Goal: Task Accomplishment & Management: Complete application form

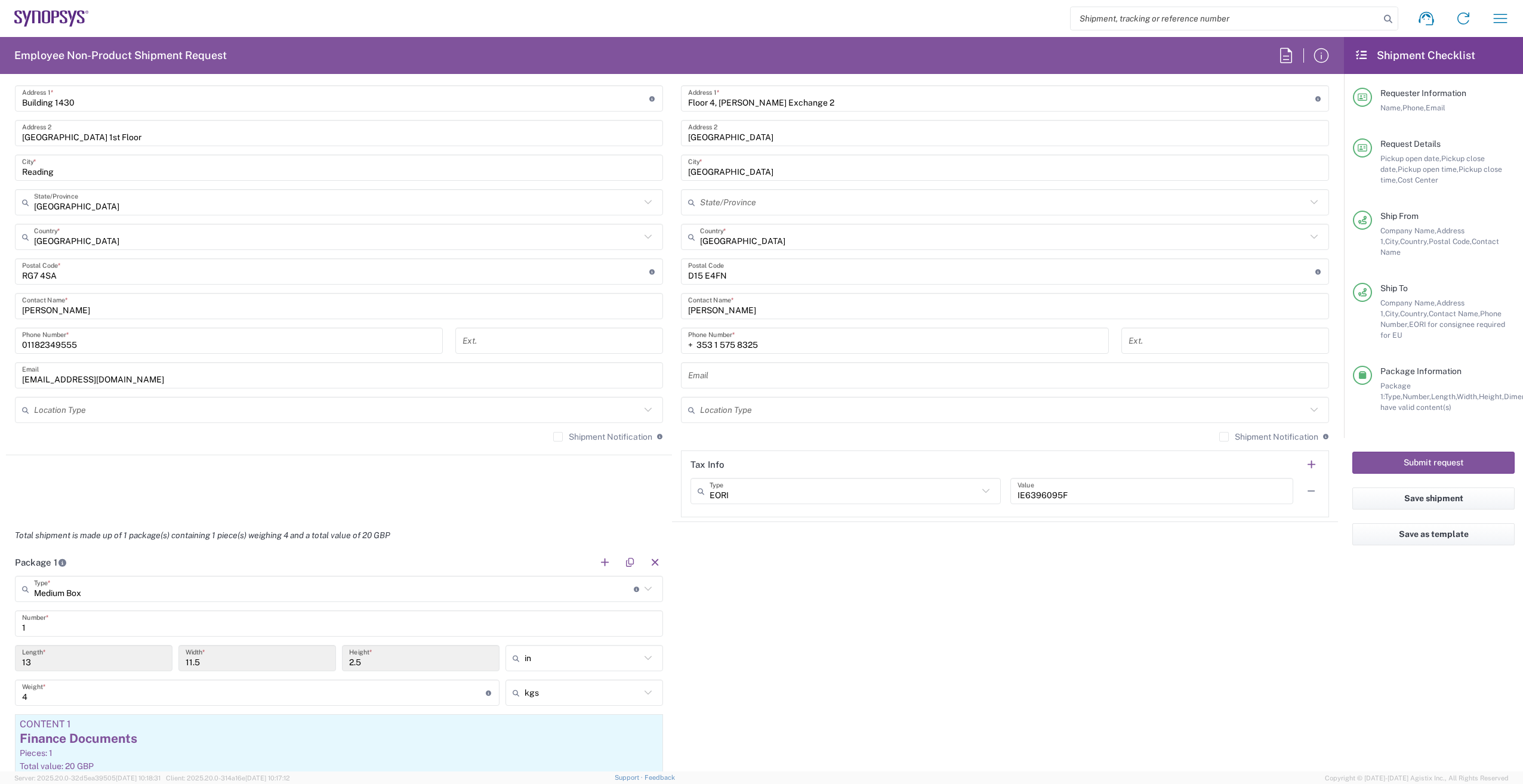
scroll to position [775, 0]
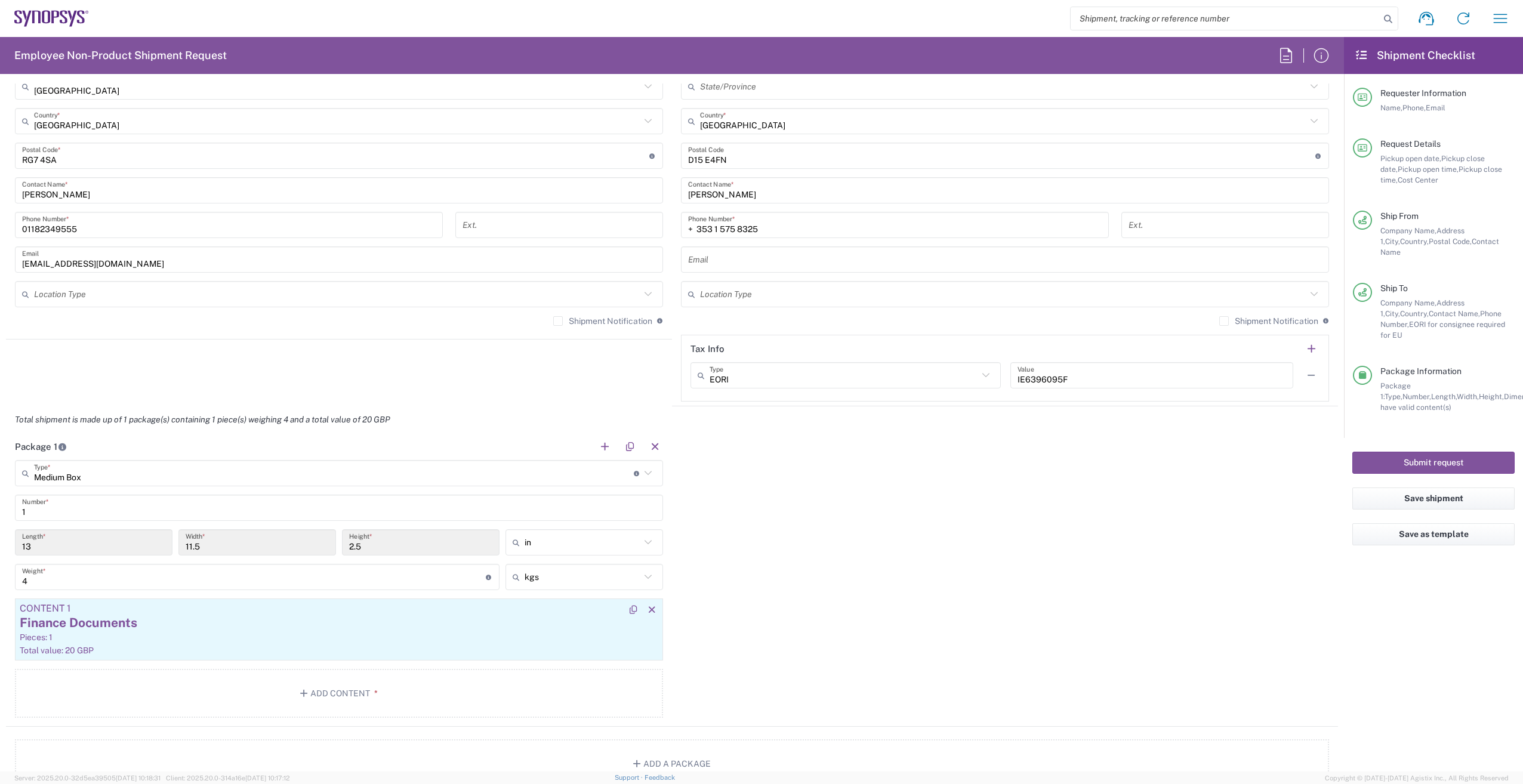
click at [270, 627] on div "Finance Documents" at bounding box center [339, 622] width 639 height 18
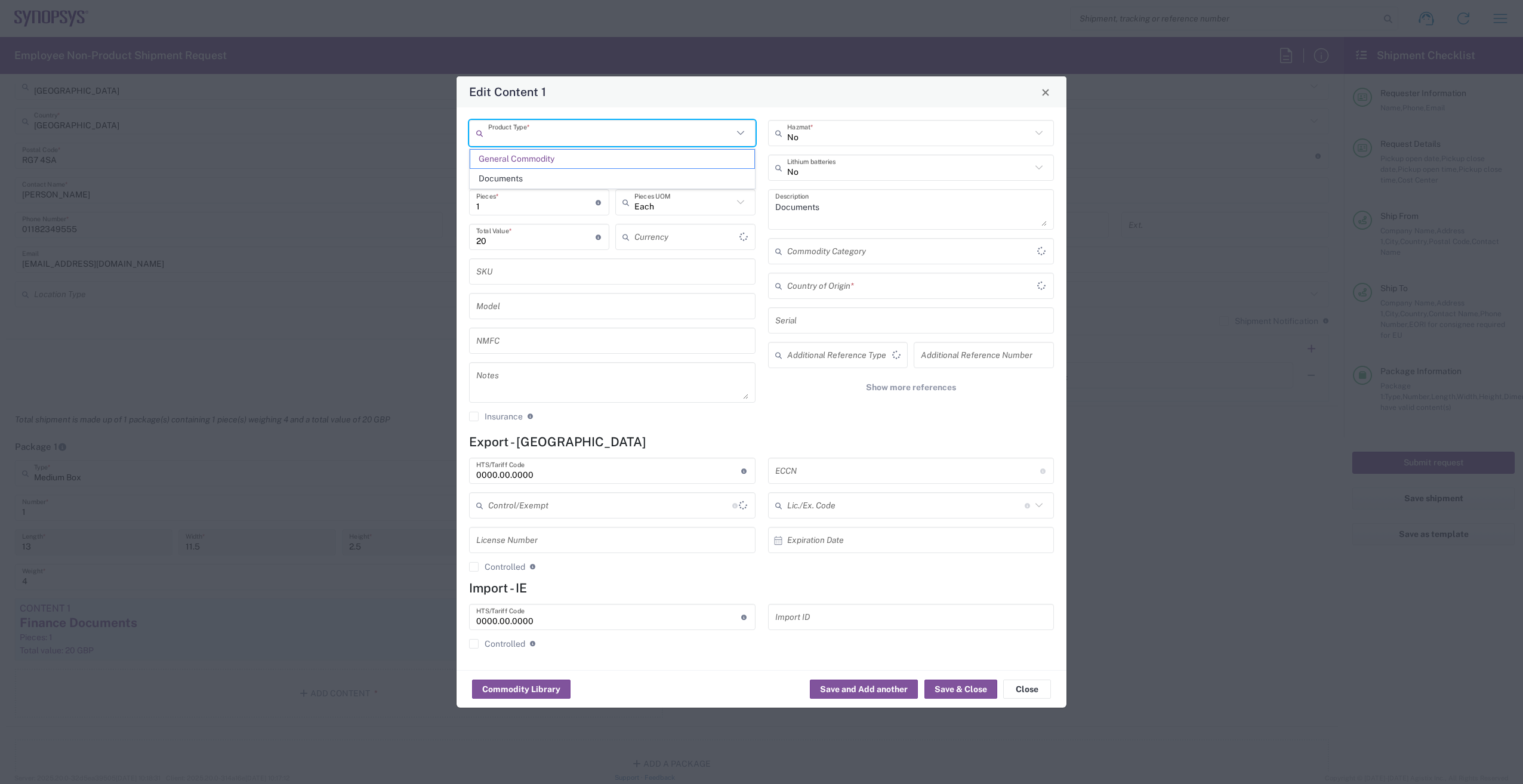
click at [661, 139] on input "text" at bounding box center [610, 133] width 244 height 21
type input "Great British Pound"
type input "United Kingdom"
click at [629, 182] on span "Documents" at bounding box center [612, 179] width 284 height 19
type input "Documents"
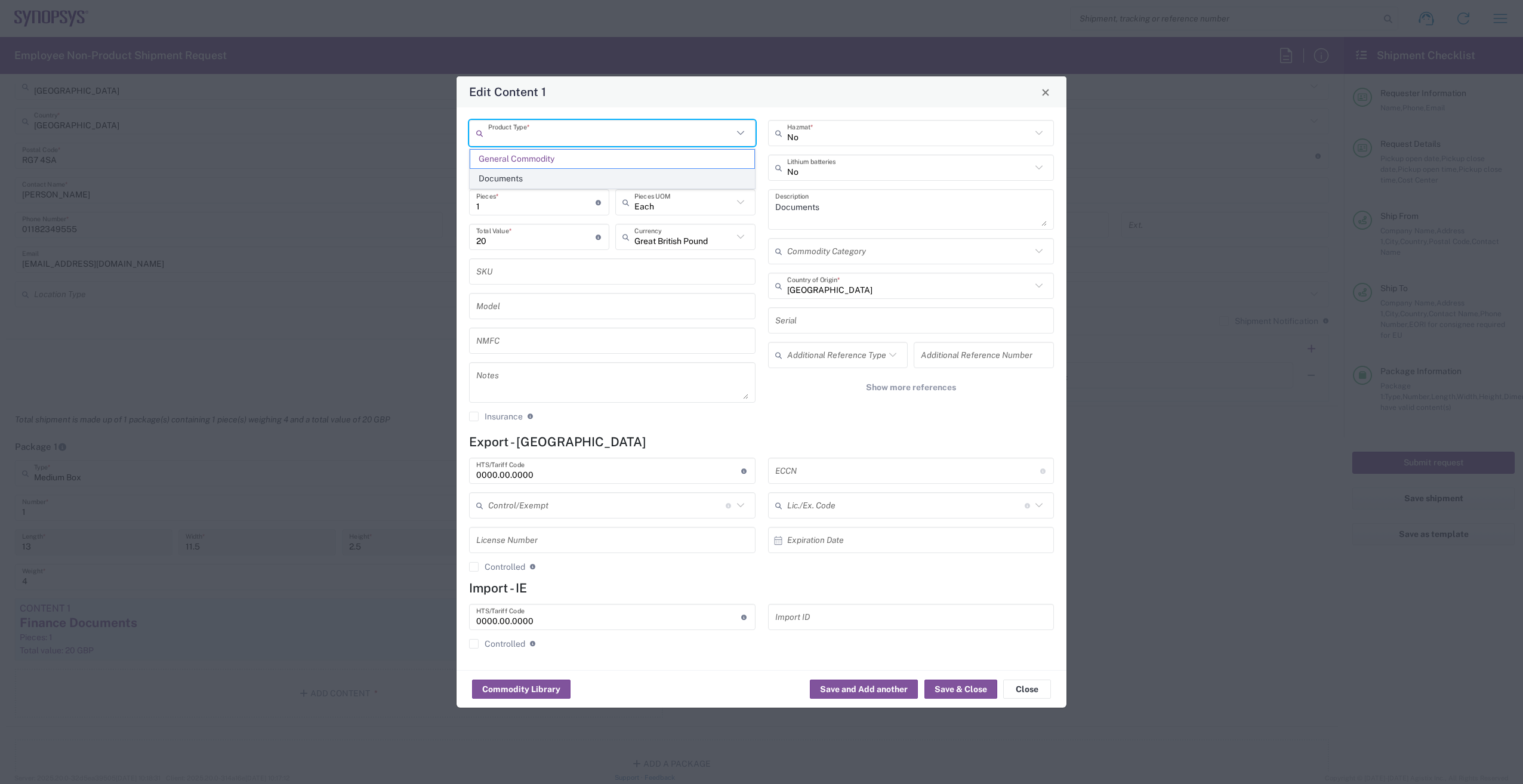
type input "Documents"
type input "1"
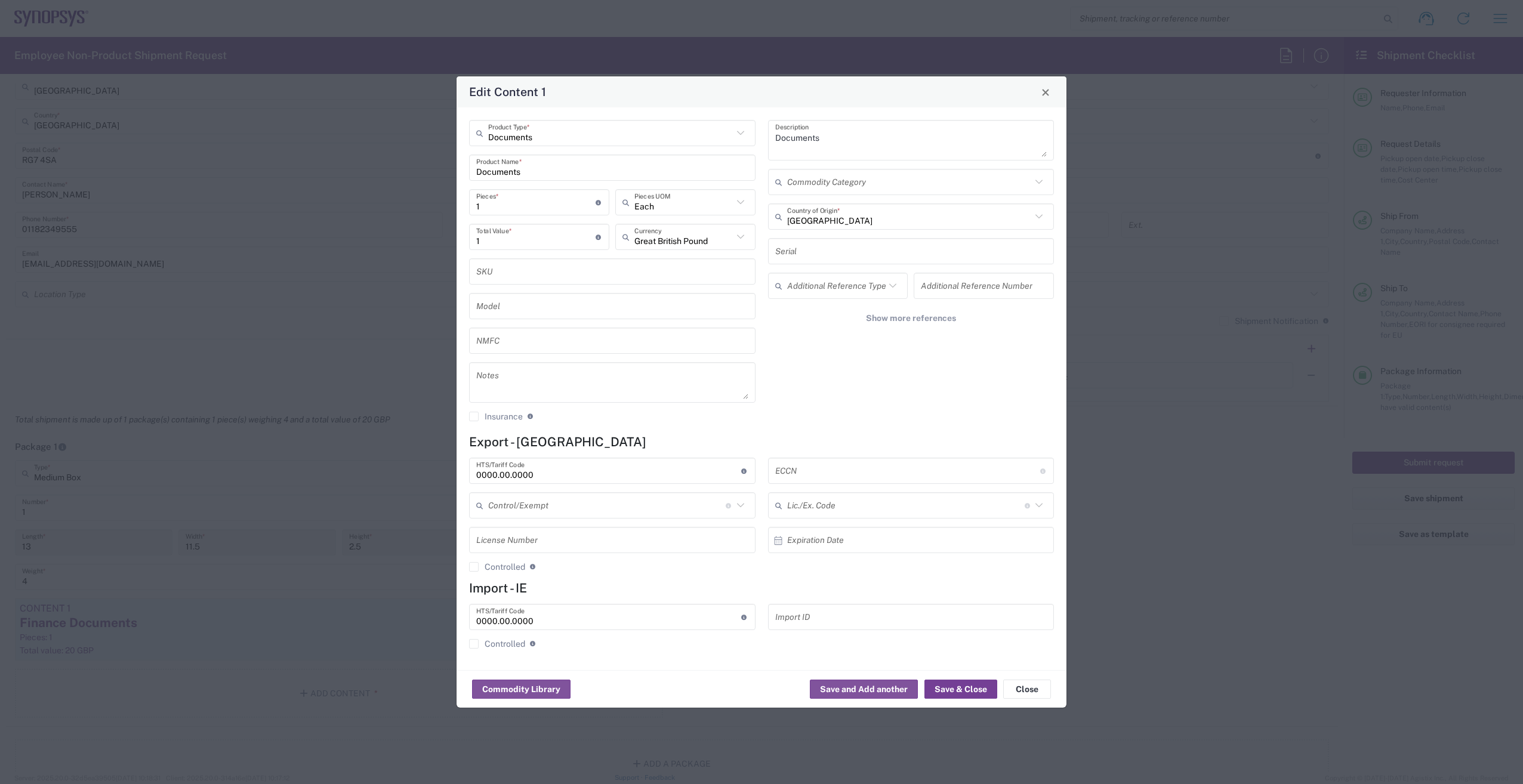
click at [968, 689] on button "Save & Close" at bounding box center [961, 689] width 72 height 19
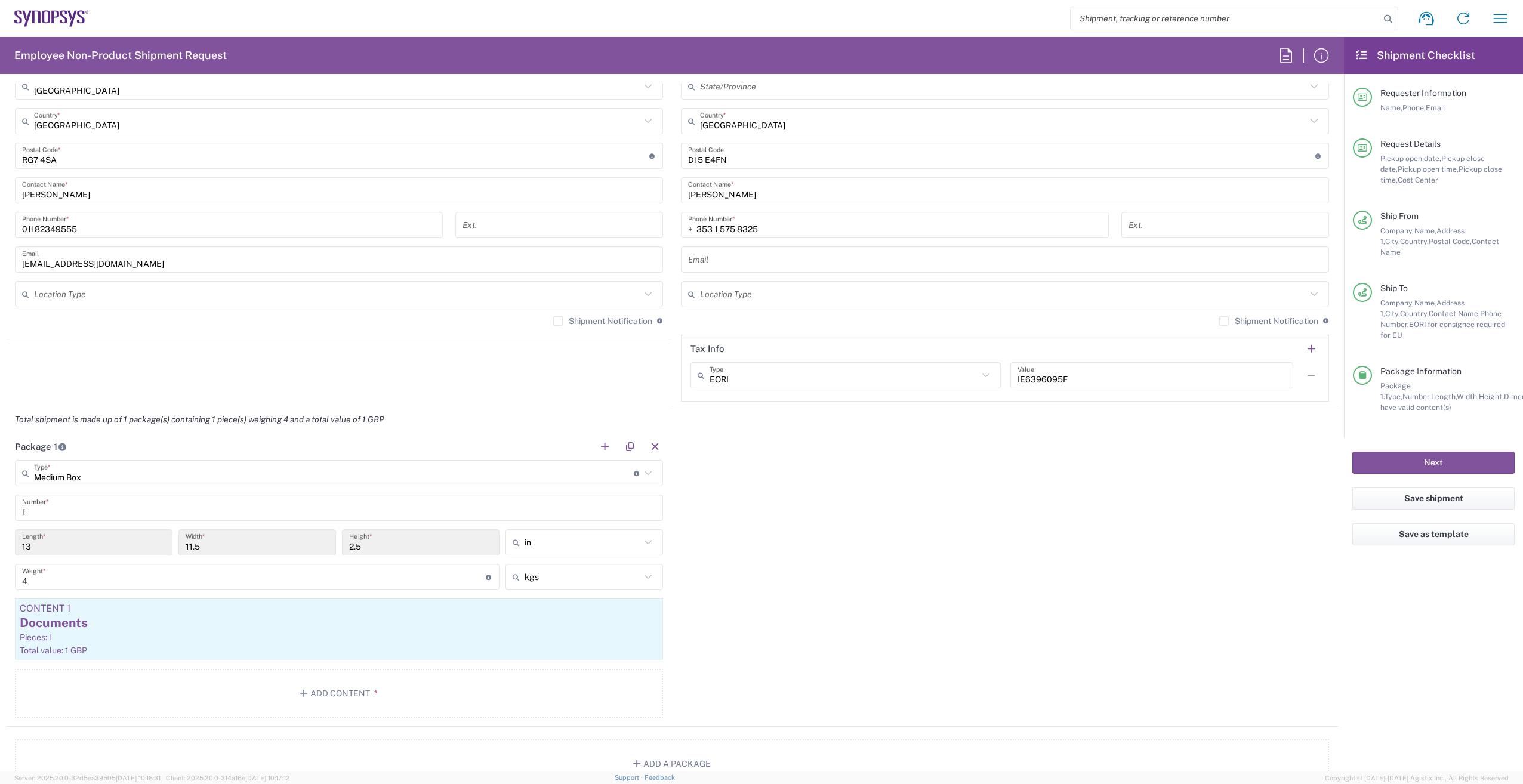
scroll to position [835, 0]
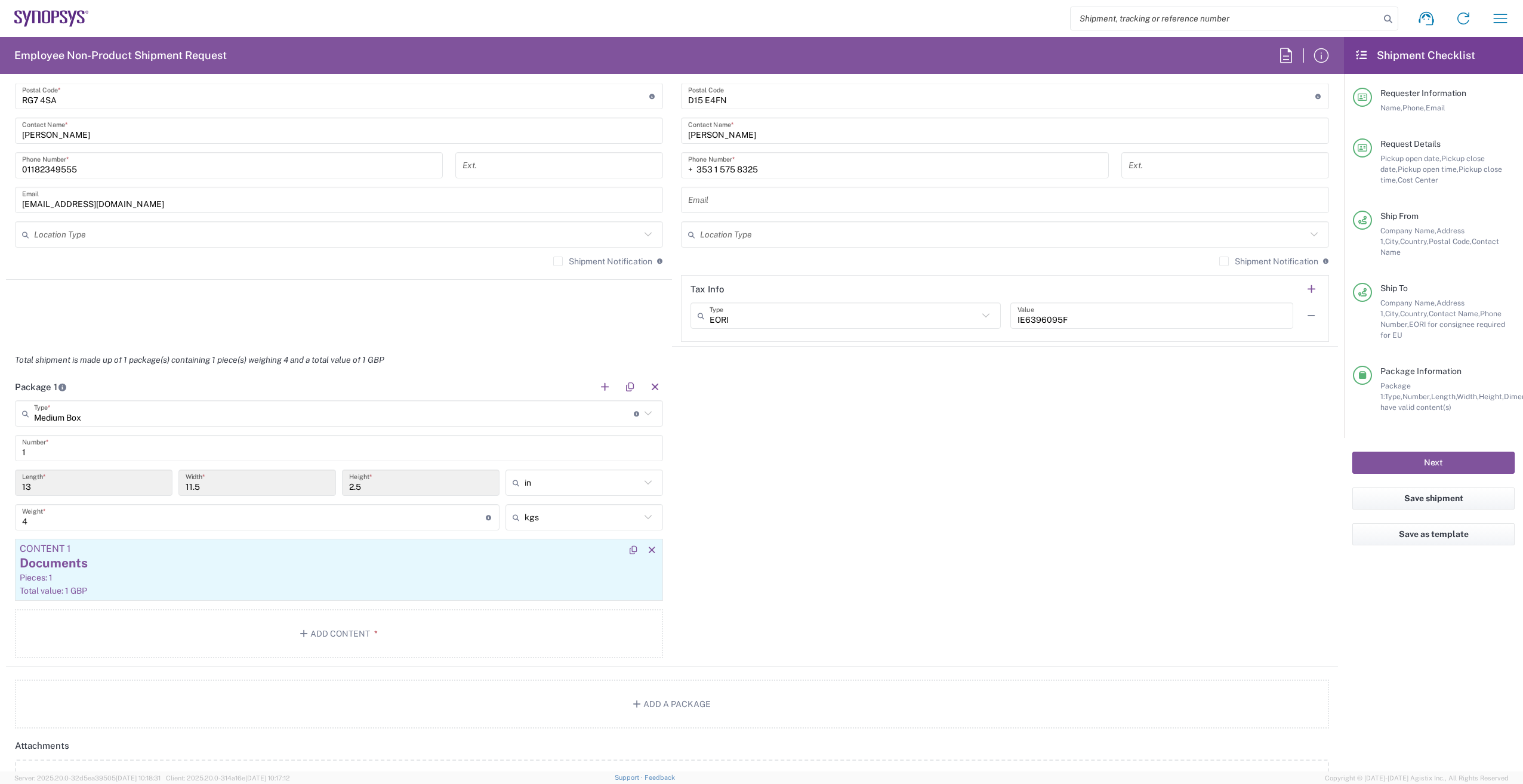
click at [454, 579] on div "Pieces: 1" at bounding box center [339, 577] width 639 height 11
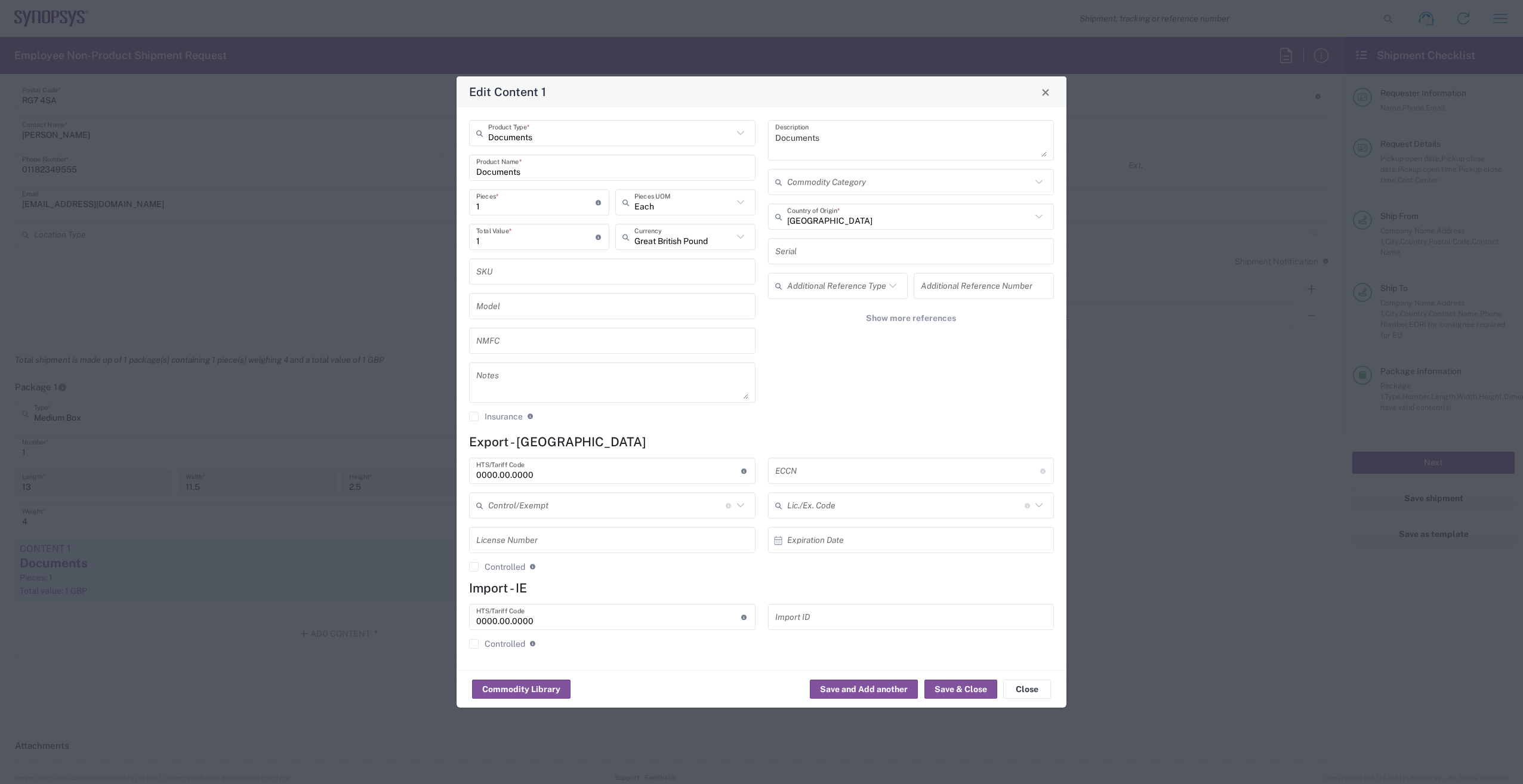
click at [523, 240] on input "1" at bounding box center [536, 237] width 119 height 21
type input "50"
click at [1044, 91] on span "Close" at bounding box center [1046, 93] width 9 height 9
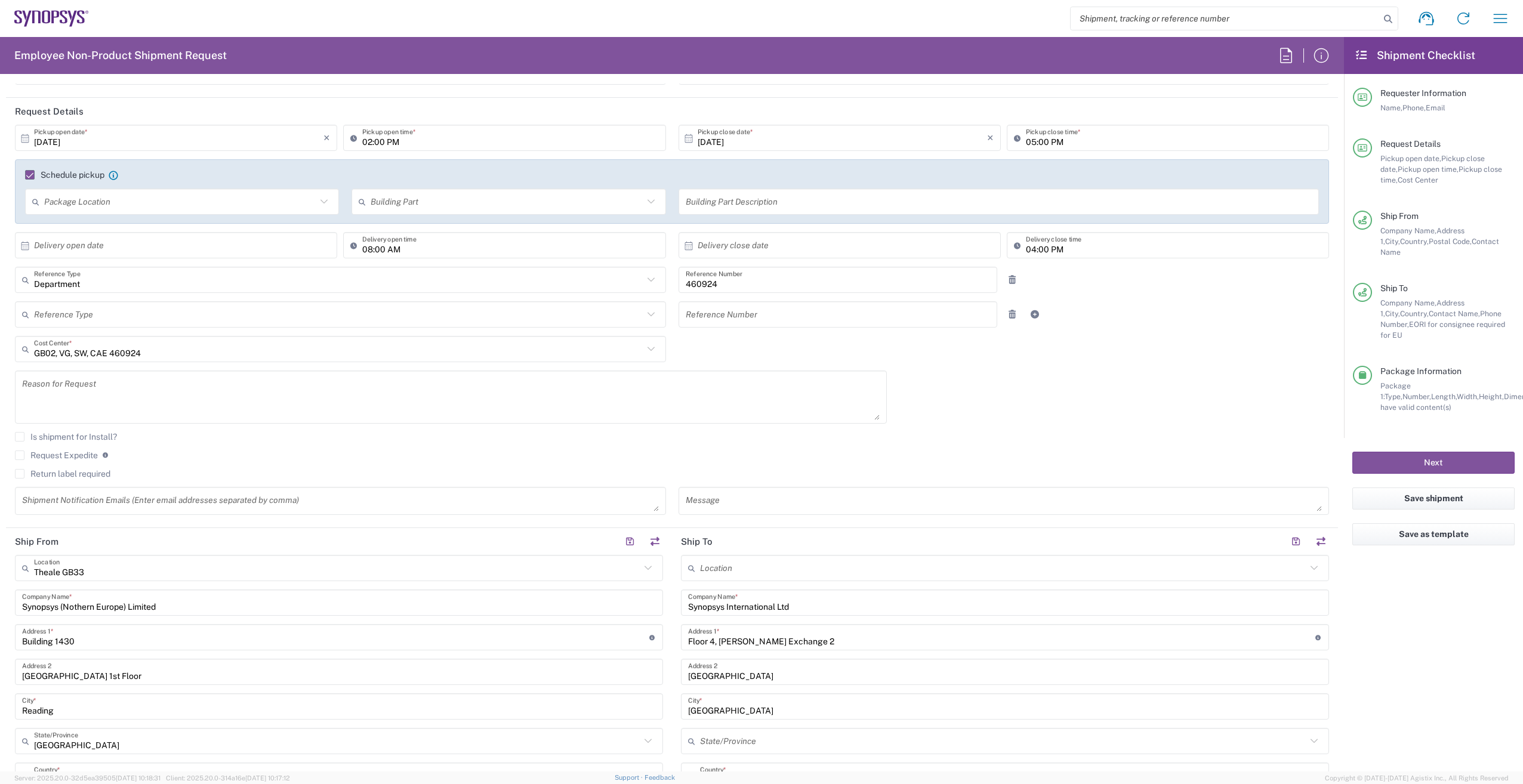
scroll to position [0, 0]
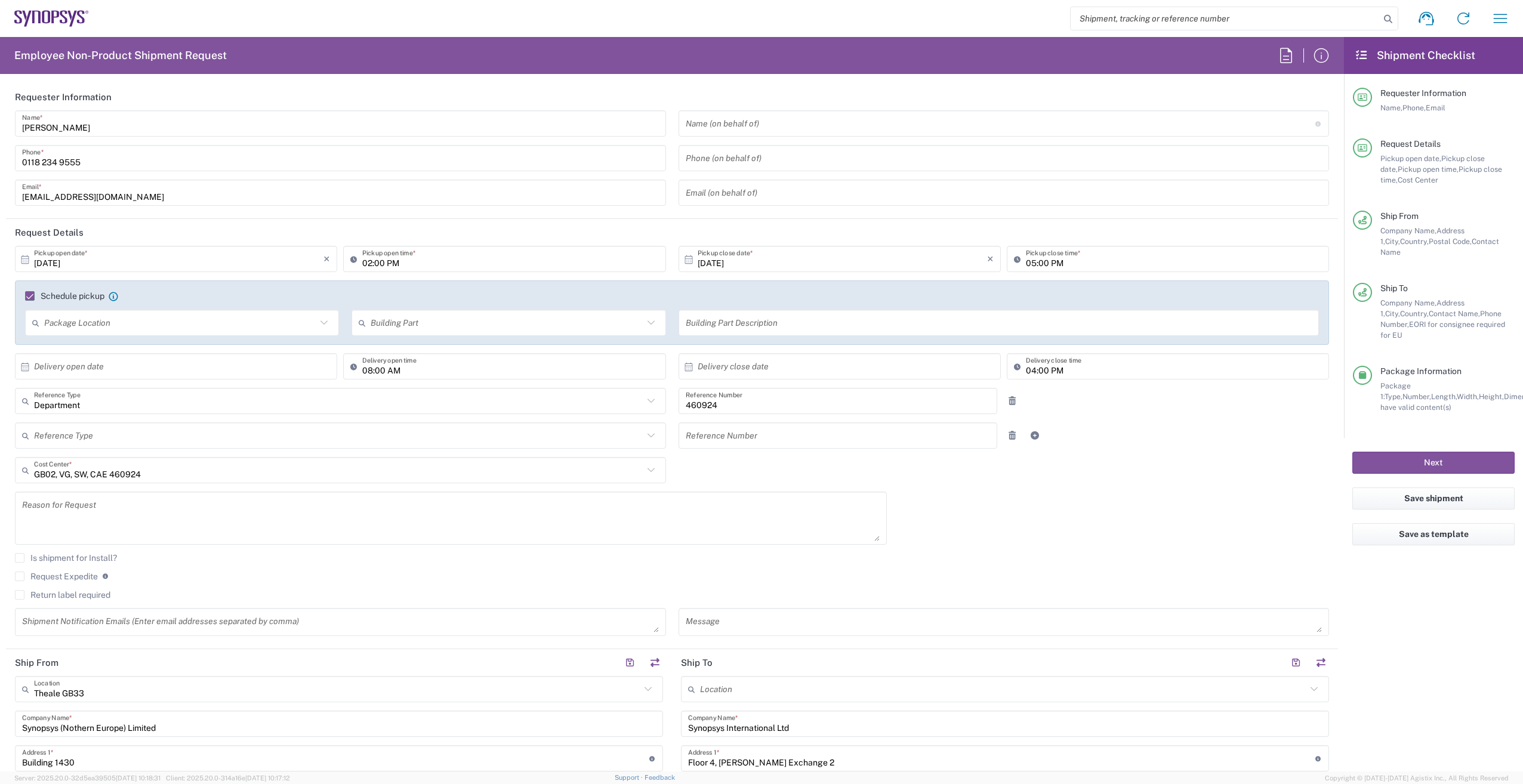
click at [613, 19] on div "Shipment request Shipment tracking Employee non-product shipment request My shi…" at bounding box center [803, 19] width 1430 height 29
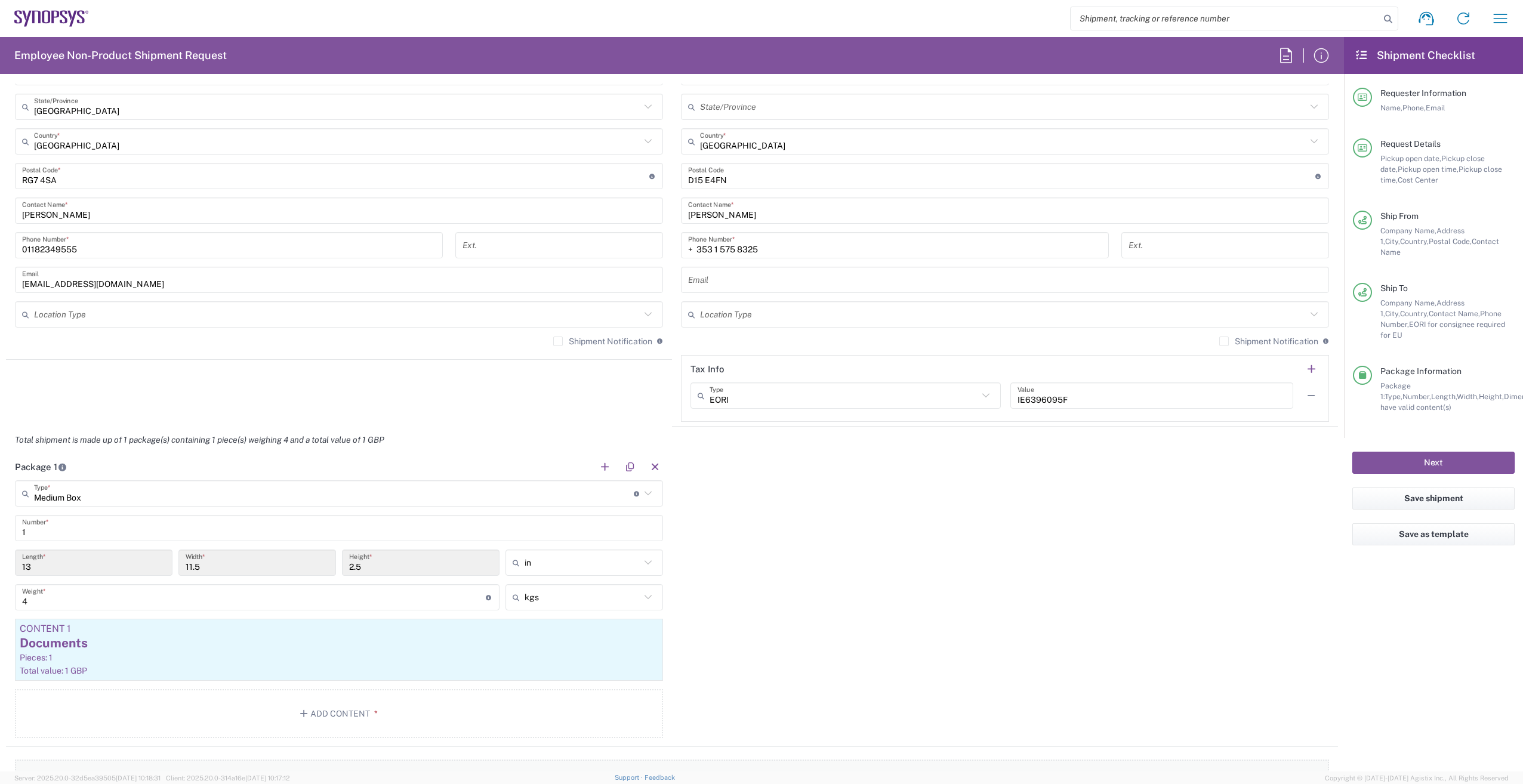
scroll to position [1014, 0]
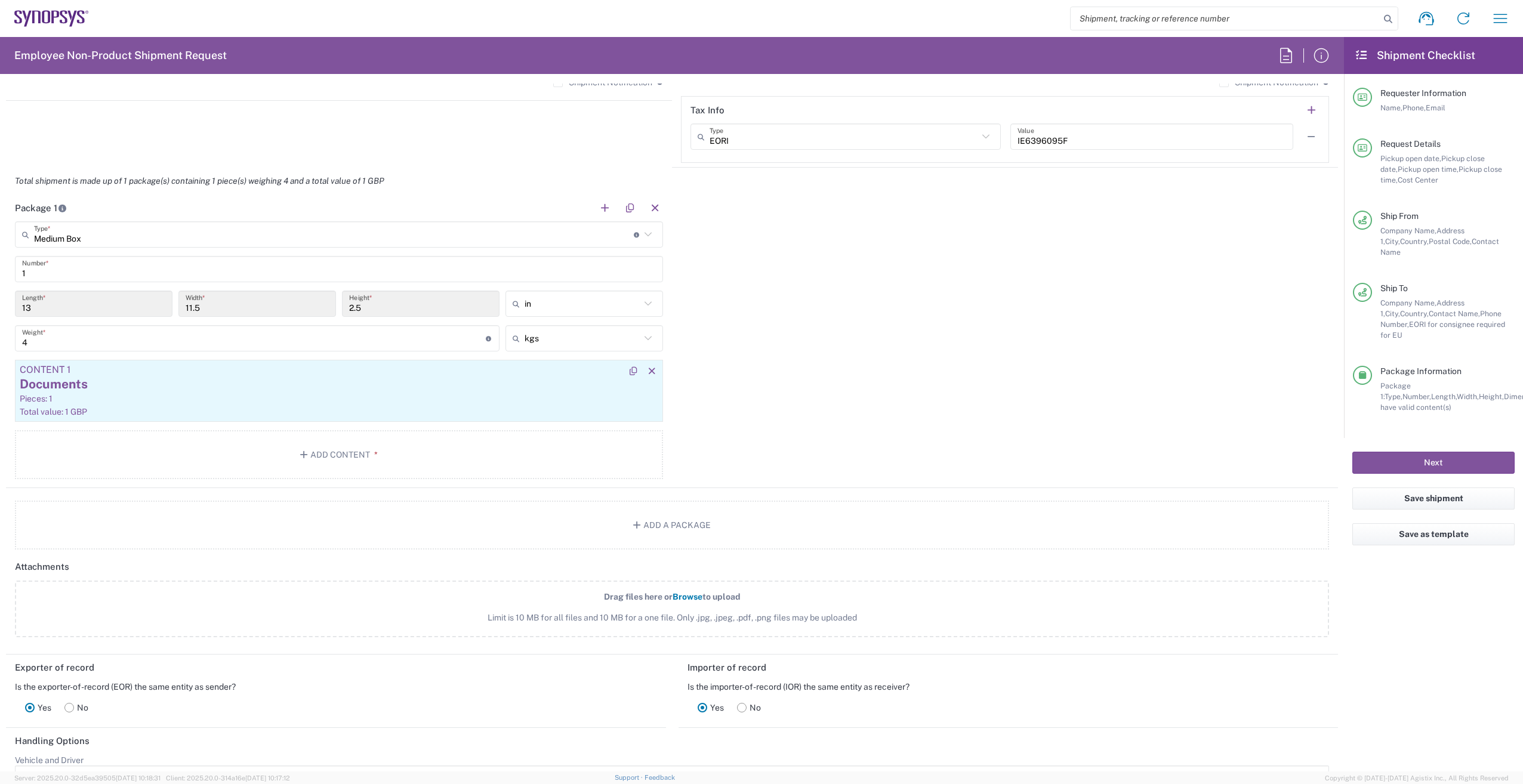
click at [127, 382] on div "Documents" at bounding box center [339, 384] width 639 height 18
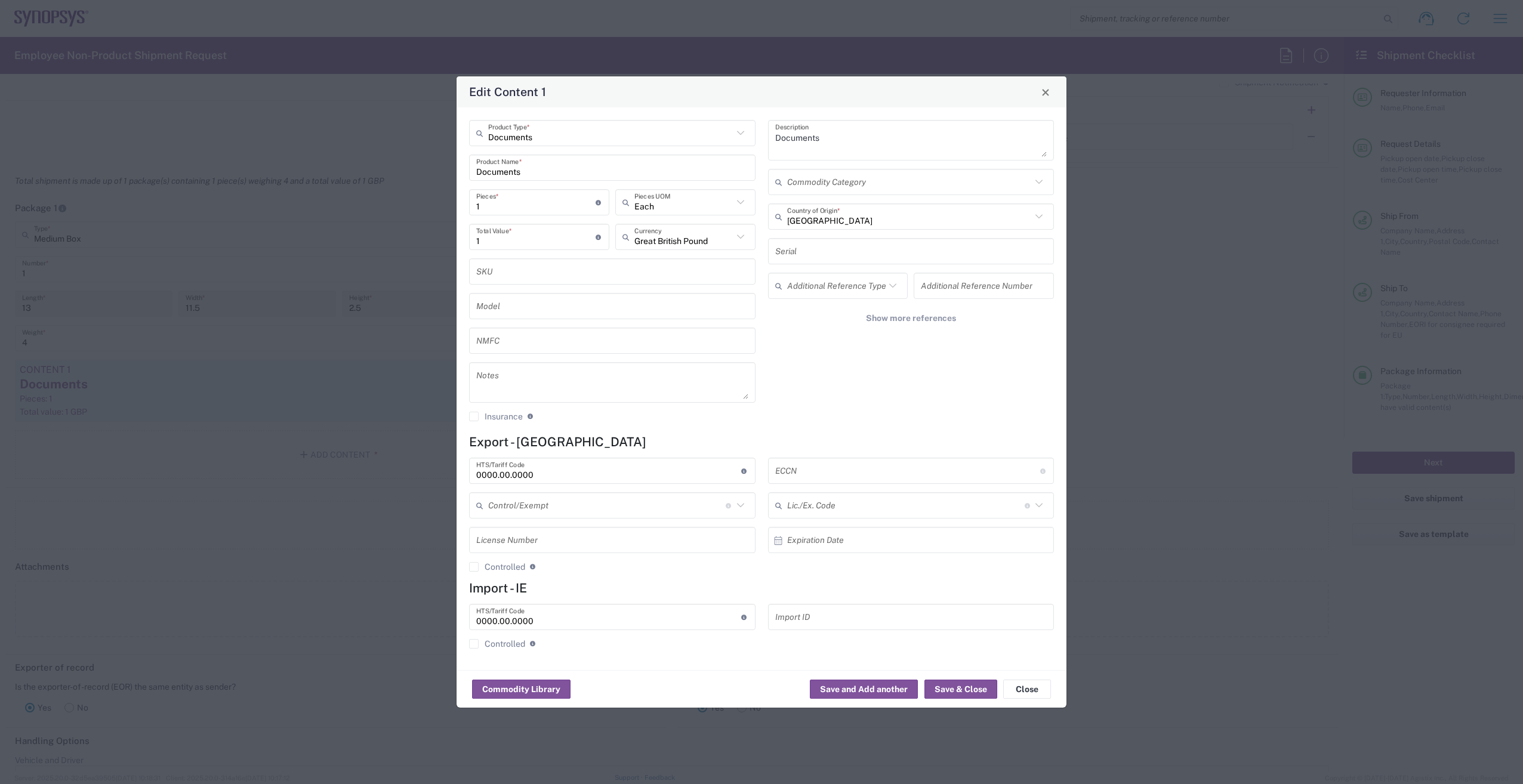
click at [515, 232] on input "1" at bounding box center [536, 237] width 119 height 21
type input "5"
type input "50"
click at [973, 690] on button "Save & Close" at bounding box center [961, 689] width 72 height 19
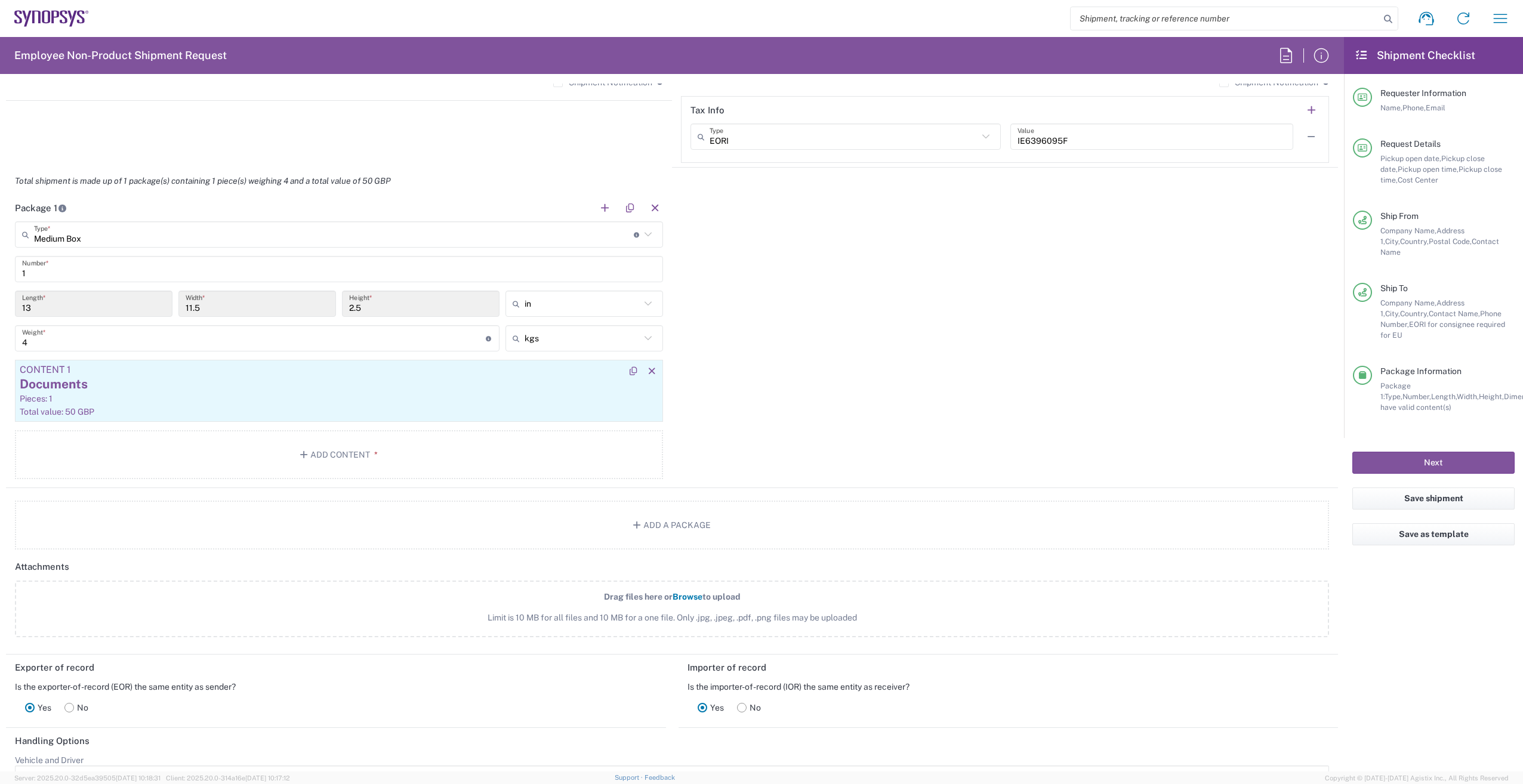
click at [488, 401] on div "Pieces: 1" at bounding box center [339, 398] width 639 height 11
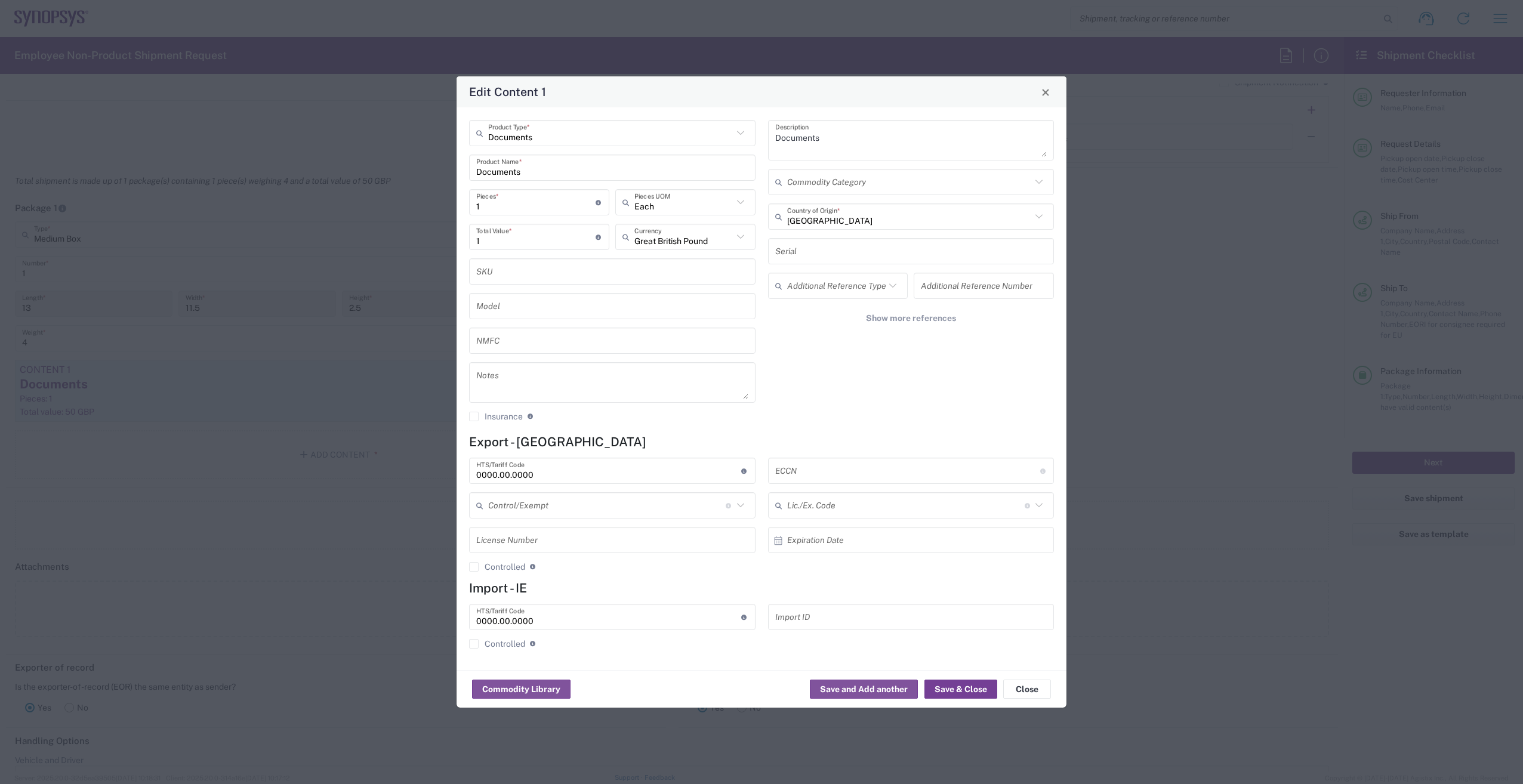
click at [978, 685] on button "Save & Close" at bounding box center [961, 689] width 72 height 19
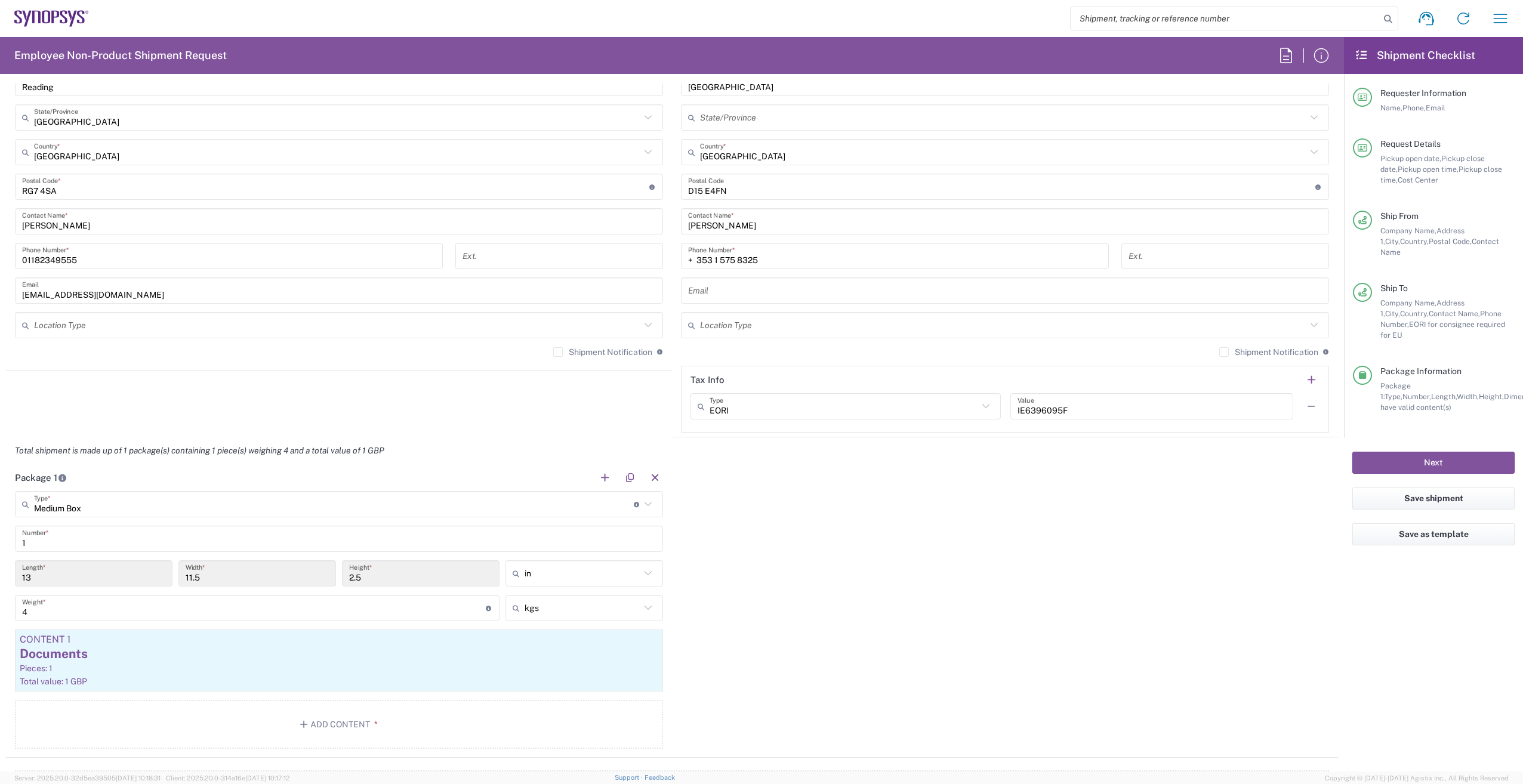
scroll to position [742, 0]
click at [927, 510] on div "Package 1 Medium Box Type * Material used to package goods Bale(s) Basket(s) Bo…" at bounding box center [672, 612] width 1332 height 294
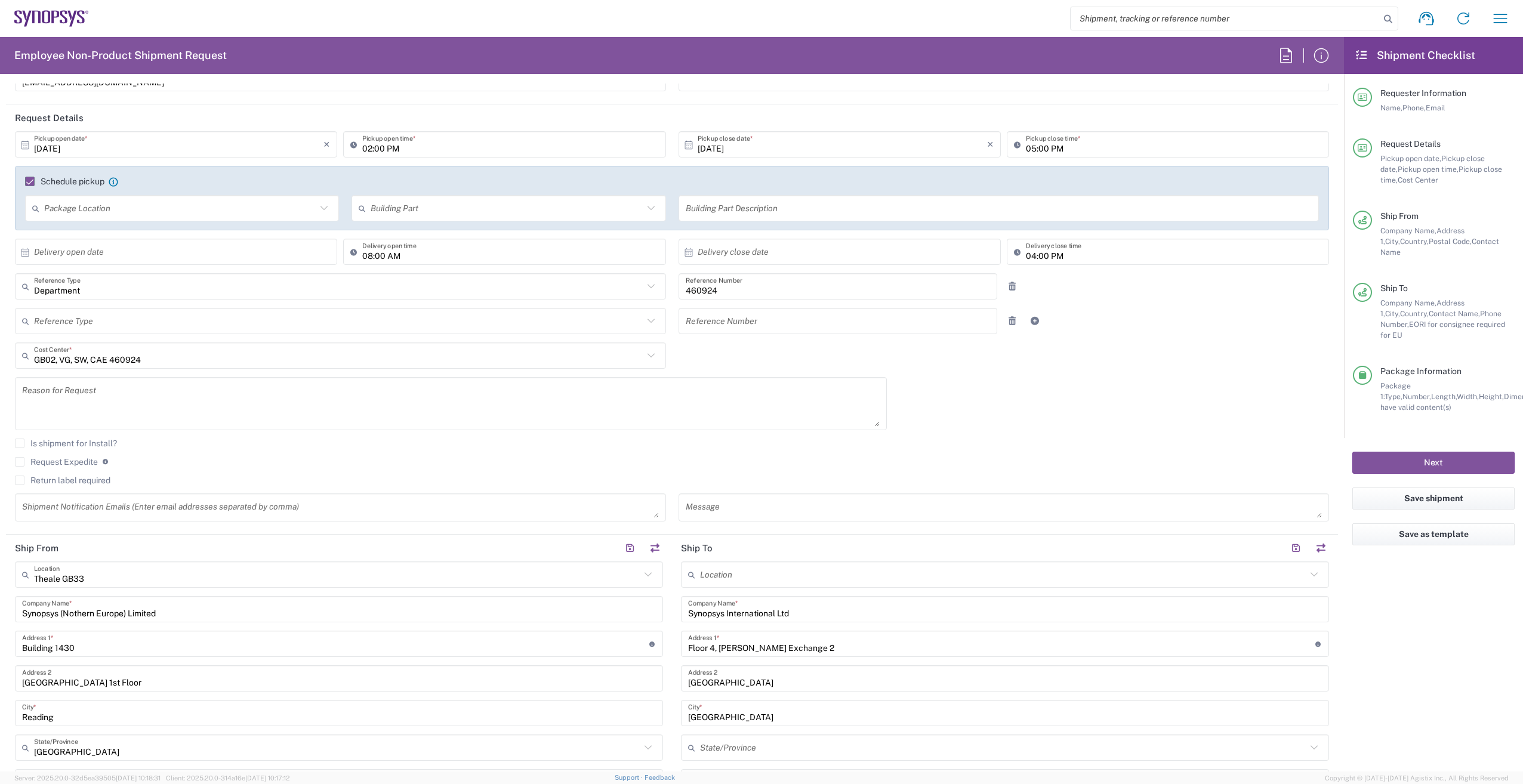
scroll to position [0, 0]
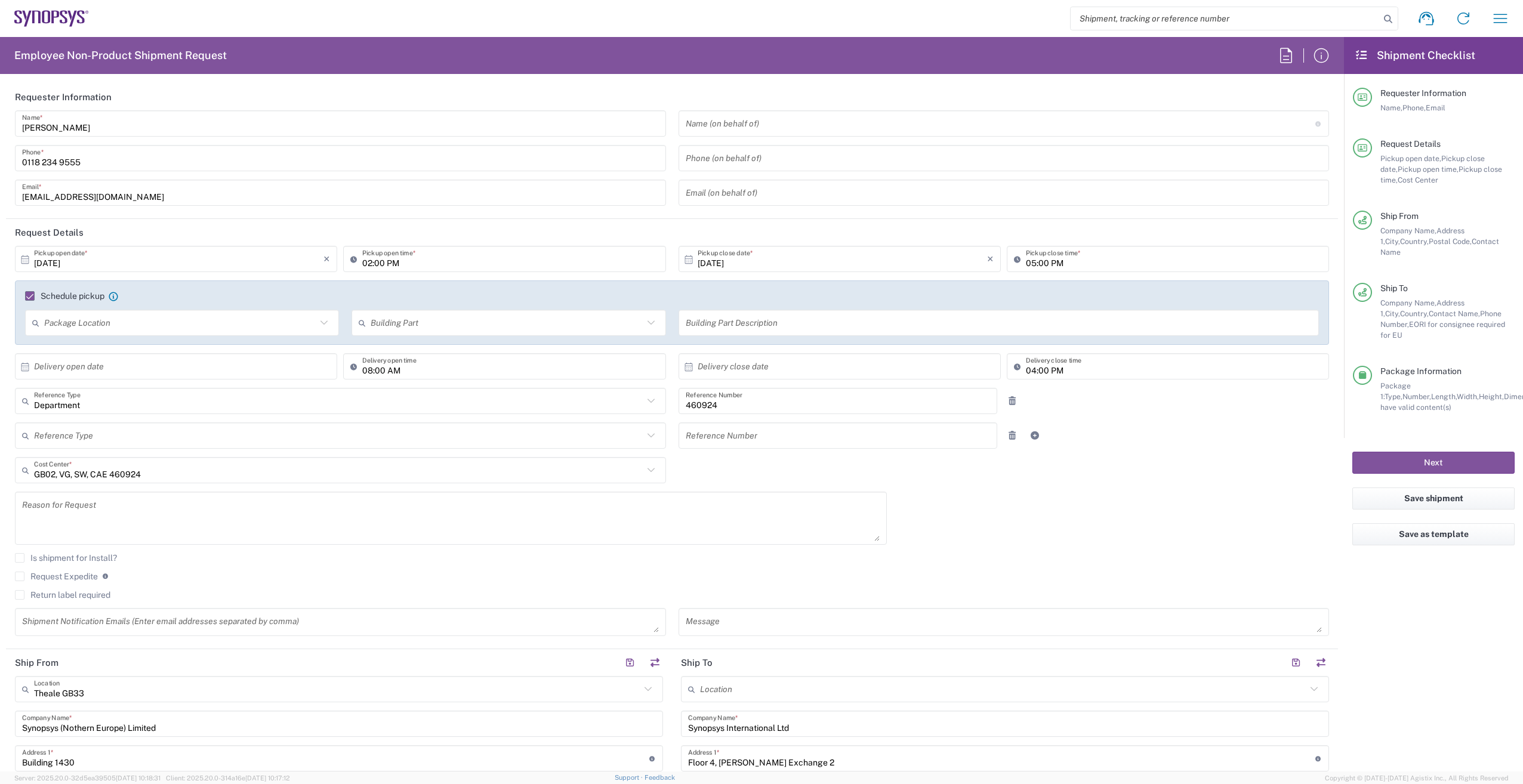
click at [34, 294] on label "Schedule pickup" at bounding box center [64, 295] width 79 height 9
click at [25, 296] on input "Schedule pickup" at bounding box center [25, 296] width 0 height 0
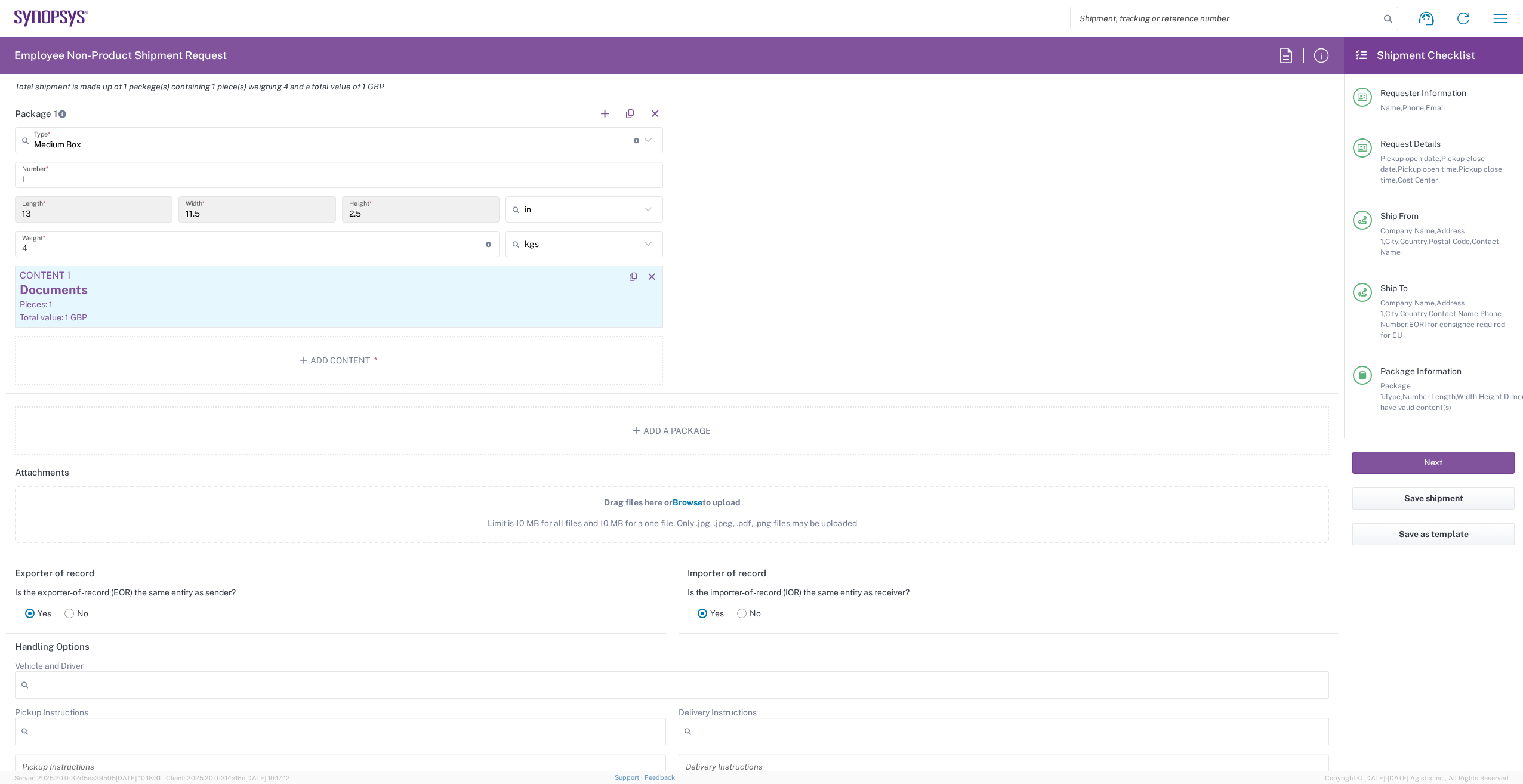
scroll to position [954, 0]
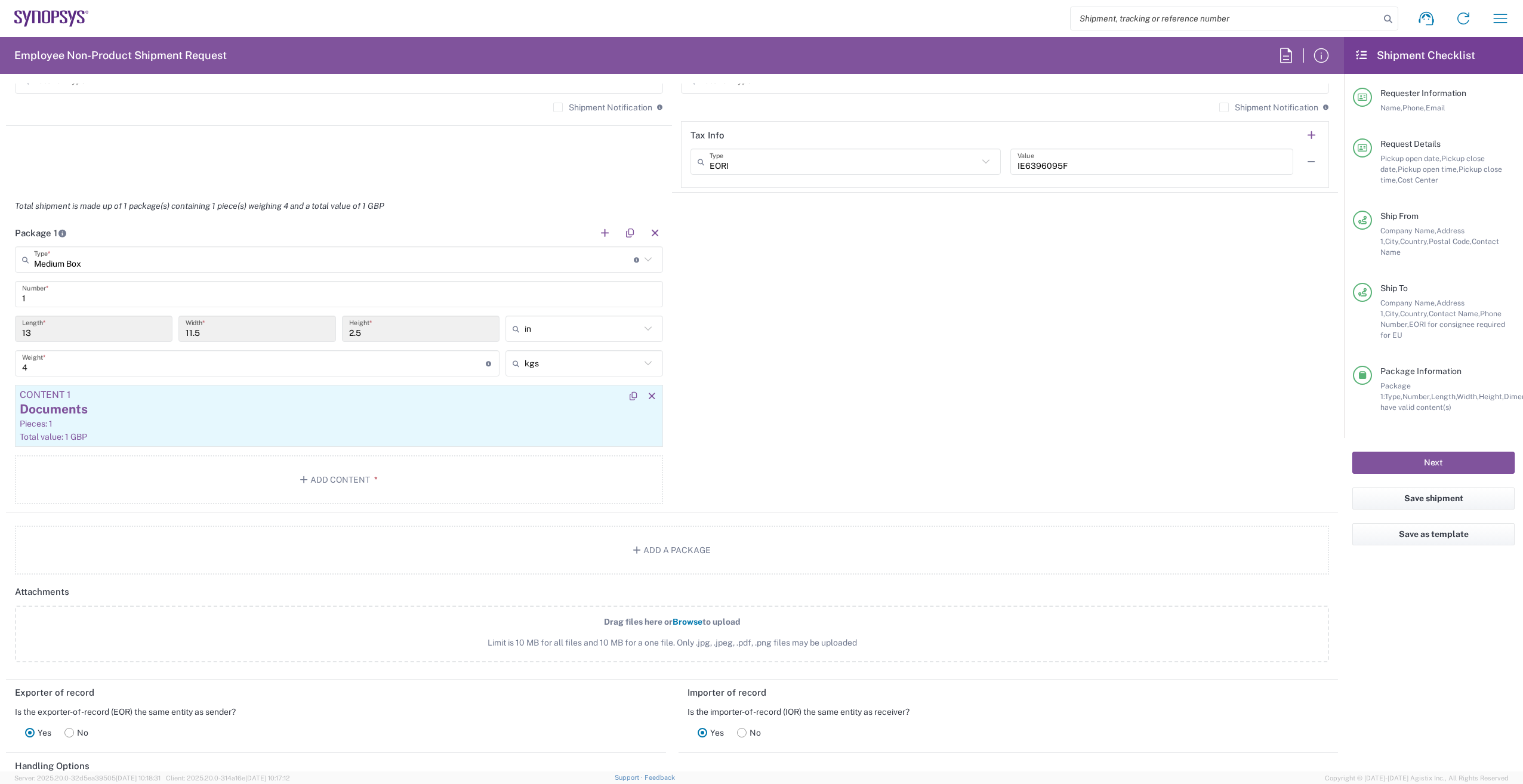
click at [282, 420] on div "Pieces: 1" at bounding box center [339, 423] width 639 height 11
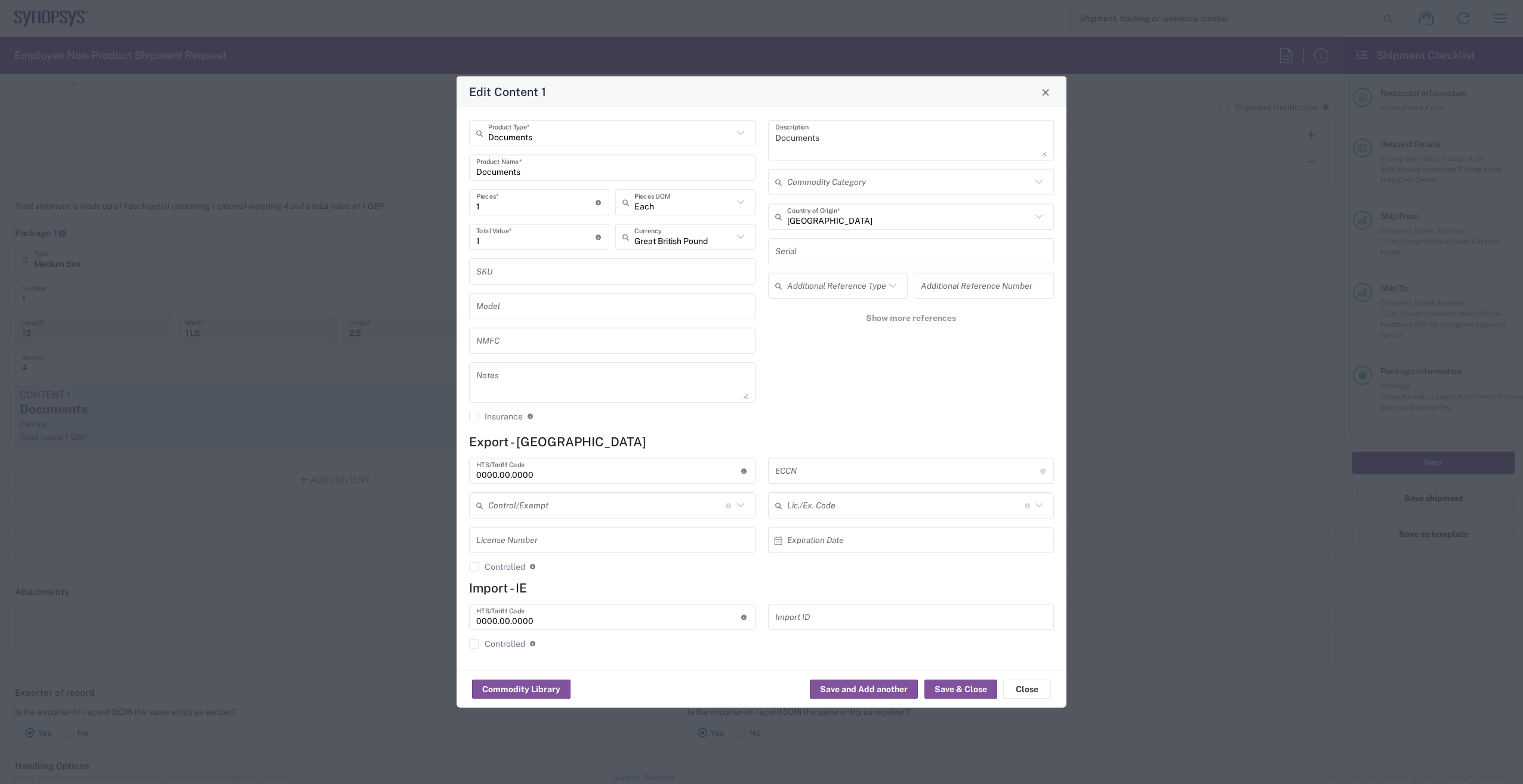
click at [491, 241] on input "1" at bounding box center [536, 237] width 119 height 21
type input "50"
click at [961, 689] on button "Save & Close" at bounding box center [961, 689] width 72 height 19
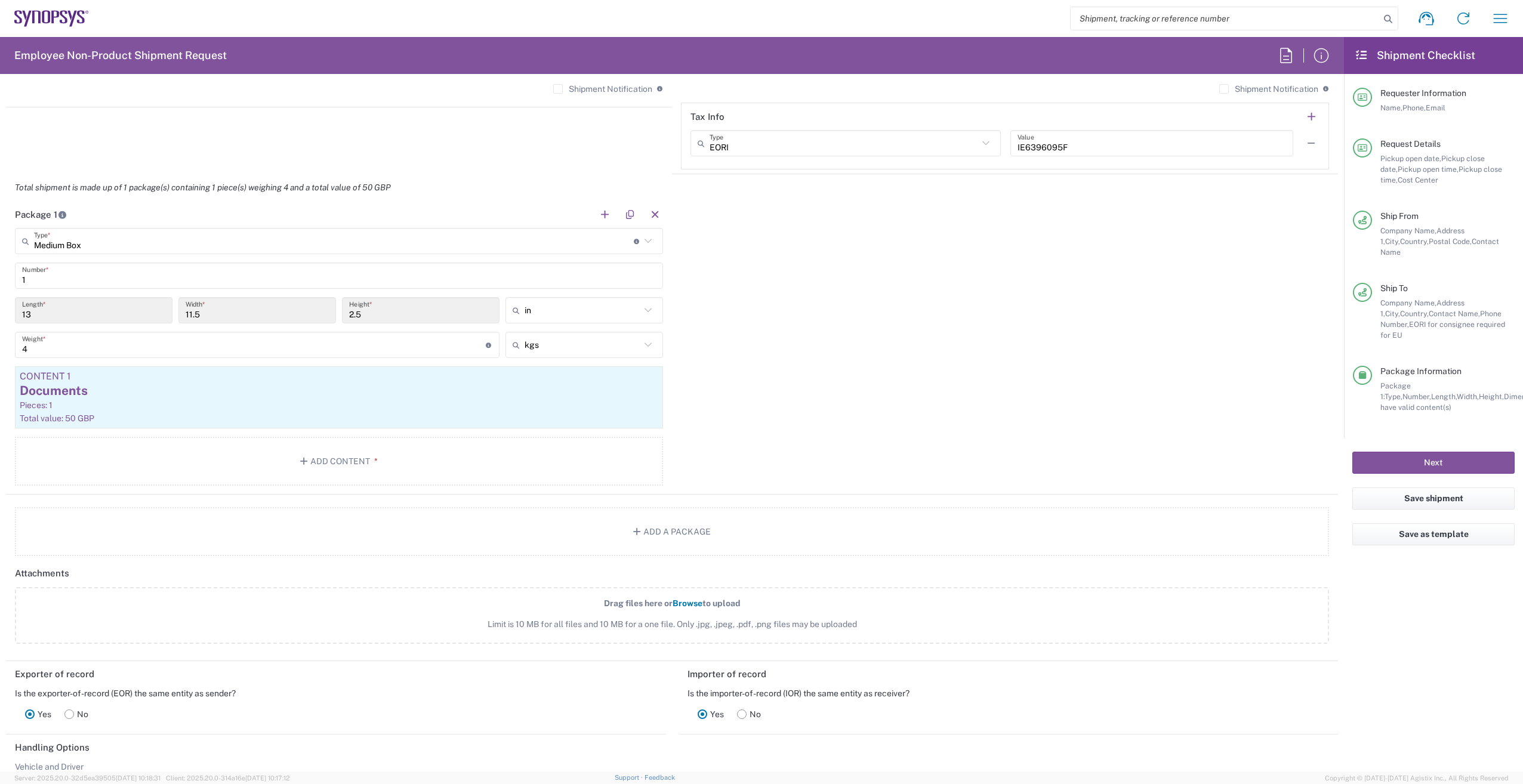
scroll to position [887, 0]
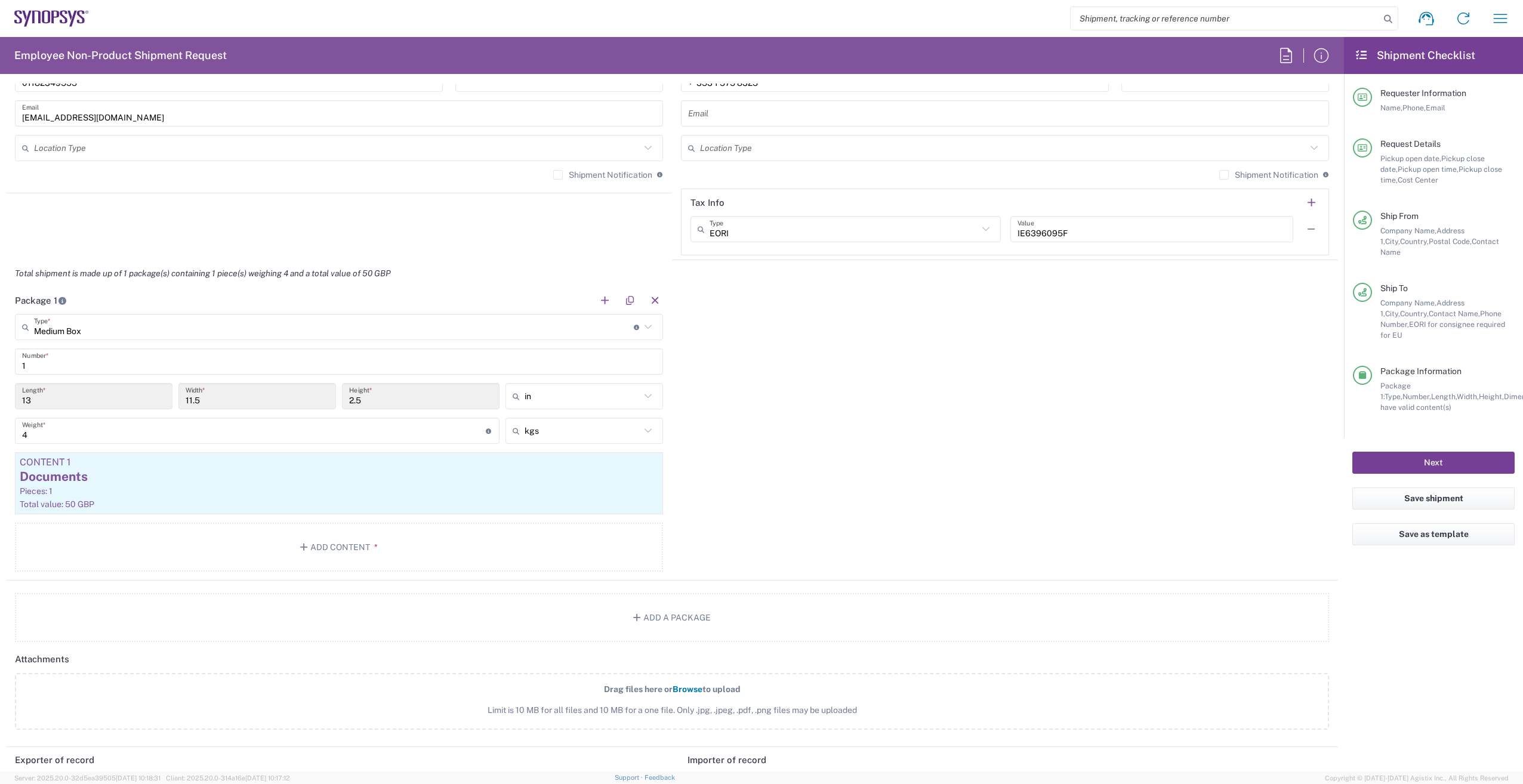
click at [1435, 452] on button "Next" at bounding box center [1434, 463] width 163 height 22
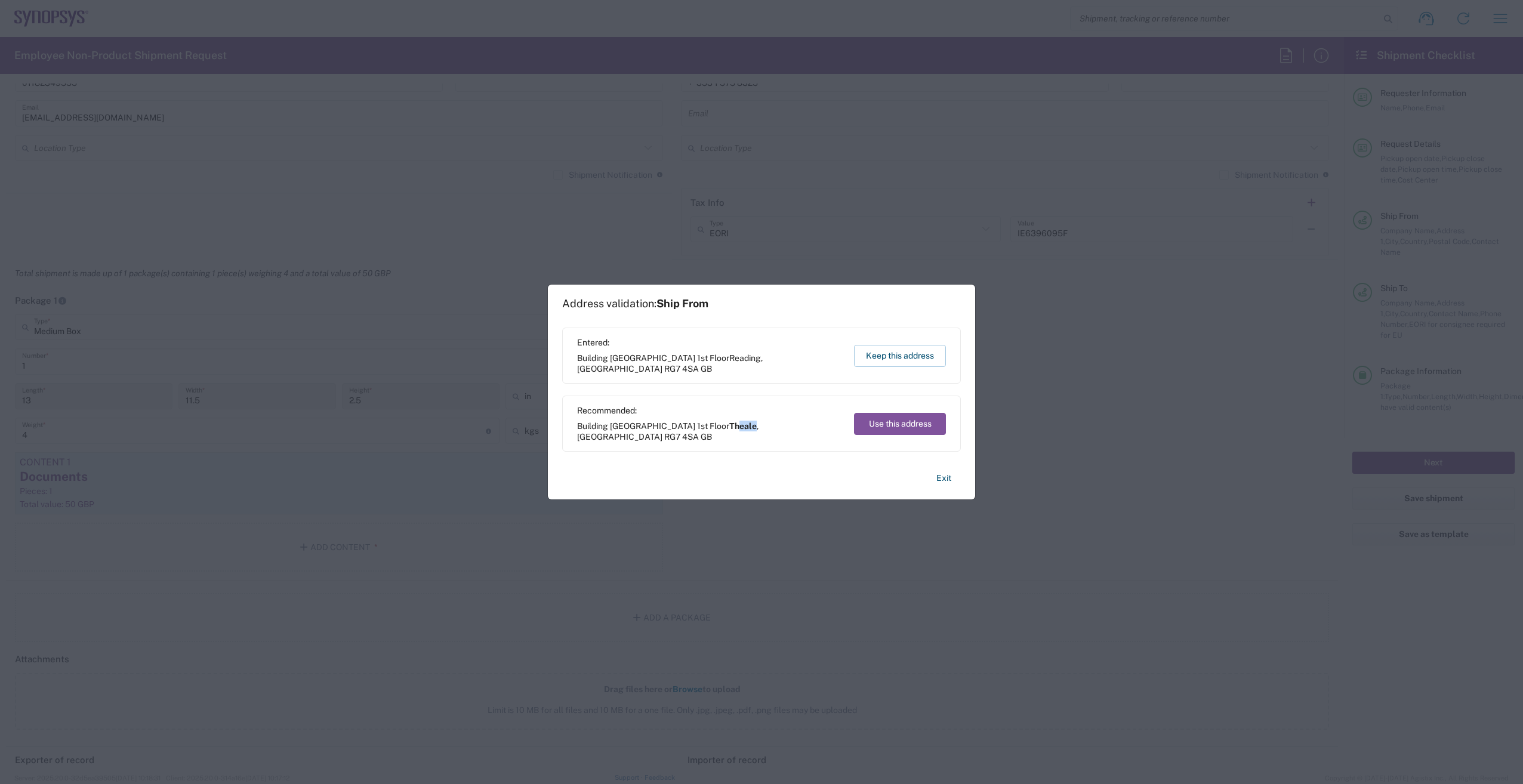
drag, startPoint x: 626, startPoint y: 433, endPoint x: 607, endPoint y: 444, distance: 22.0
click at [607, 444] on div "Recommended: Building 1430 Arlington Business Park 1st Floor Theale , England R…" at bounding box center [762, 424] width 399 height 56
drag, startPoint x: 607, startPoint y: 444, endPoint x: 805, endPoint y: 437, distance: 198.1
click at [805, 437] on span "Building 1430 Arlington Business Park 1st Floor Theale , England RG7 4SA GB" at bounding box center [710, 431] width 266 height 21
drag, startPoint x: 739, startPoint y: 428, endPoint x: 745, endPoint y: 439, distance: 12.5
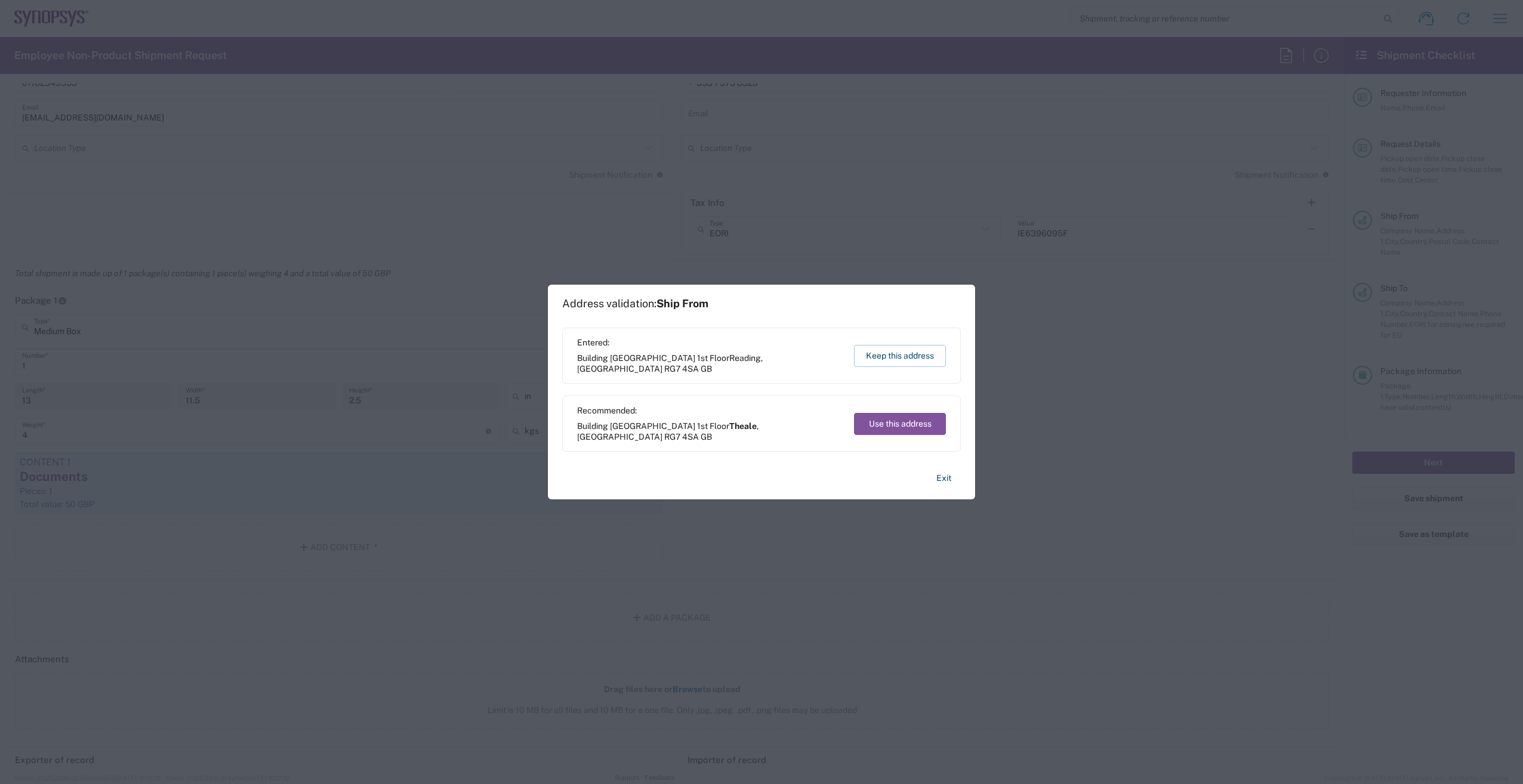
click at [745, 439] on span "Building 1430 Arlington Business Park 1st Floor Theale , England RG7 4SA GB" at bounding box center [710, 431] width 266 height 21
click at [940, 478] on button "Exit" at bounding box center [944, 478] width 34 height 21
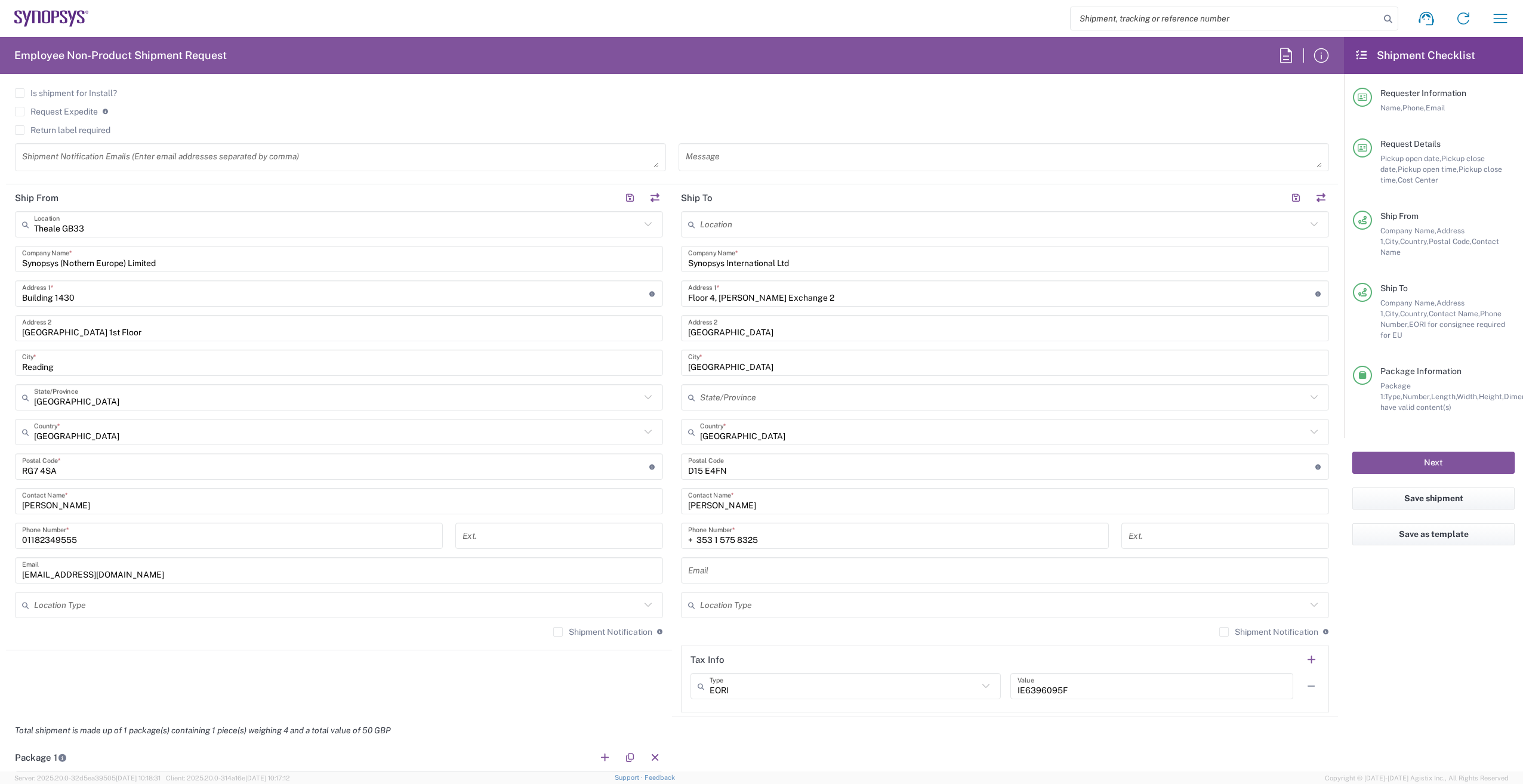
scroll to position [409, 0]
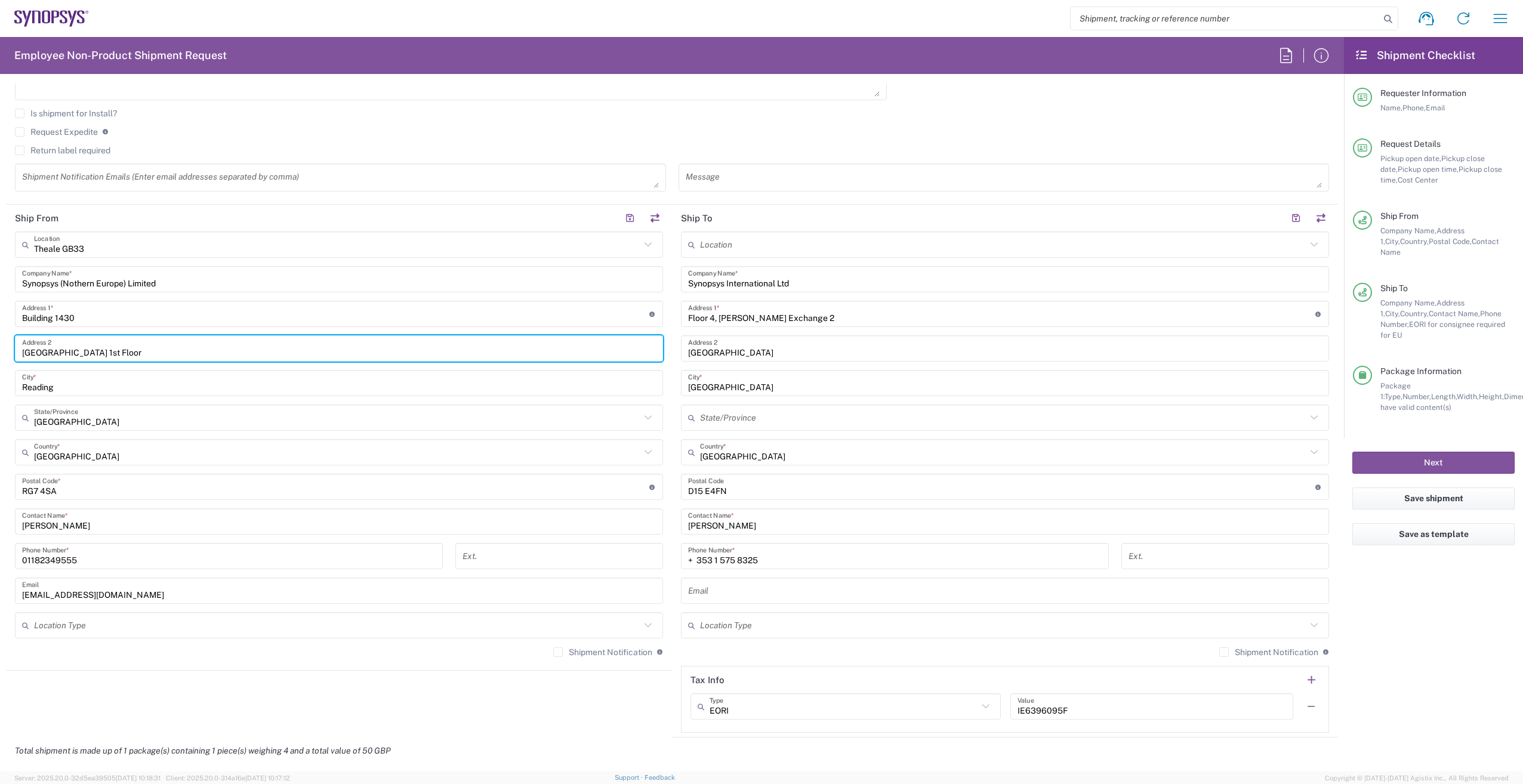
click at [127, 354] on input "Arlington Business Park 1st Floor" at bounding box center [339, 348] width 634 height 21
type input "Arlington Business Park Ground Floor"
click at [250, 391] on input "Reading" at bounding box center [339, 383] width 634 height 21
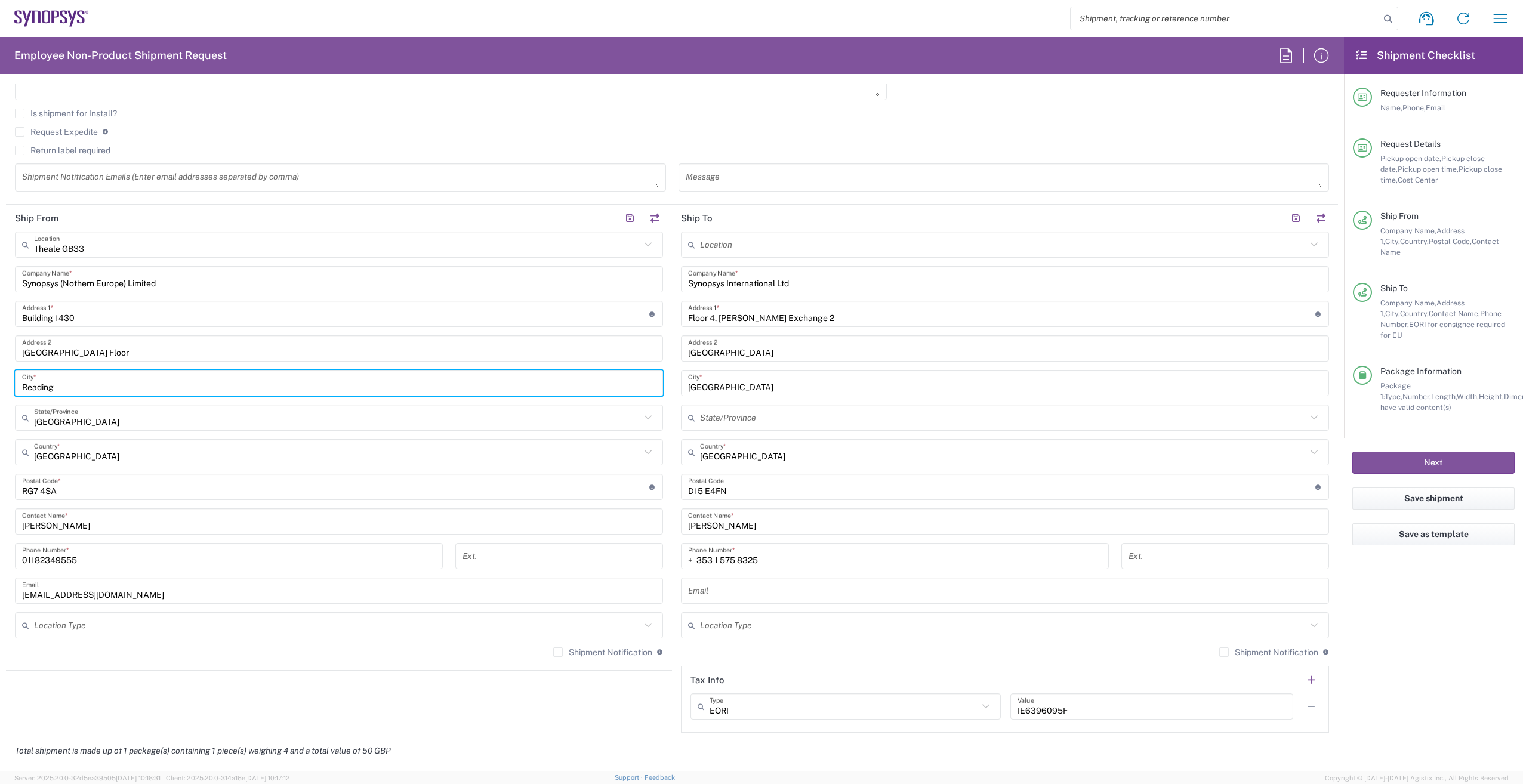
scroll to position [0, 0]
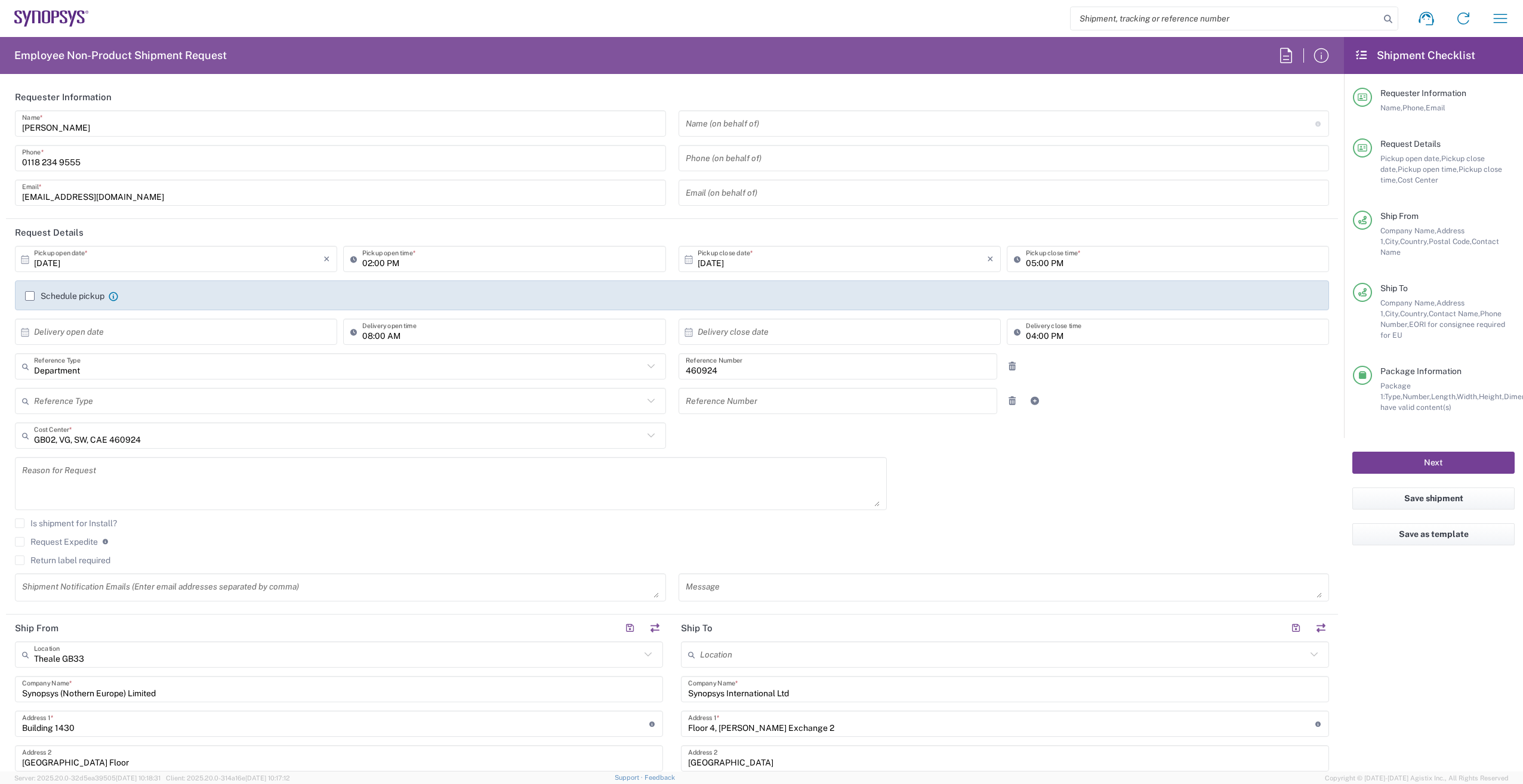
drag, startPoint x: 1478, startPoint y: 435, endPoint x: 1450, endPoint y: 501, distance: 71.7
click at [1478, 452] on button "Next" at bounding box center [1434, 463] width 163 height 22
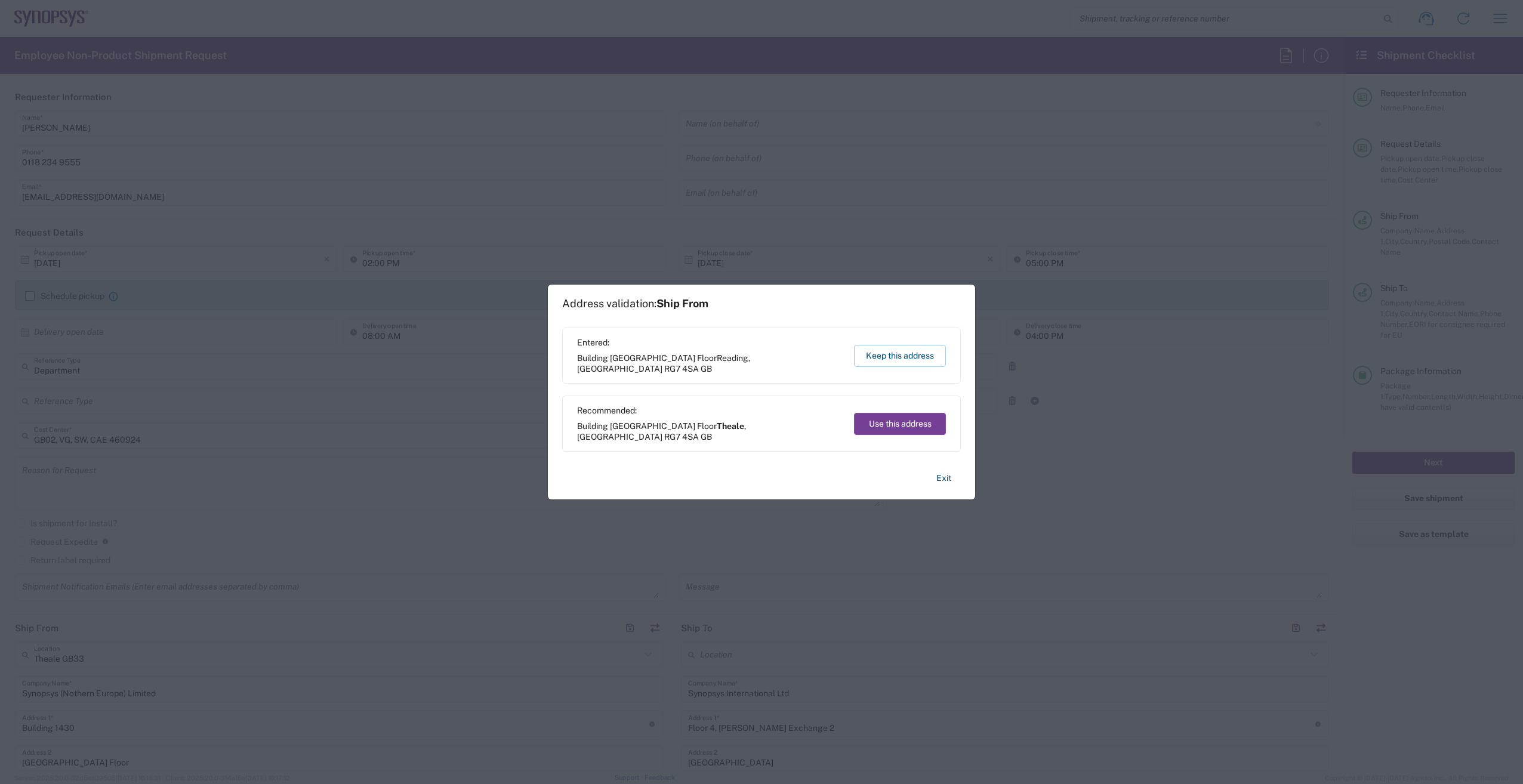
click at [917, 425] on button "Use this address" at bounding box center [900, 424] width 92 height 22
type input "Theale"
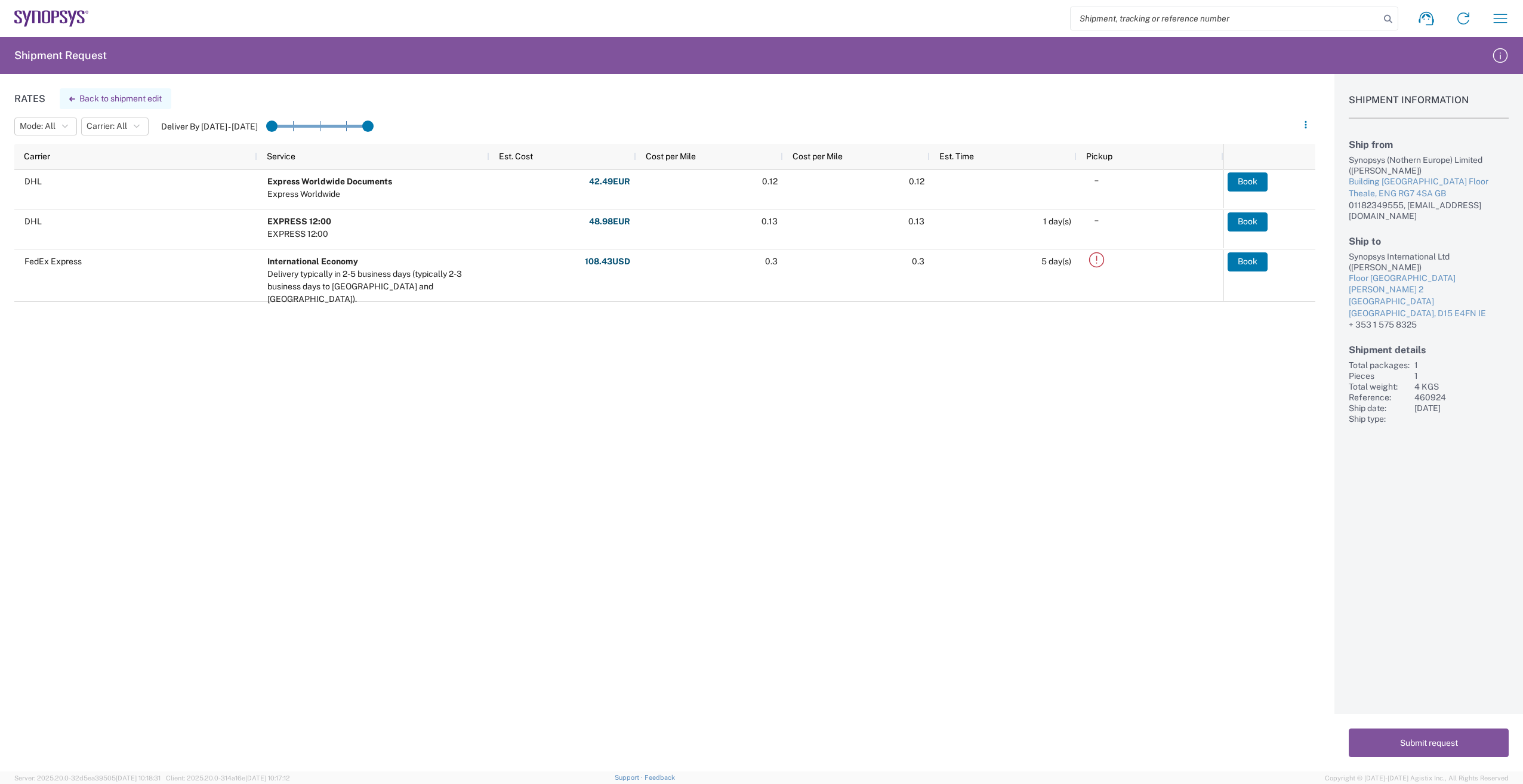
click at [101, 97] on button "Back to shipment edit" at bounding box center [115, 99] width 112 height 21
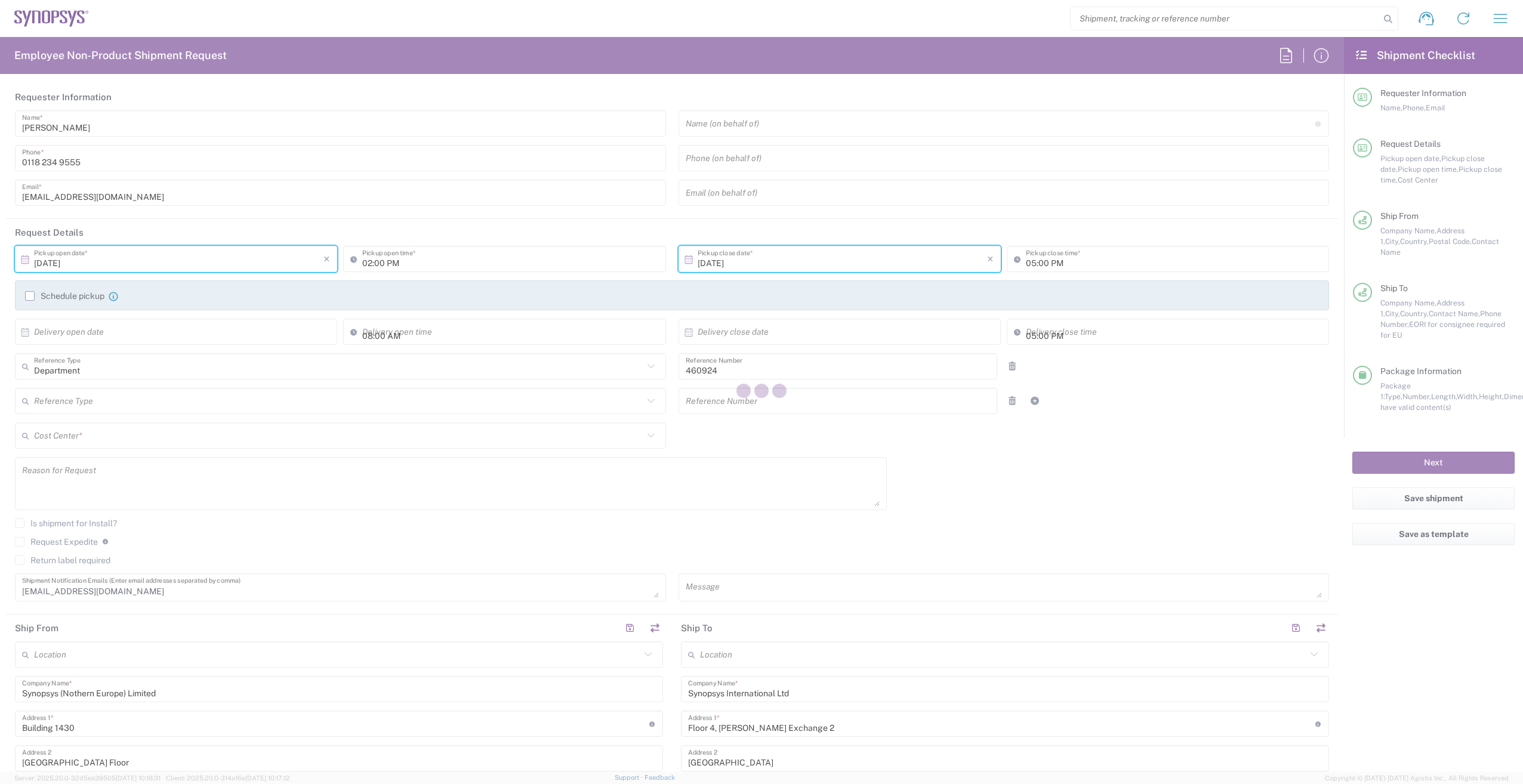
type input "Delivered at Place"
type input "Medium Box"
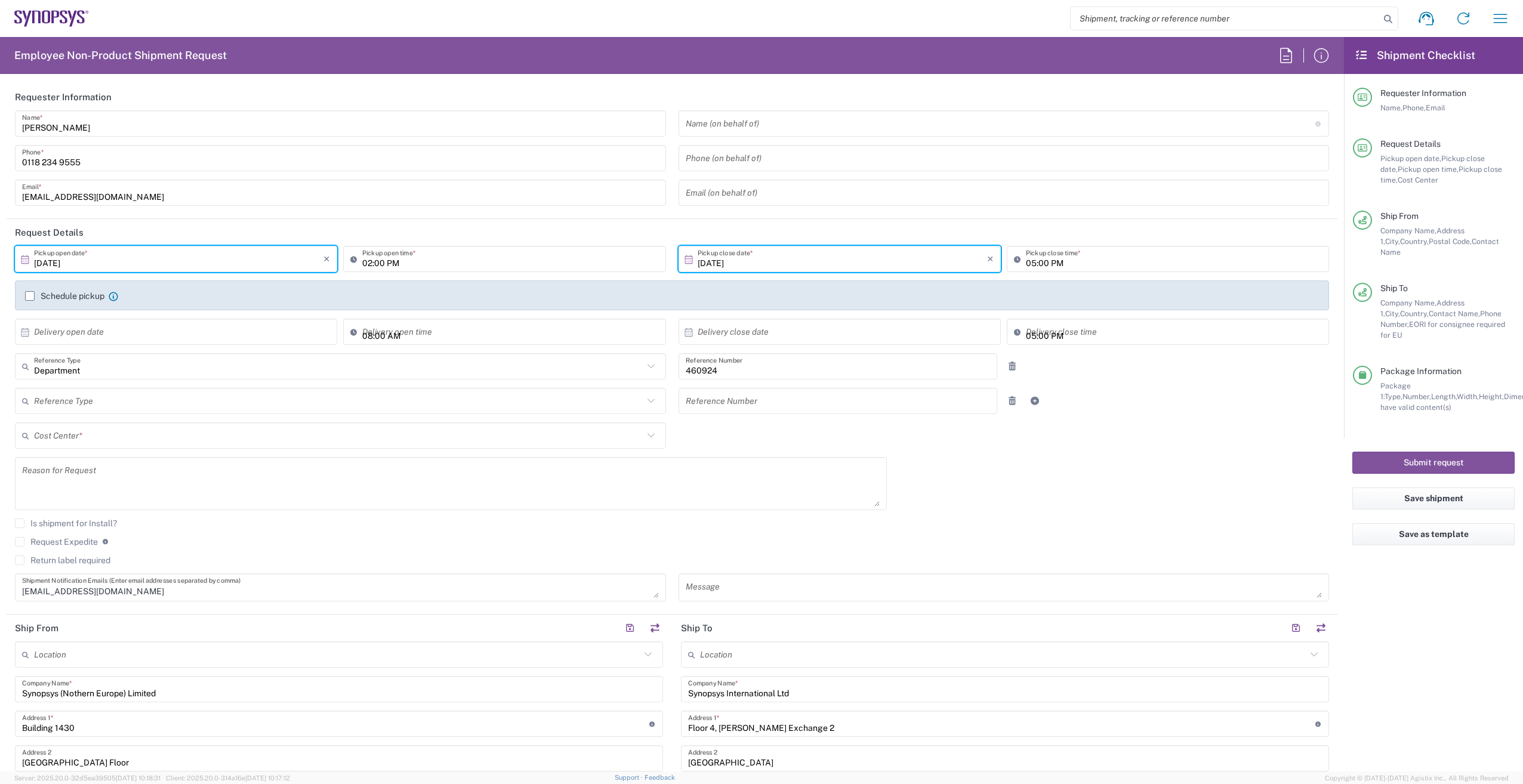
type input "England"
type input "GB02, VG, SW, CAE 460924"
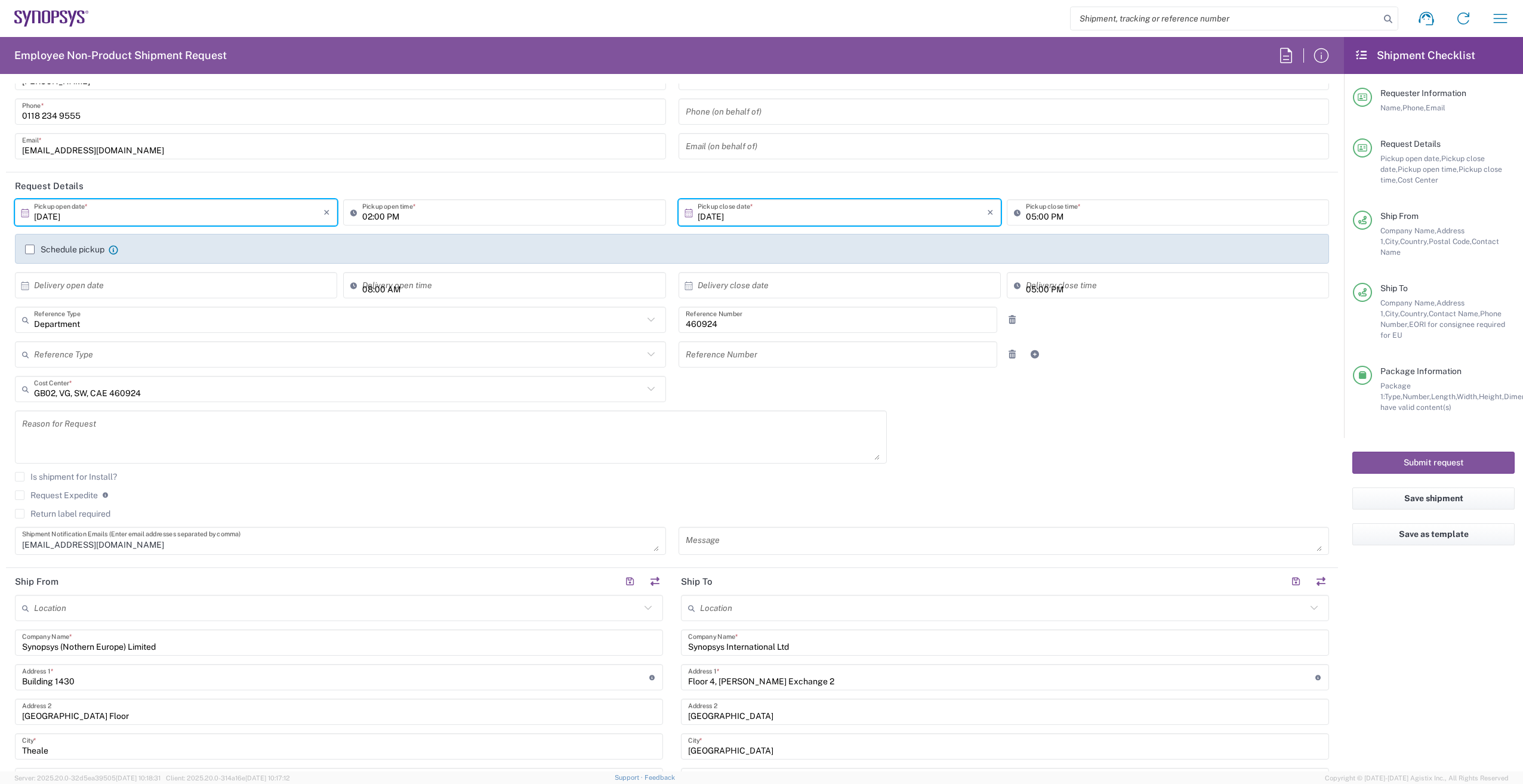
scroll to position [179, 0]
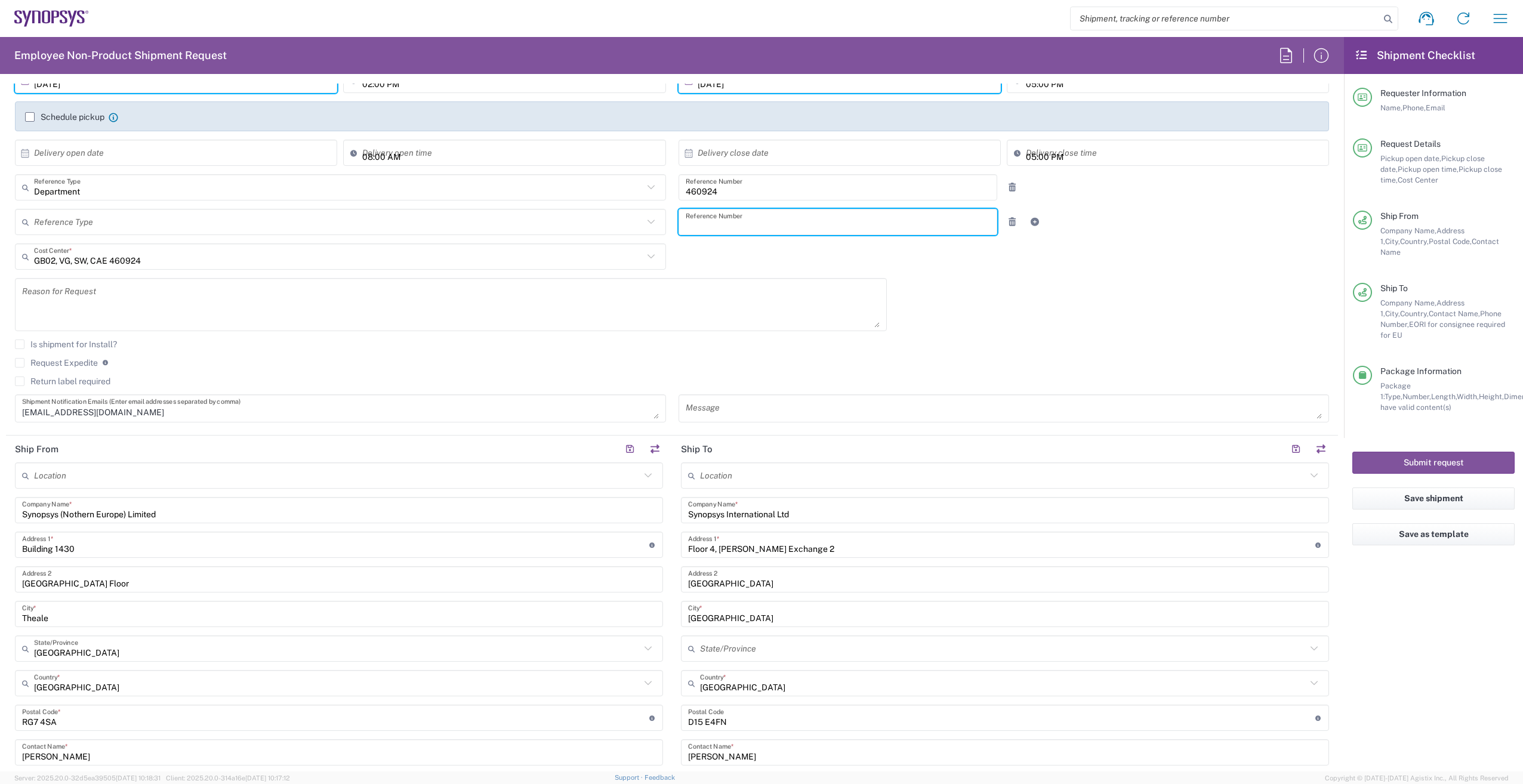
click at [744, 219] on input "text" at bounding box center [838, 222] width 305 height 21
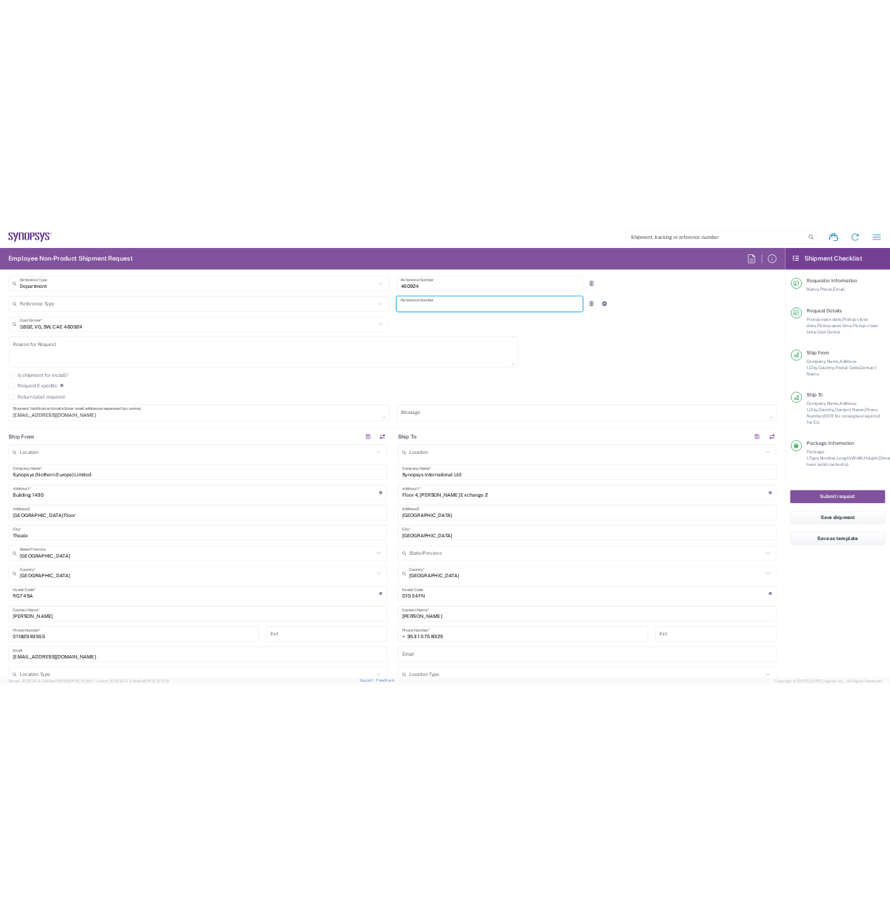
scroll to position [350, 0]
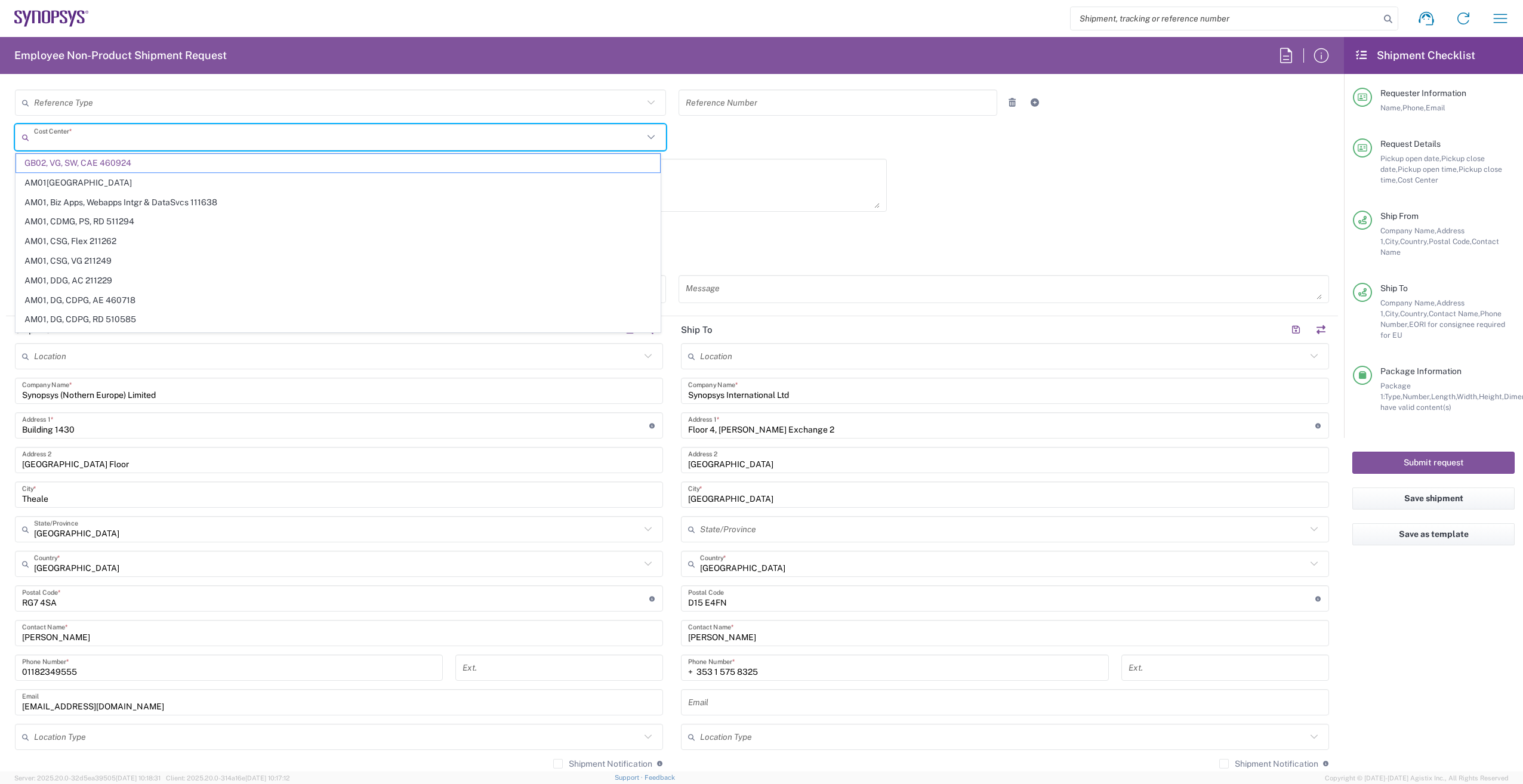
click at [182, 142] on input "text" at bounding box center [339, 137] width 610 height 21
click at [728, 236] on div "Is shipment for Install?" at bounding box center [672, 229] width 1314 height 18
type input "GB02, VG, SW, CAE 460924"
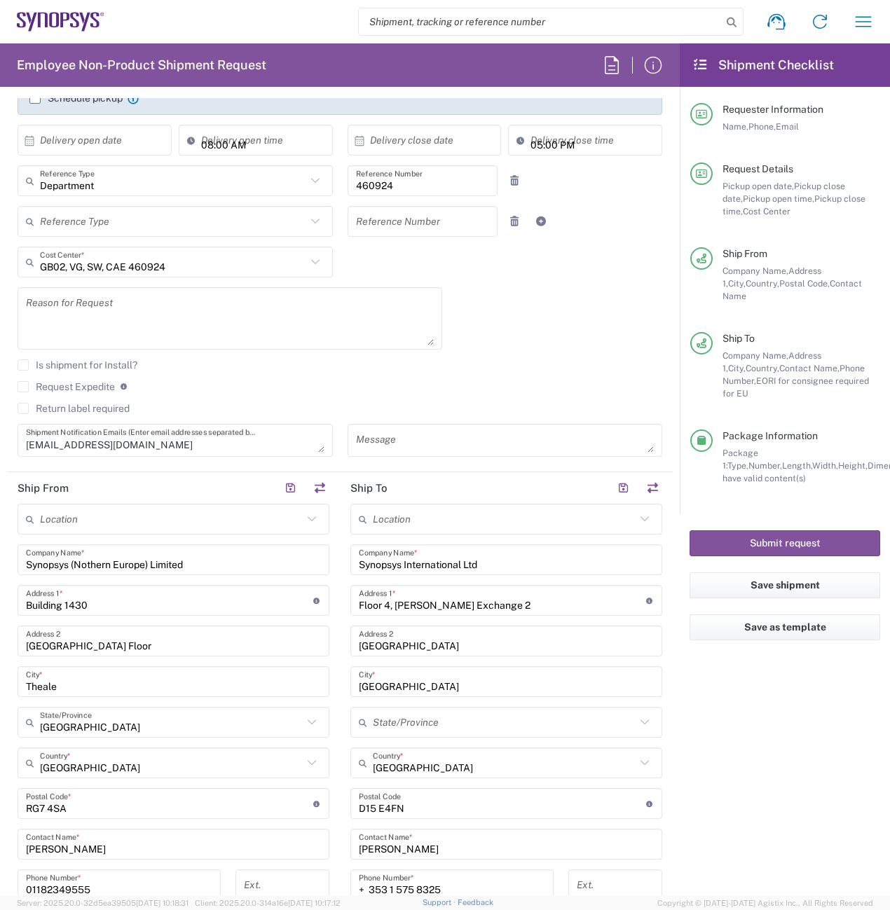
scroll to position [210, 0]
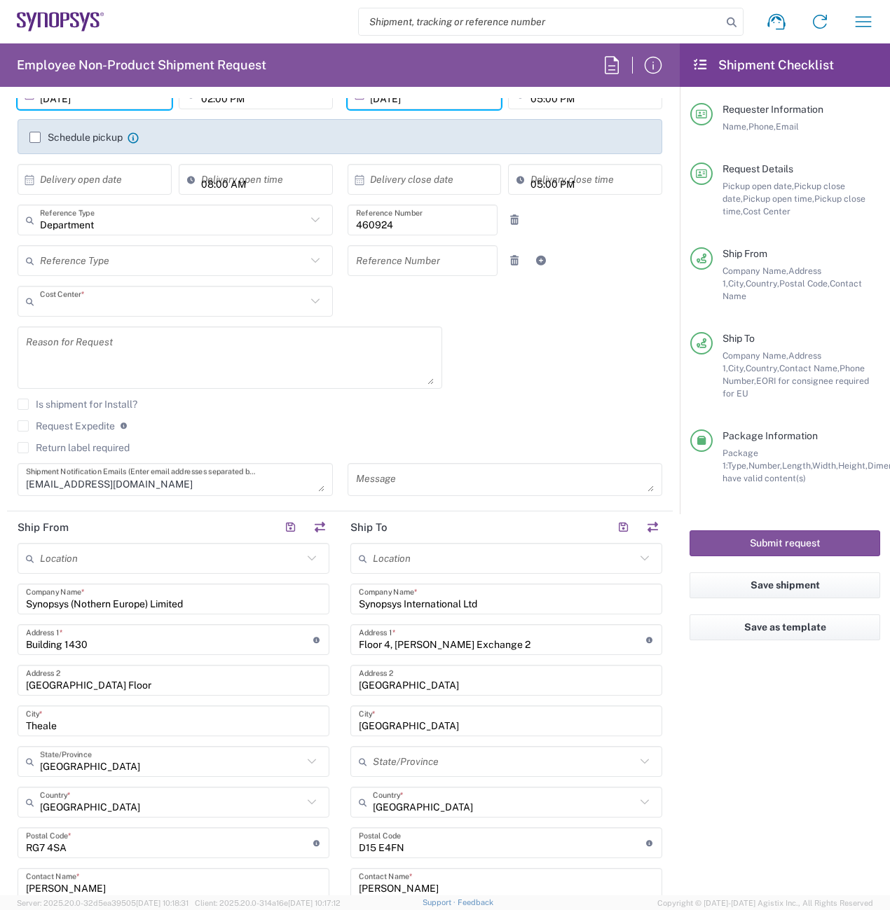
click at [180, 302] on input "text" at bounding box center [173, 301] width 266 height 25
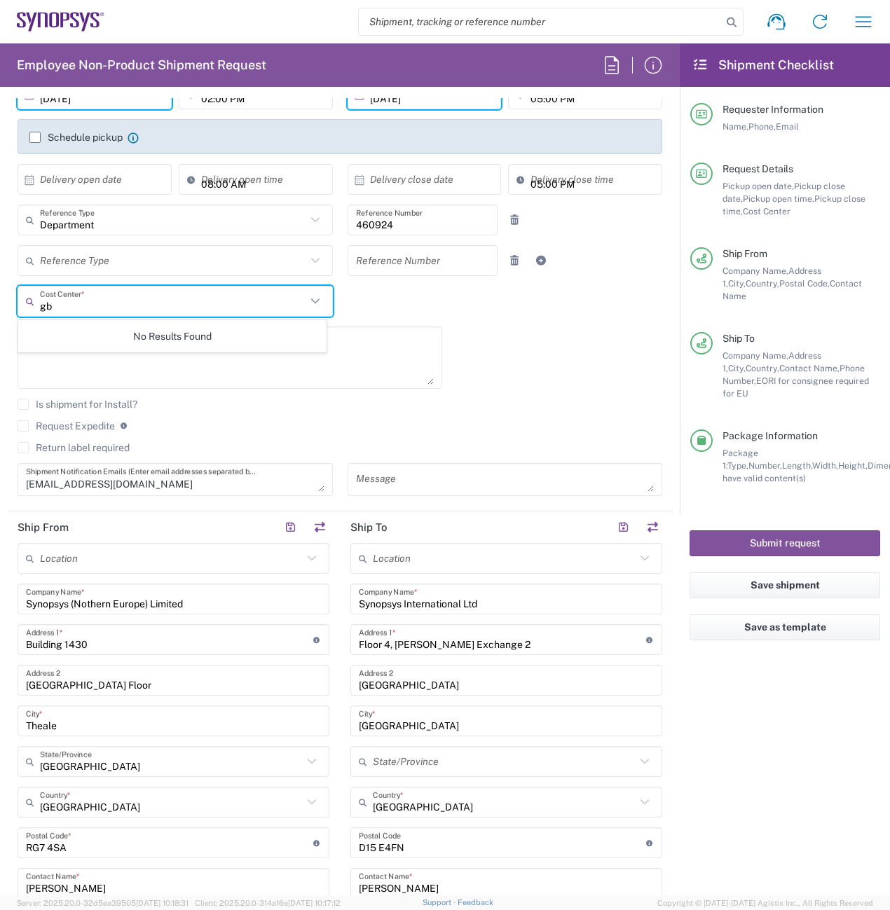
type input "g"
type input "1"
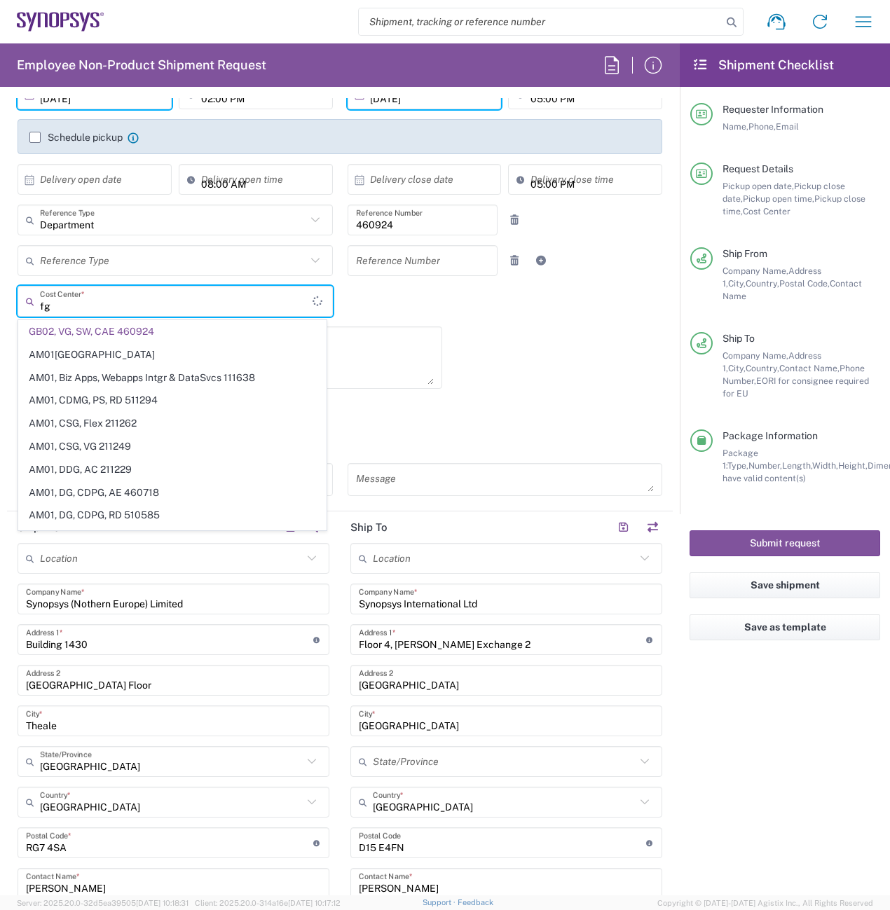
type input "f"
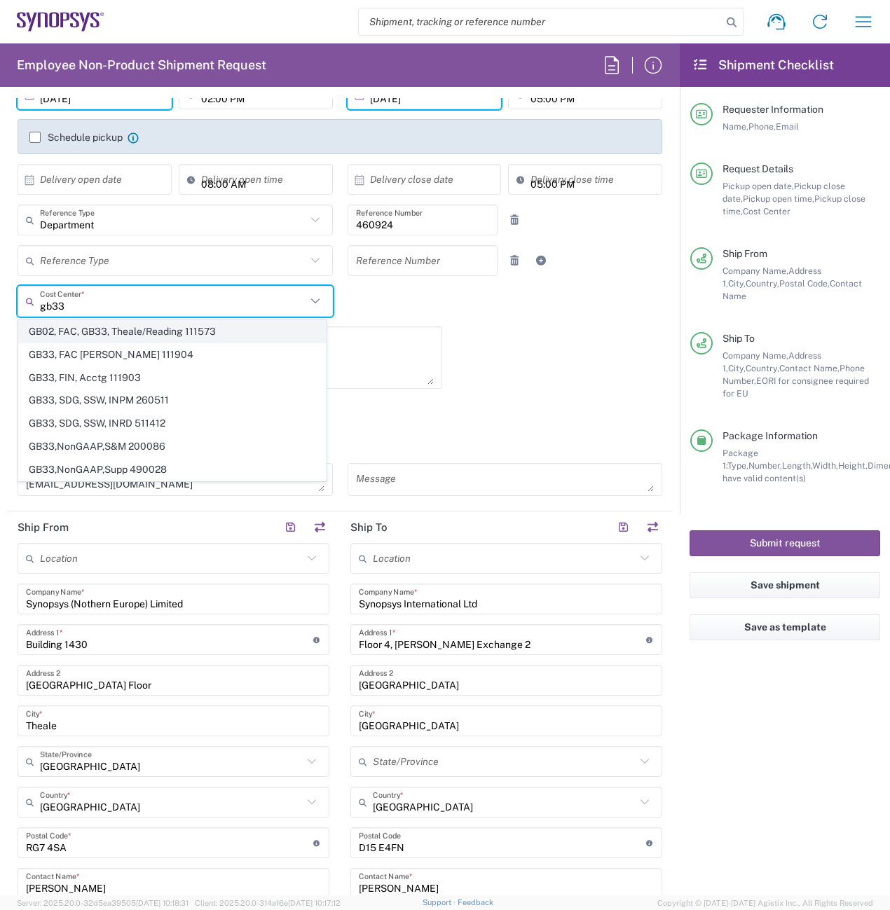
click at [167, 326] on span "GB02, FAC, GB33, Theale/Reading 111573" at bounding box center [172, 332] width 307 height 22
type input "GB02, FAC, GB33, Theale/Reading 111573"
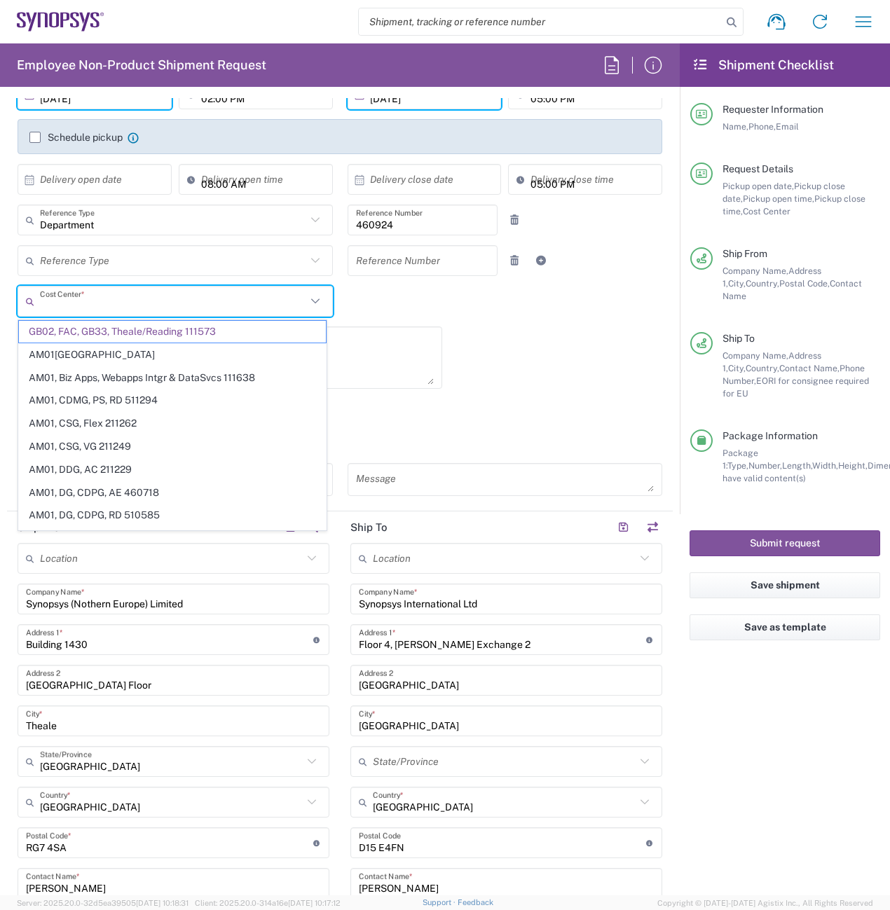
drag, startPoint x: 234, startPoint y: 301, endPoint x: 147, endPoint y: 294, distance: 87.1
click at [147, 294] on input "text" at bounding box center [173, 301] width 266 height 25
click at [257, 335] on span "GB02, FAC, GB33, Theale/Reading 111573" at bounding box center [172, 332] width 307 height 22
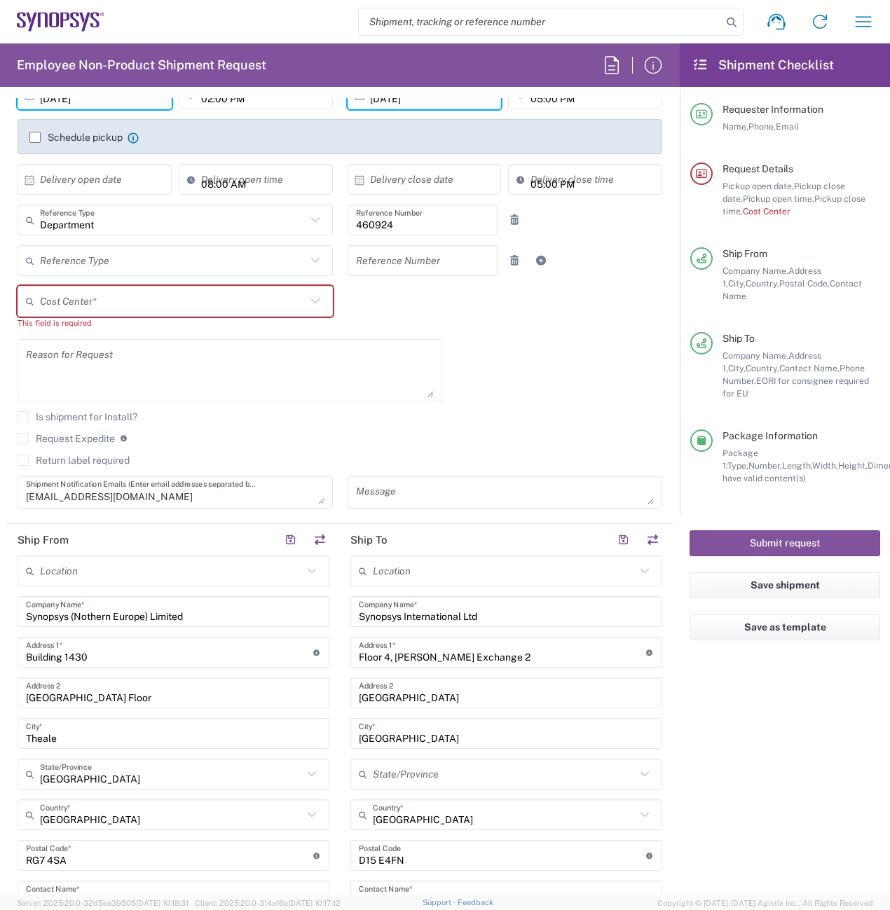
click at [181, 305] on input "text" at bounding box center [173, 301] width 266 height 25
type input "111573"
click at [369, 303] on div "10/08/2025 × Pickup open date * Cancel Apply 02:00 PM Pickup open time * 10/08/…" at bounding box center [340, 298] width 659 height 440
click at [213, 299] on input "text" at bounding box center [176, 301] width 273 height 25
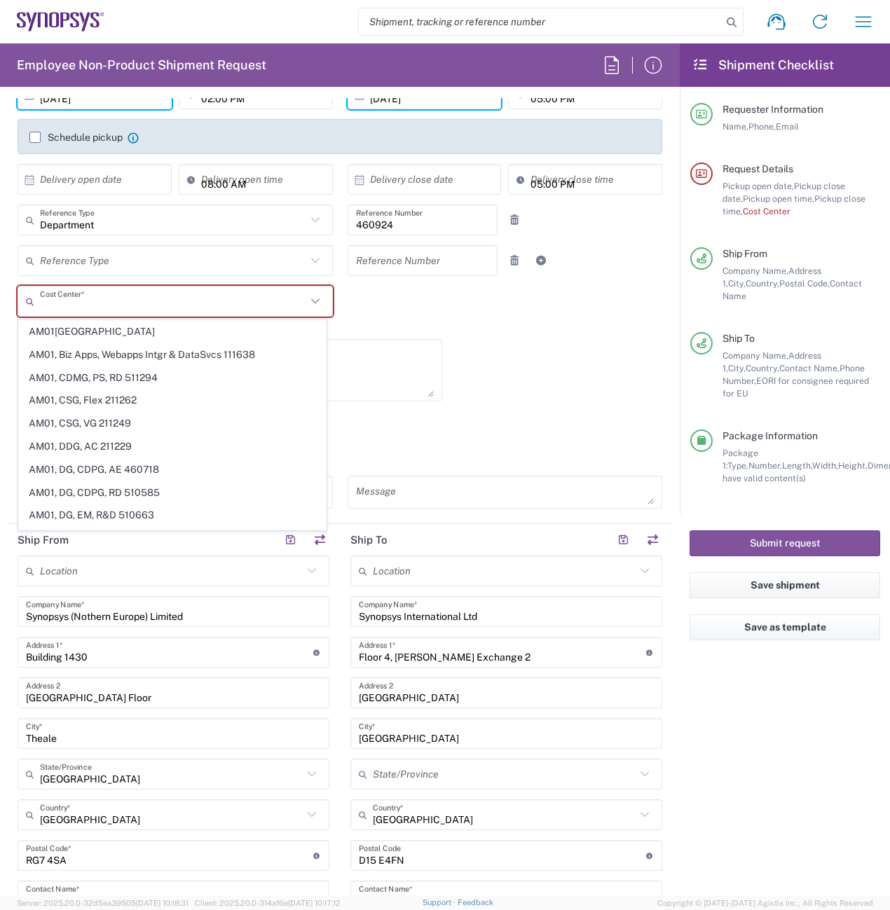
click at [213, 299] on input "text" at bounding box center [173, 301] width 266 height 25
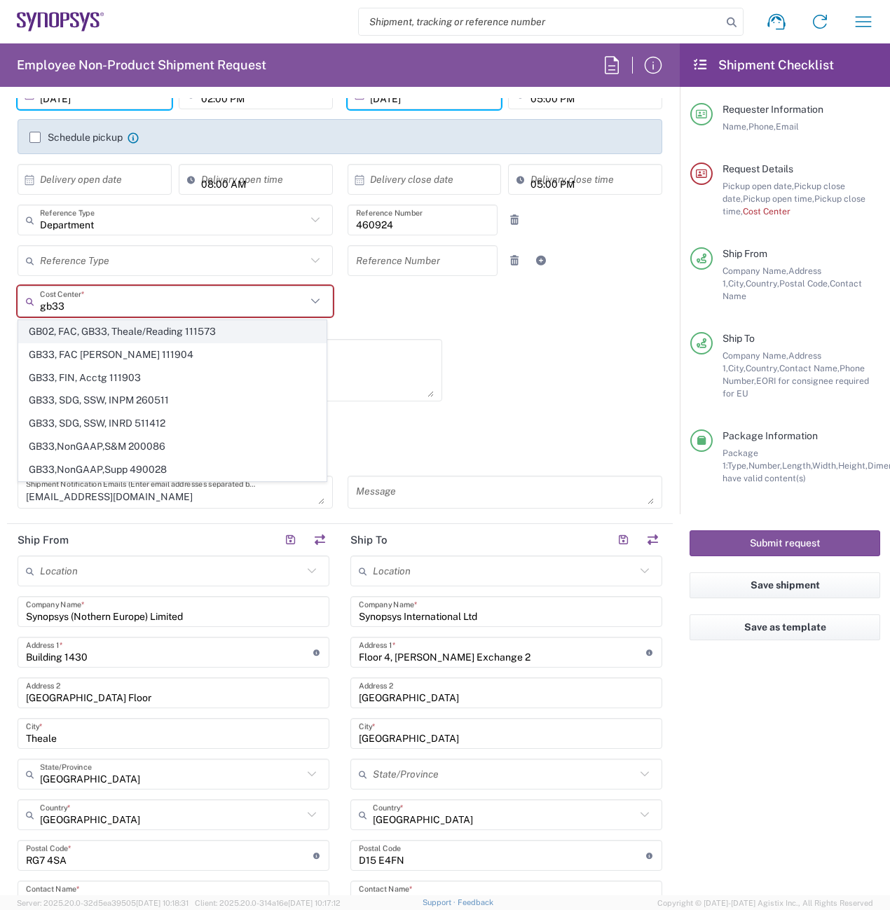
click at [210, 332] on span "GB02, FAC, GB33, Theale/Reading 111573" at bounding box center [172, 332] width 307 height 22
type input "GB02, FAC, GB33, Theale/Reading 111573"
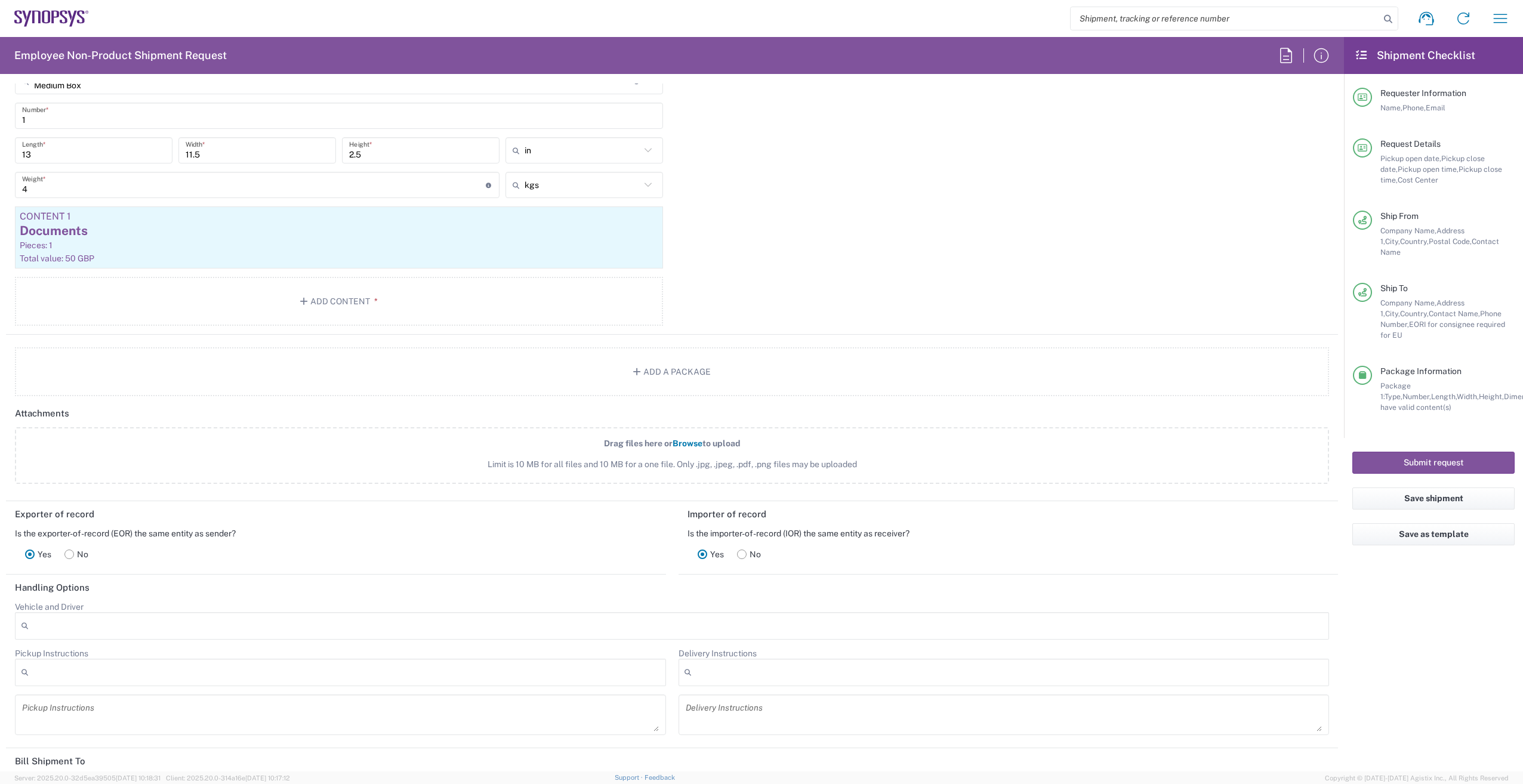
scroll to position [1134, 0]
click at [1463, 452] on button "Submit request" at bounding box center [1434, 463] width 163 height 22
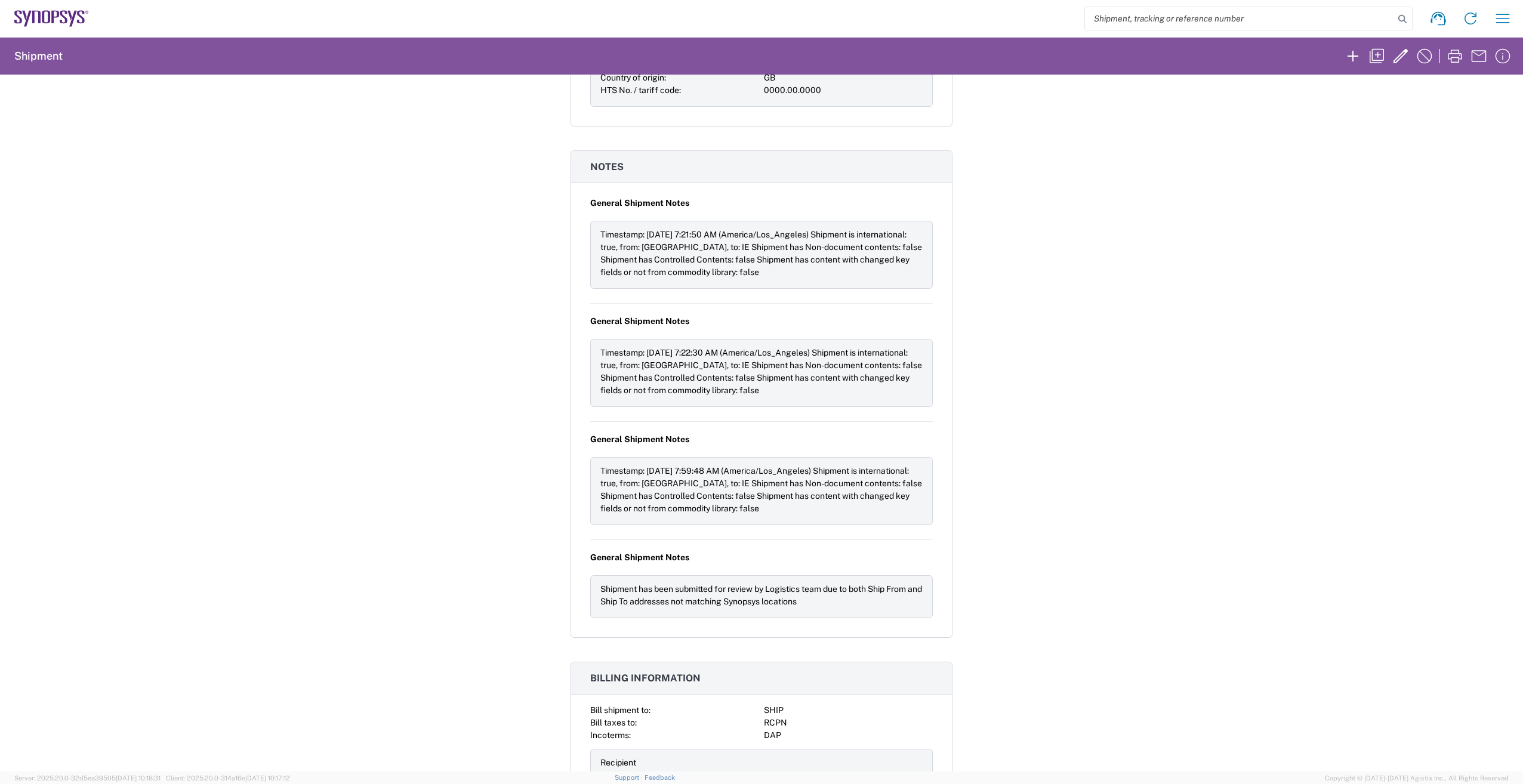
scroll to position [535, 0]
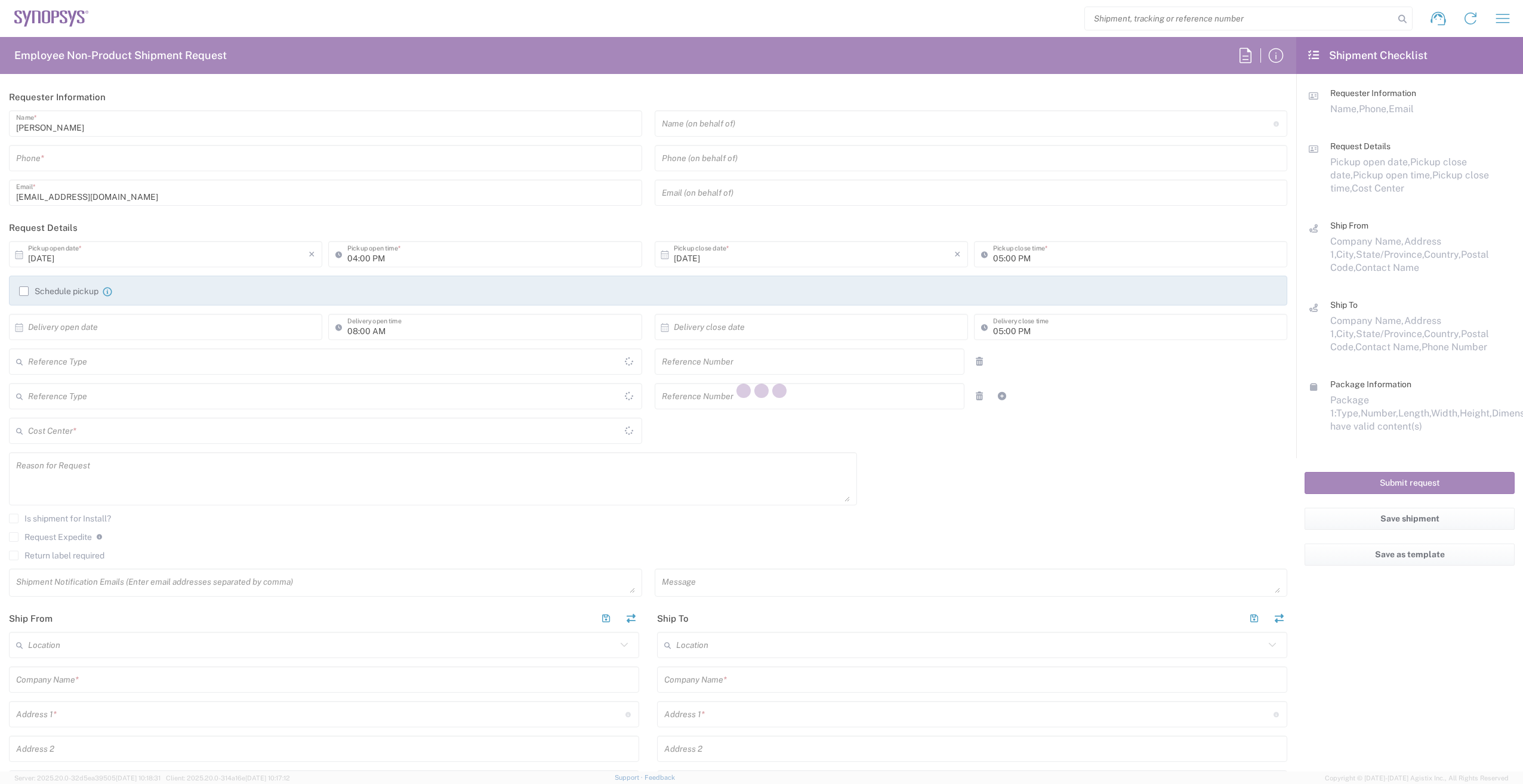
type input "Liam Dry"
type input "0118 234 9555"
type input "dry@synopsys.com"
type input "02:00 PM"
type input "111573"
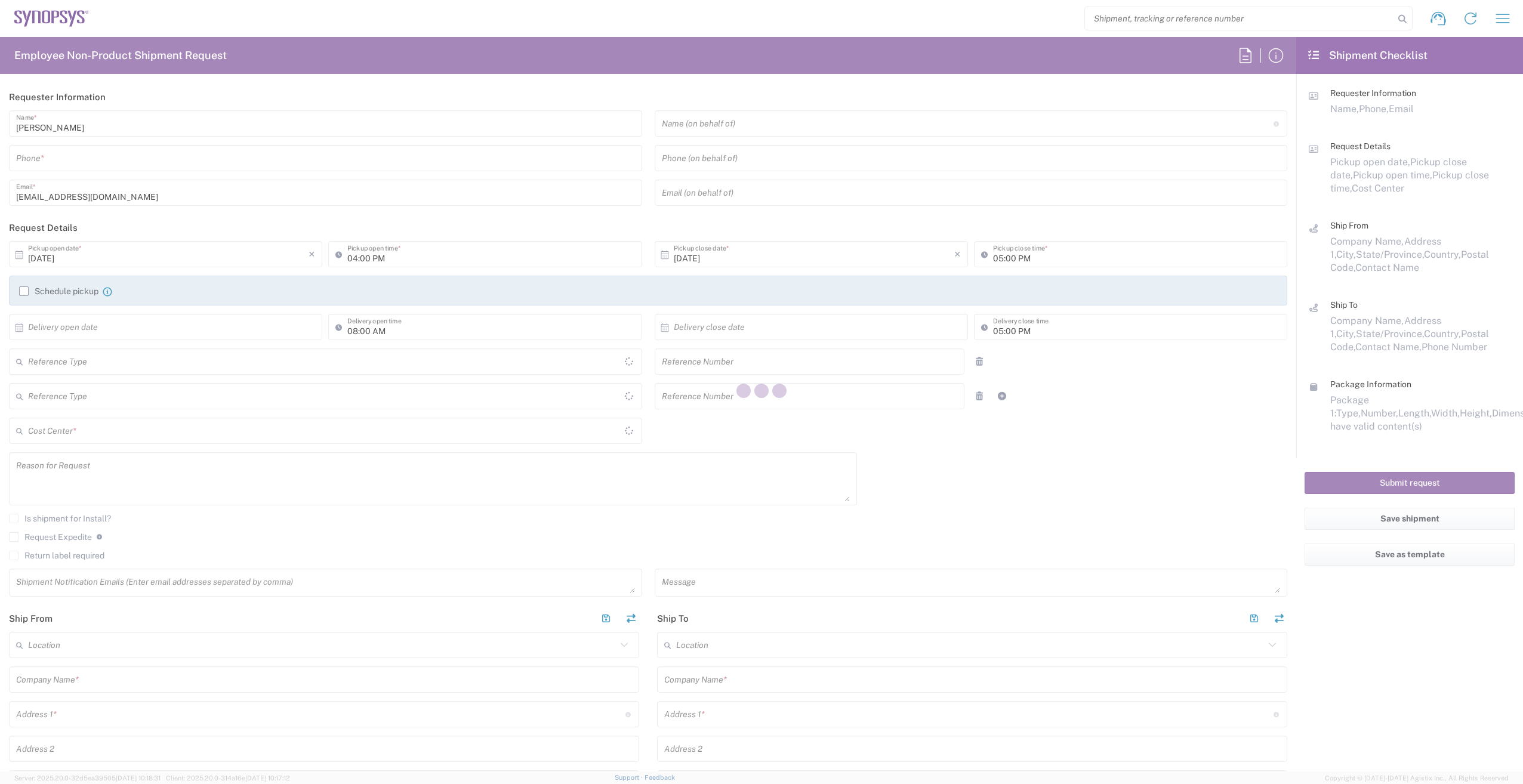
type textarea "dry@synopsys.com"
type input "Synopsys (Nothern Europe) Limited"
type input "Building 1430"
type input "Arlington Business Park Ground Floor"
type input "Theale"
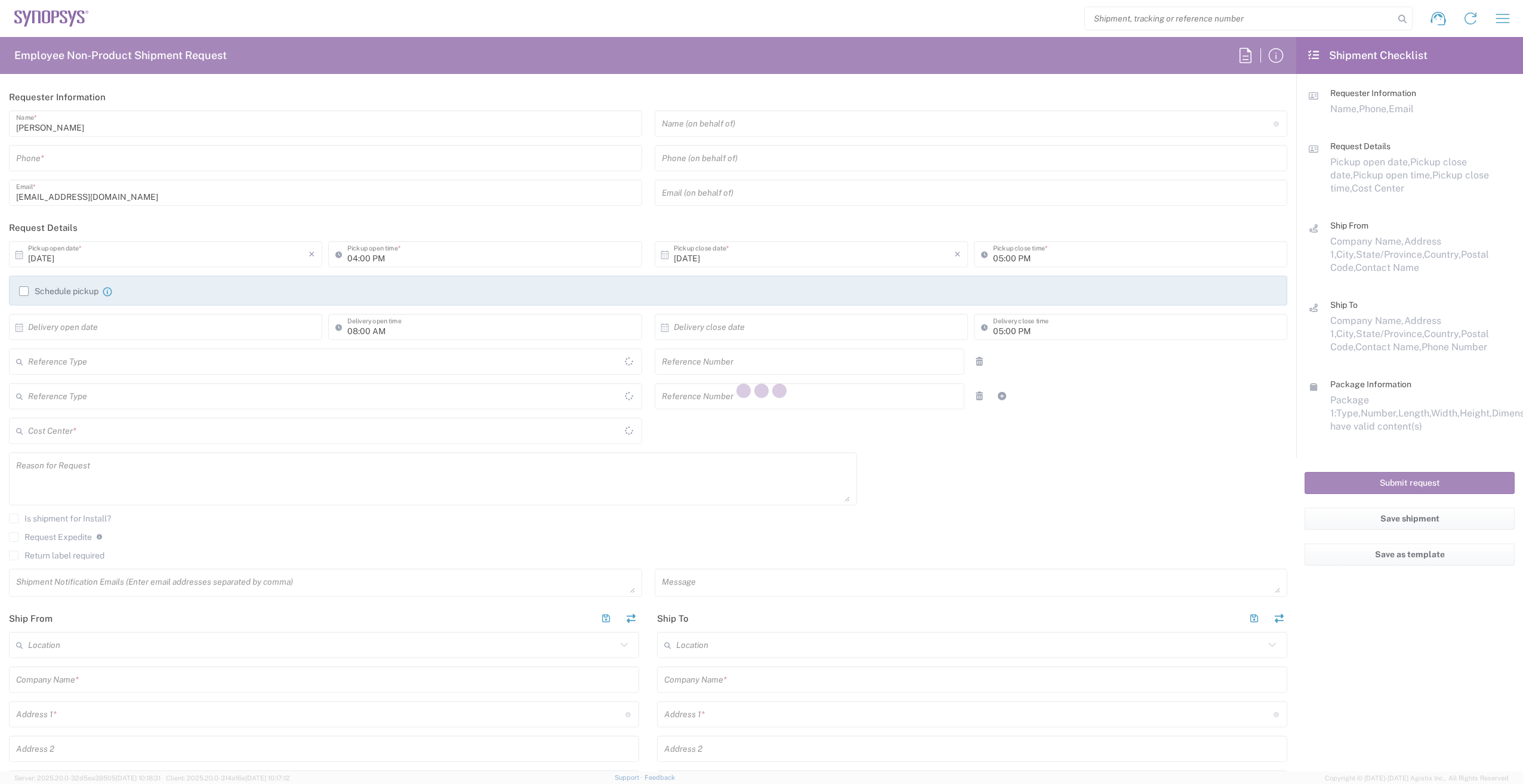
type input "RG7 4SA"
type input "Liam Dry"
type input "01182349555"
type input "dry@synopsys.com"
type input "Synopsys International Ltd"
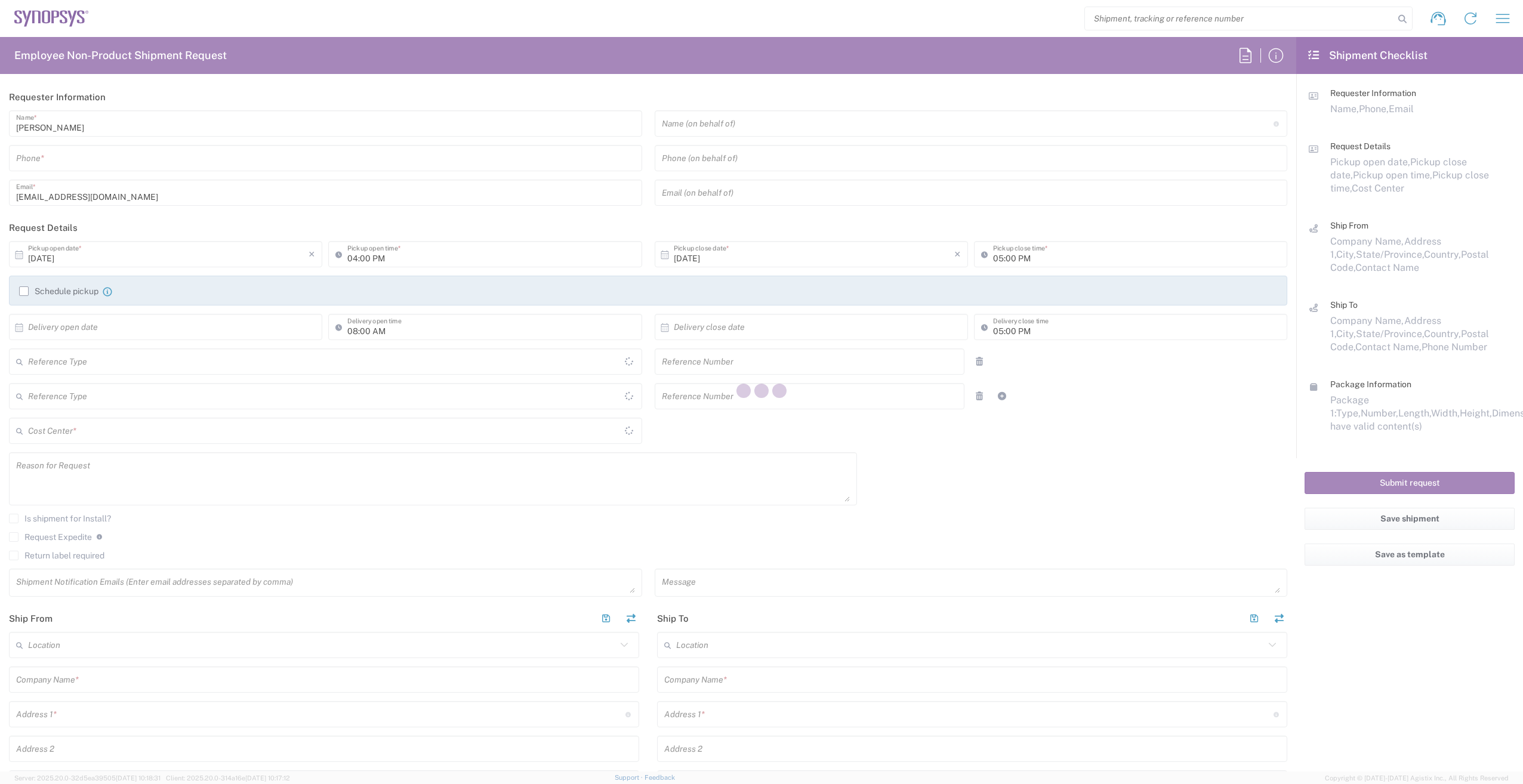
type input "Floor 4, Stemple Exchange 2"
type input "Blanchardstown Corp Park"
type input "Dublin"
type input "D15 E4FN"
type input "Brian Canavan"
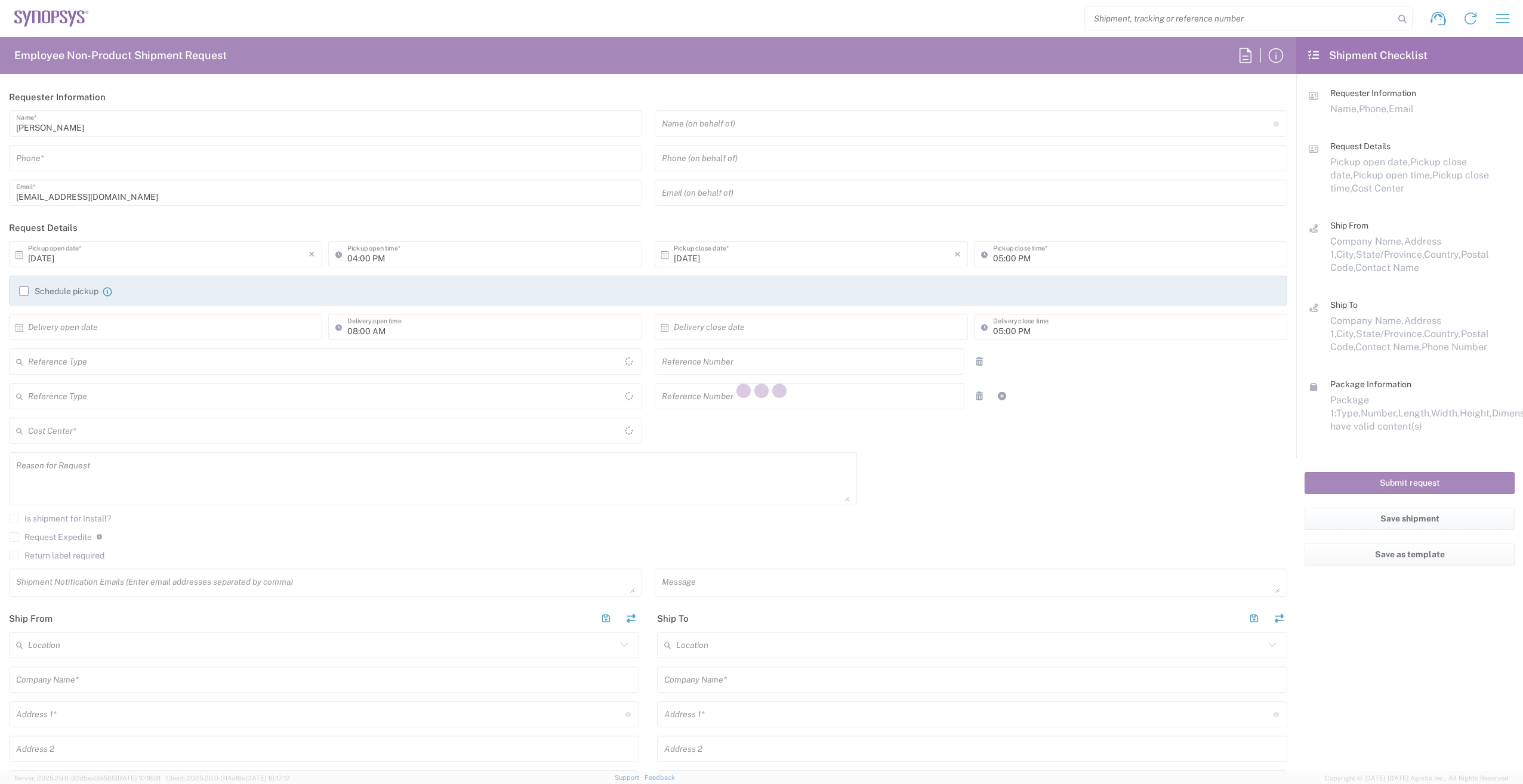
type input "+ 353 1 575 8325"
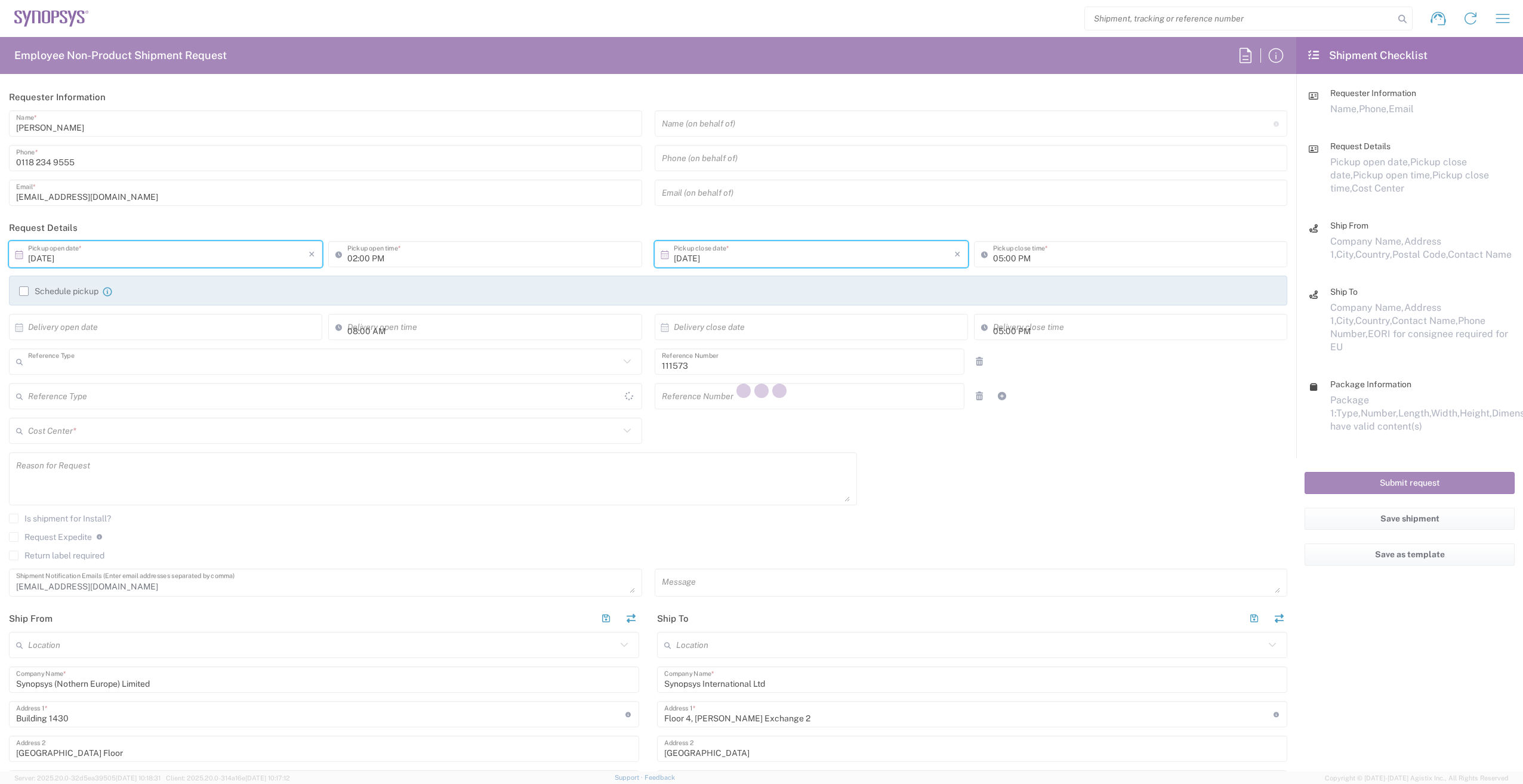
type input "Department"
type input "Ireland"
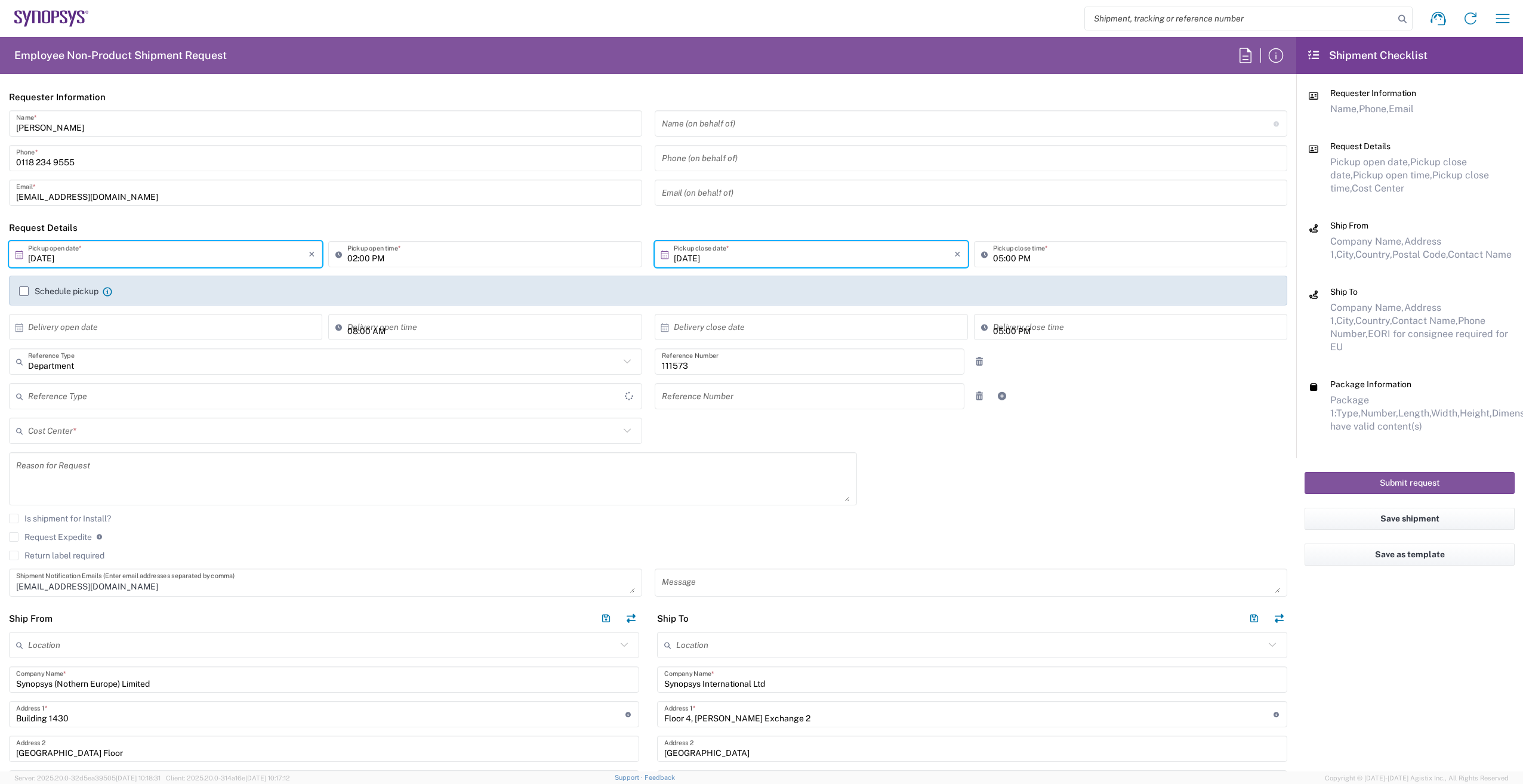
type input "England"
type input "United Kingdom"
type input "Medium Box"
type input "GB02, FAC, GB33, Theale/Reading 111573"
click at [1417, 472] on button "Submit request" at bounding box center [1410, 483] width 210 height 22
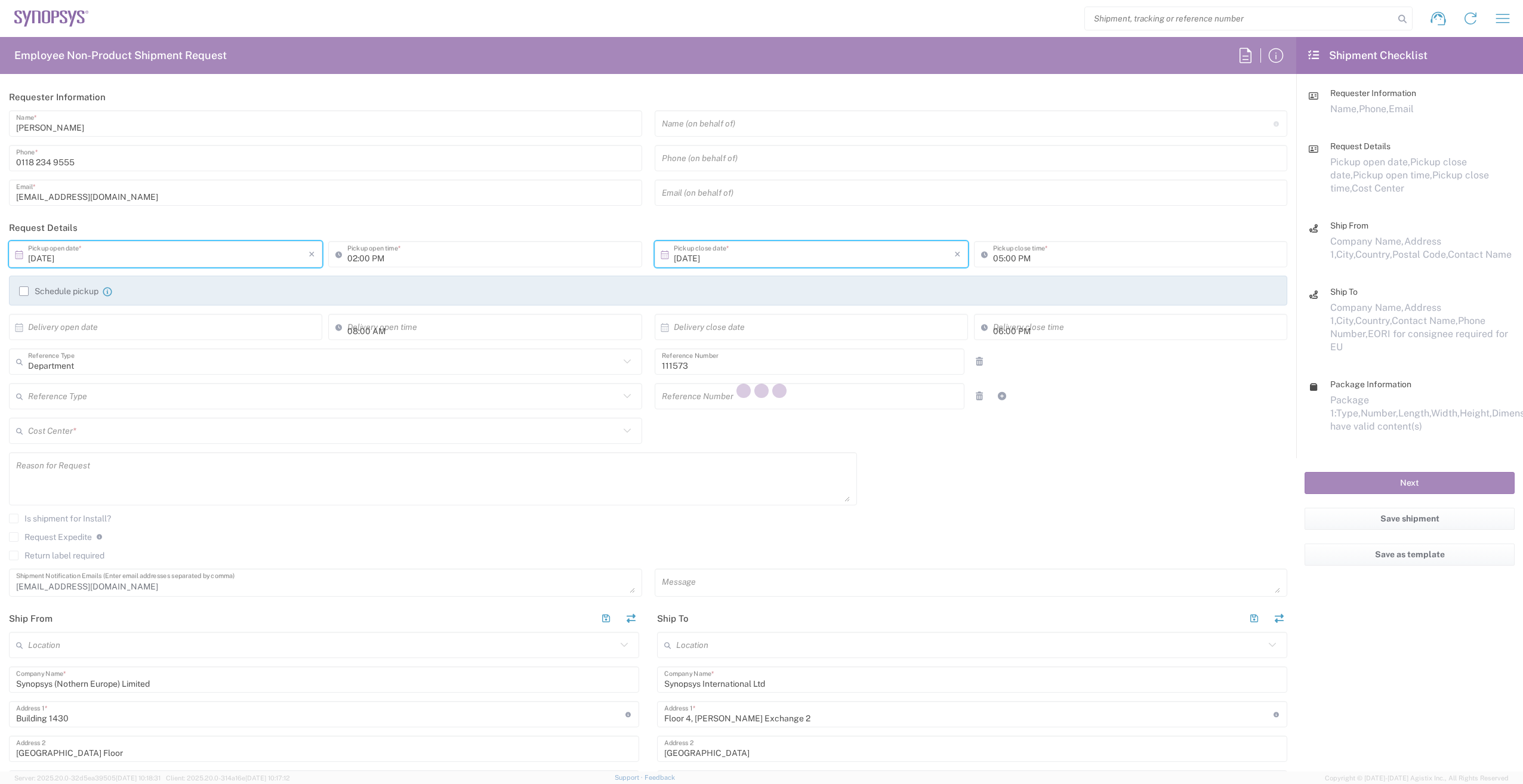
type input "England"
type input "GB02, FAC, GB33, Theale/Reading 111573"
type input "Medium Box"
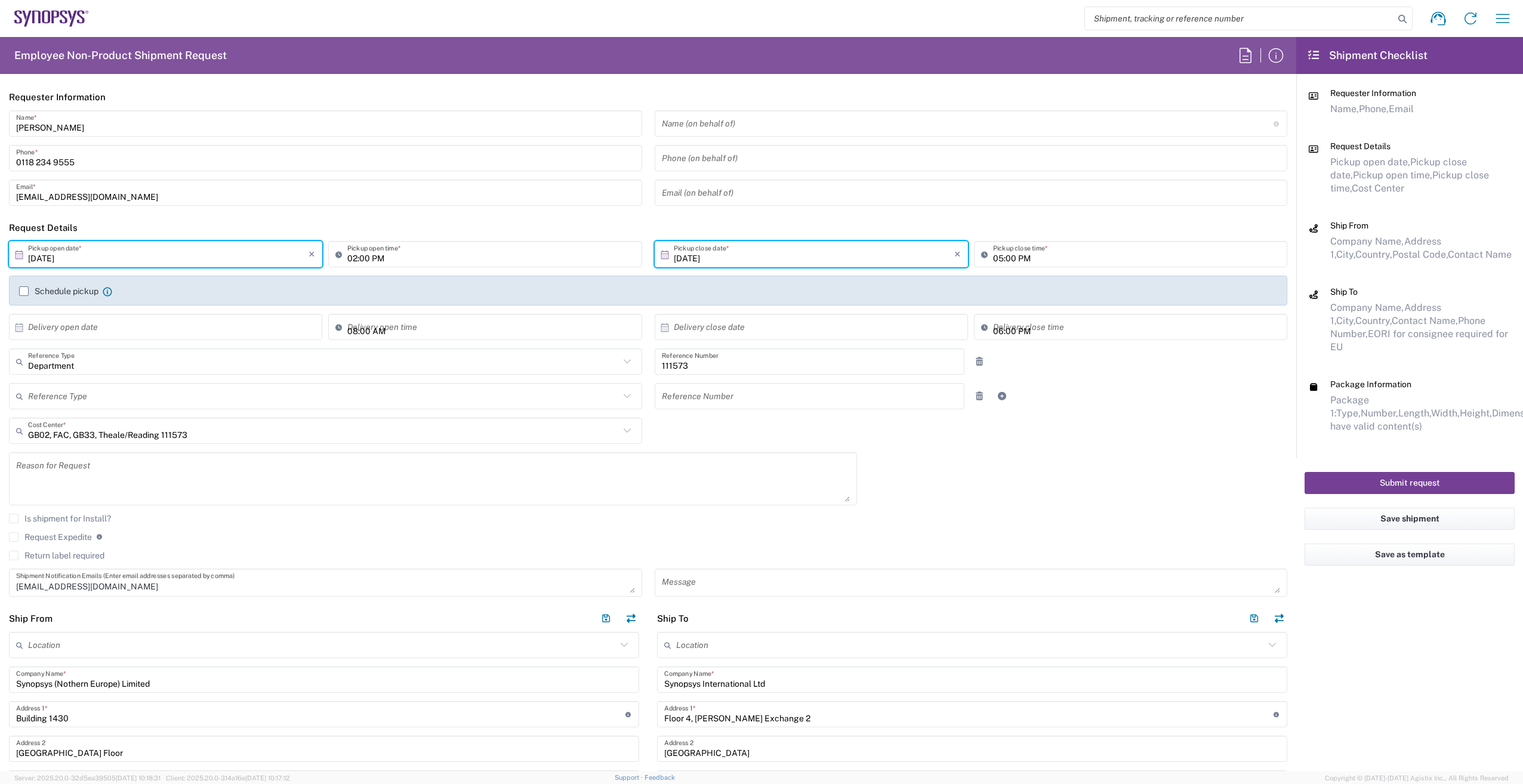
click at [1486, 472] on button "Submit request" at bounding box center [1410, 483] width 210 height 22
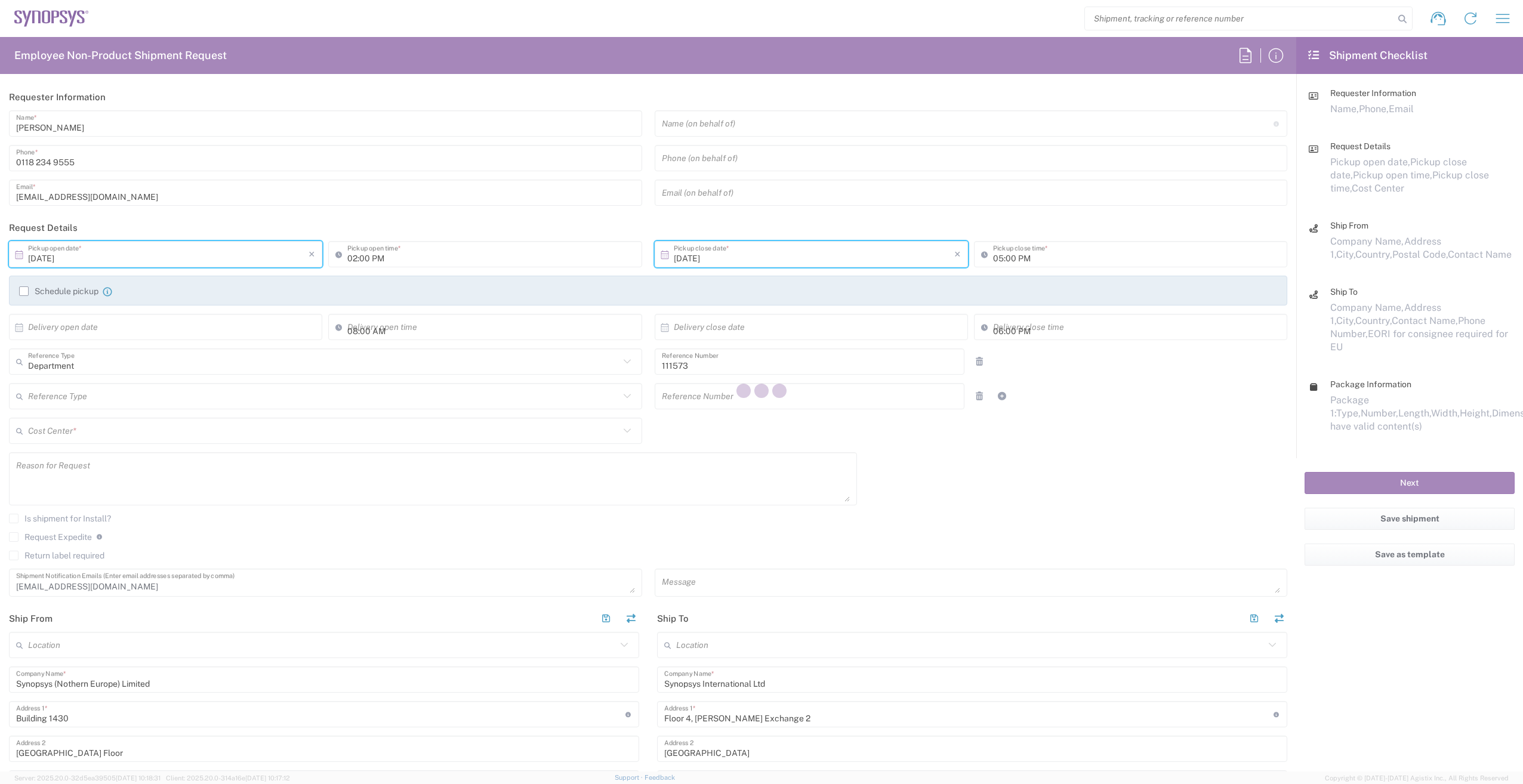
type input "England"
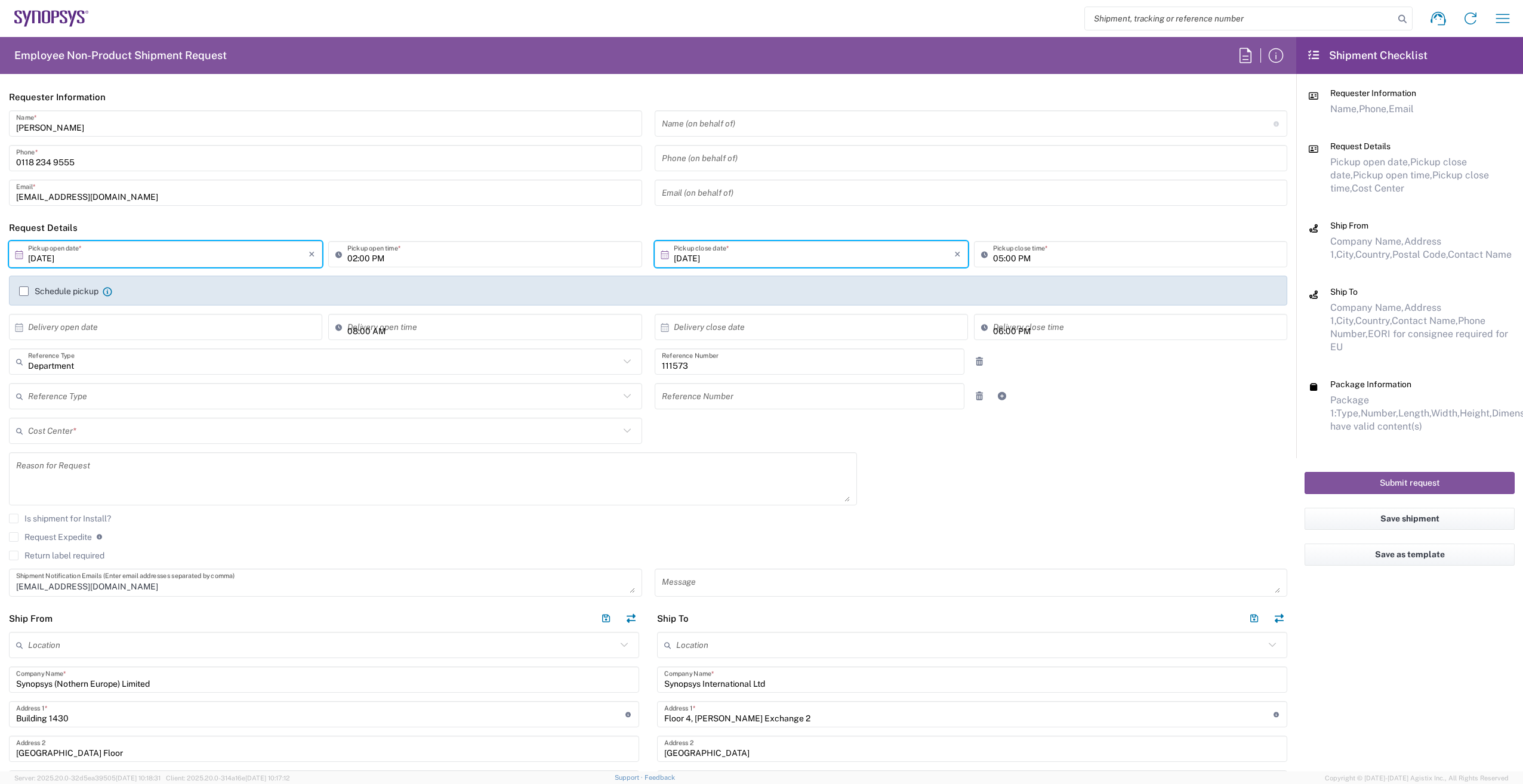
type input "Medium Box"
type input "GB02, FAC, GB33, Theale/Reading 111573"
drag, startPoint x: 26, startPoint y: 288, endPoint x: 32, endPoint y: 290, distance: 6.3
click at [26, 288] on label "Schedule pickup" at bounding box center [58, 290] width 79 height 9
click at [24, 291] on input "Schedule pickup" at bounding box center [24, 291] width 0 height 0
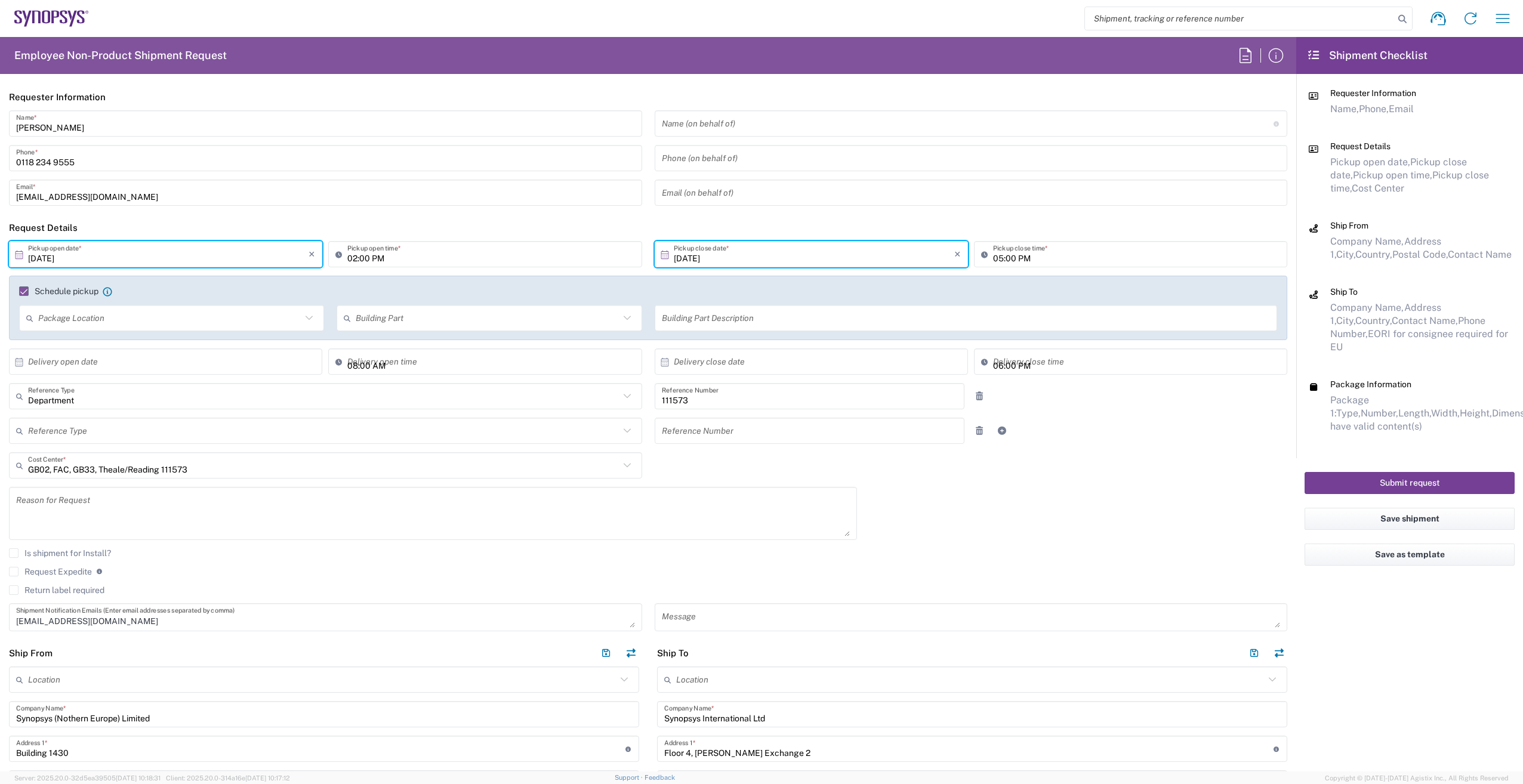
click at [1400, 472] on button "Submit request" at bounding box center [1410, 483] width 210 height 22
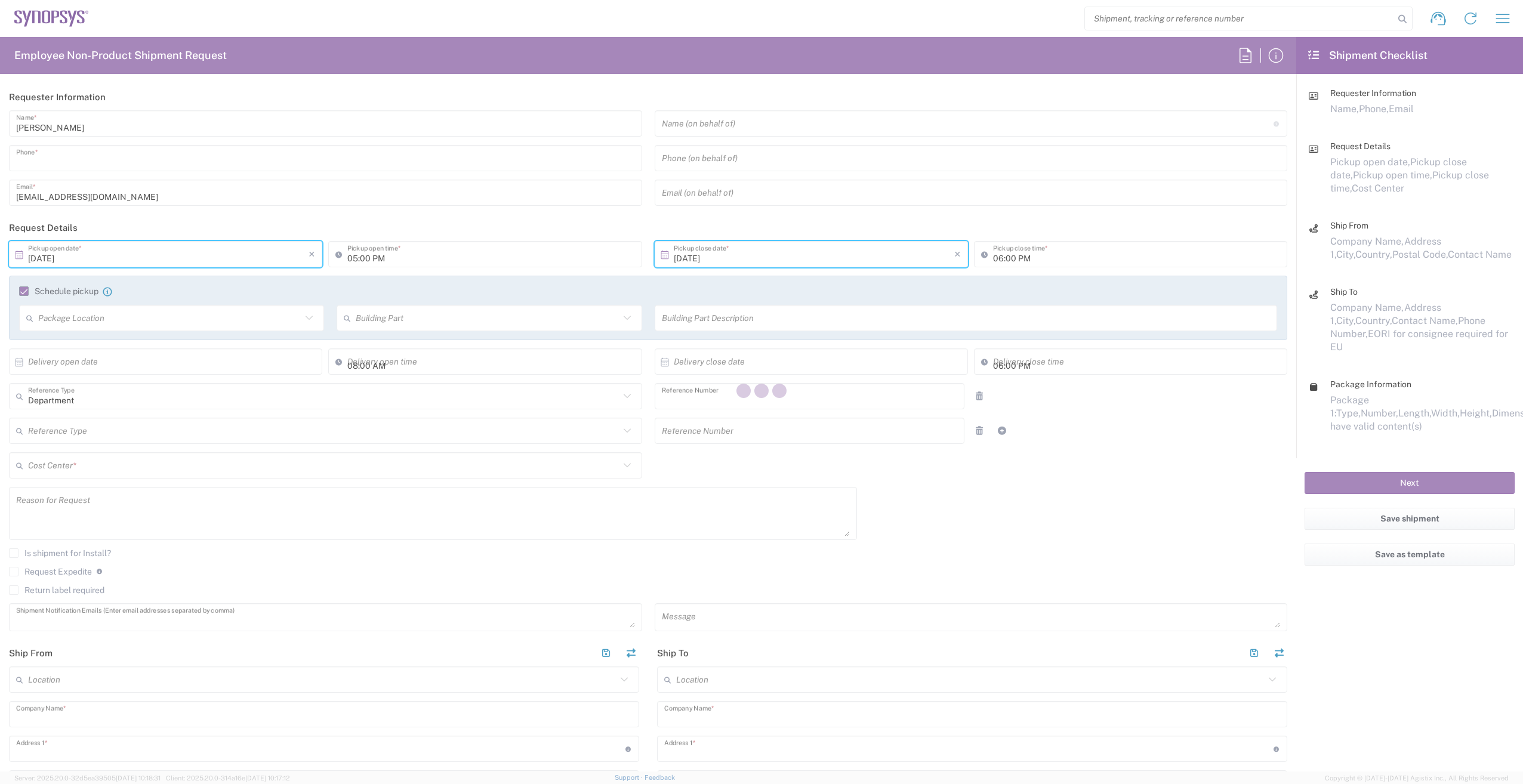
type input "Liam Dry"
type input "0118 234 9555"
type input "dry@synopsys.com"
type input "02:00 PM"
type input "05:00 PM"
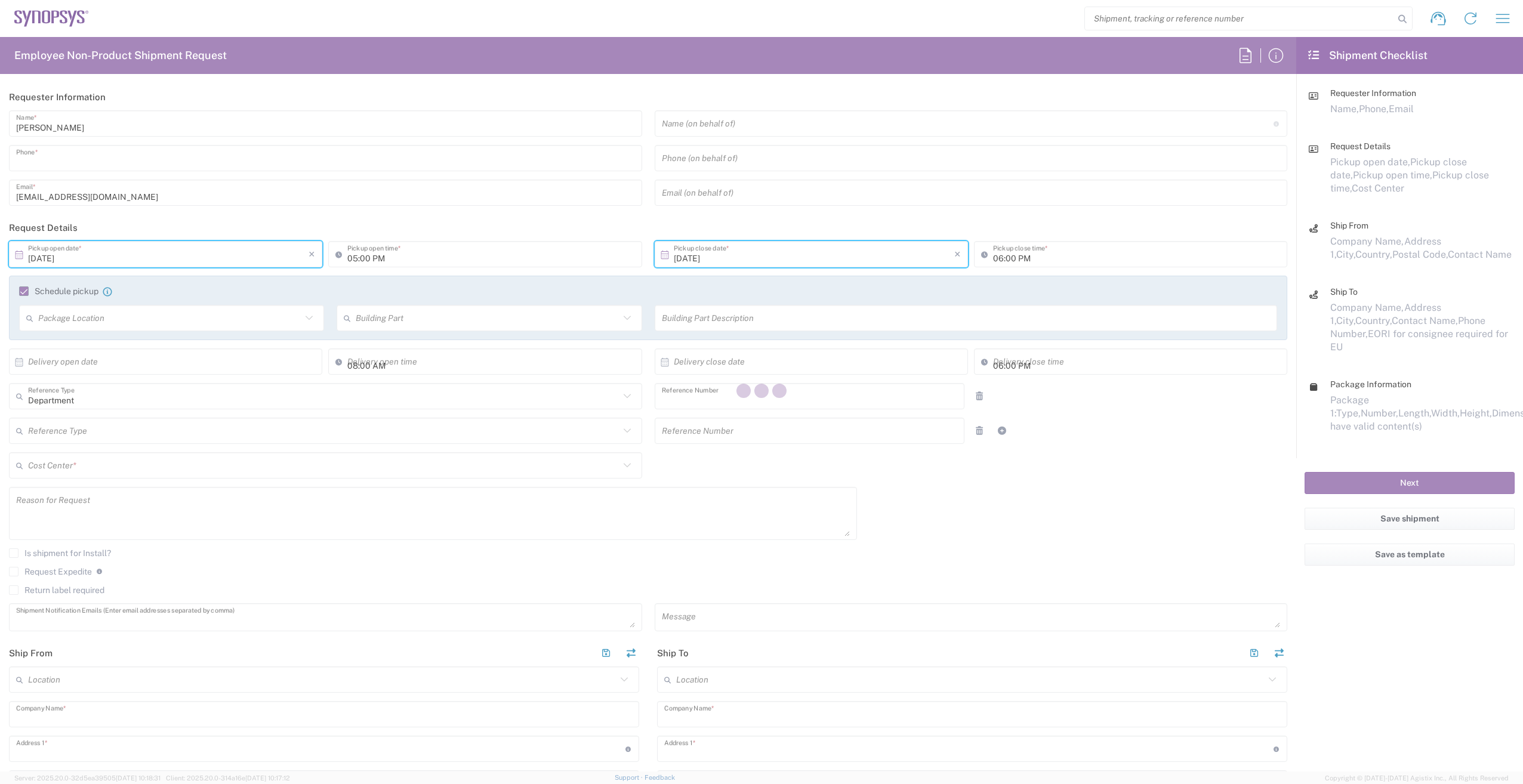
type input "111573"
type textarea "dry@synopsys.com"
type input "Synopsys (Nothern Europe) Limited"
type input "Building 1430"
type input "Arlington Business Park Ground Floor"
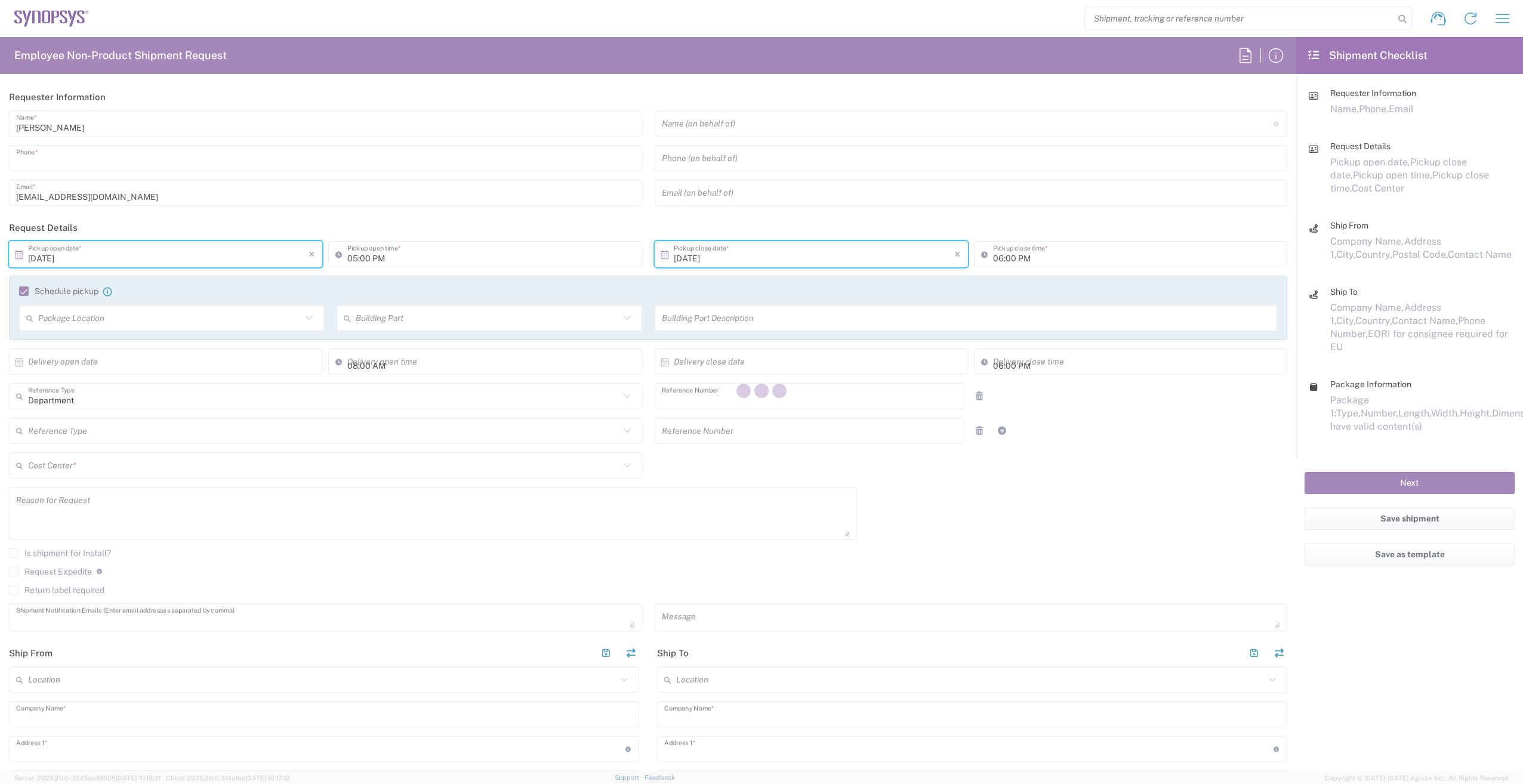
type input "Theale"
type input "United Kingdom"
type input "RG7 4SA"
type input "Liam Dry"
type input "01182349555"
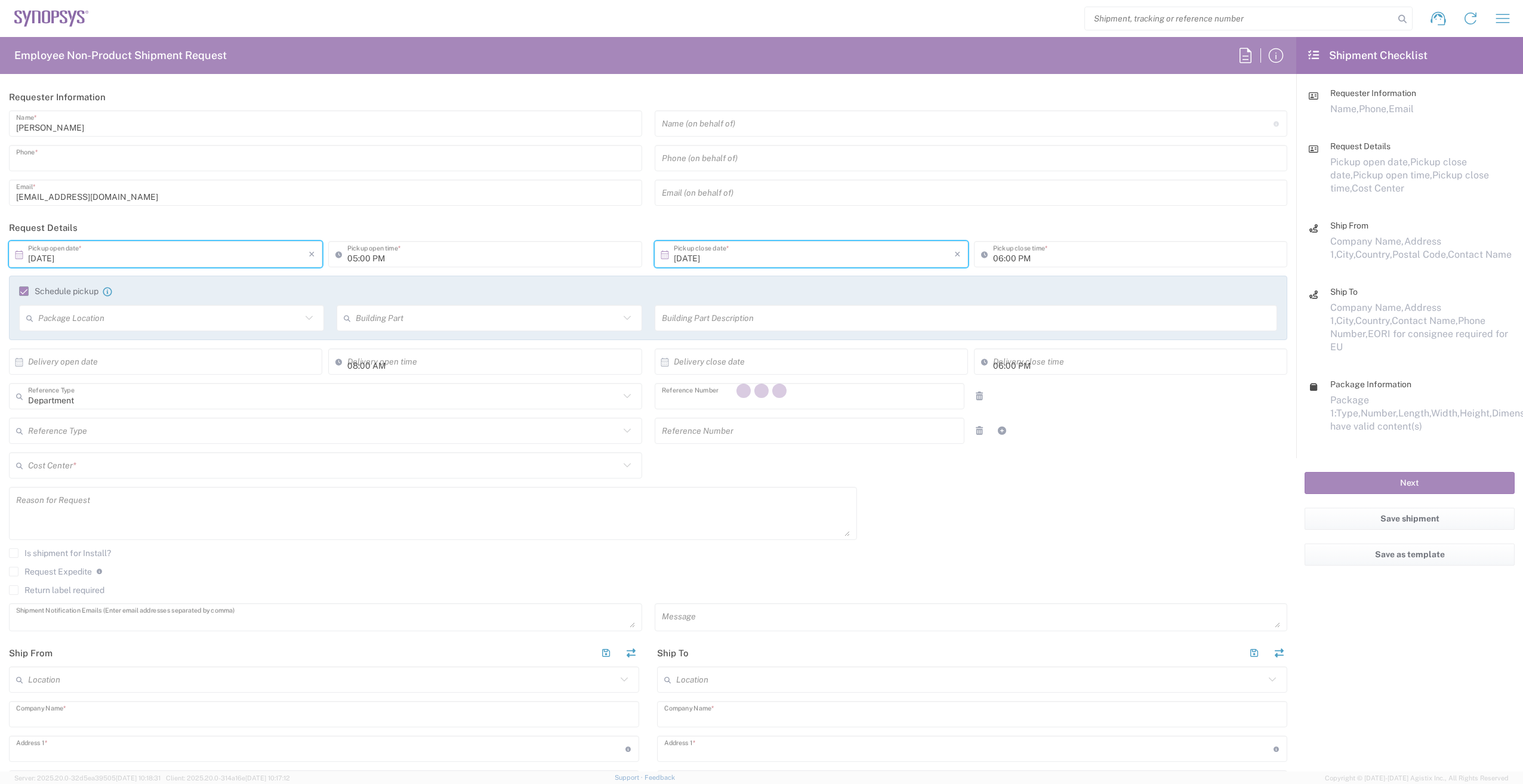
type input "dry@synopsys.com"
type input "Synopsys International Ltd"
type input "Floor 4, Stemple Exchange 2"
type input "Blanchardstown Corp Park"
type input "Dublin"
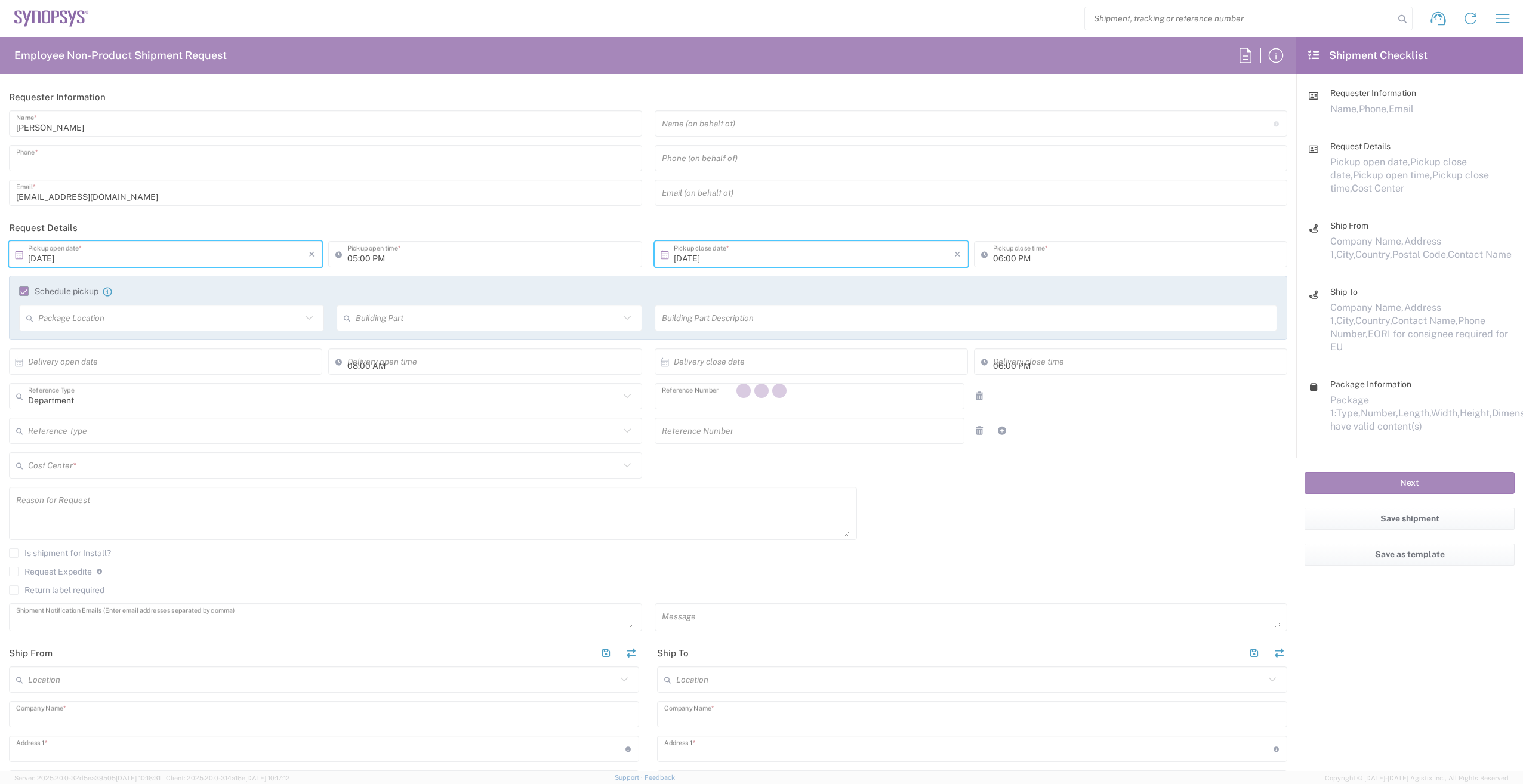
type input "Ireland"
type input "D15 E4FN"
type input "Brian Canavan"
type input "+ 353 1 575 8325"
type input "England"
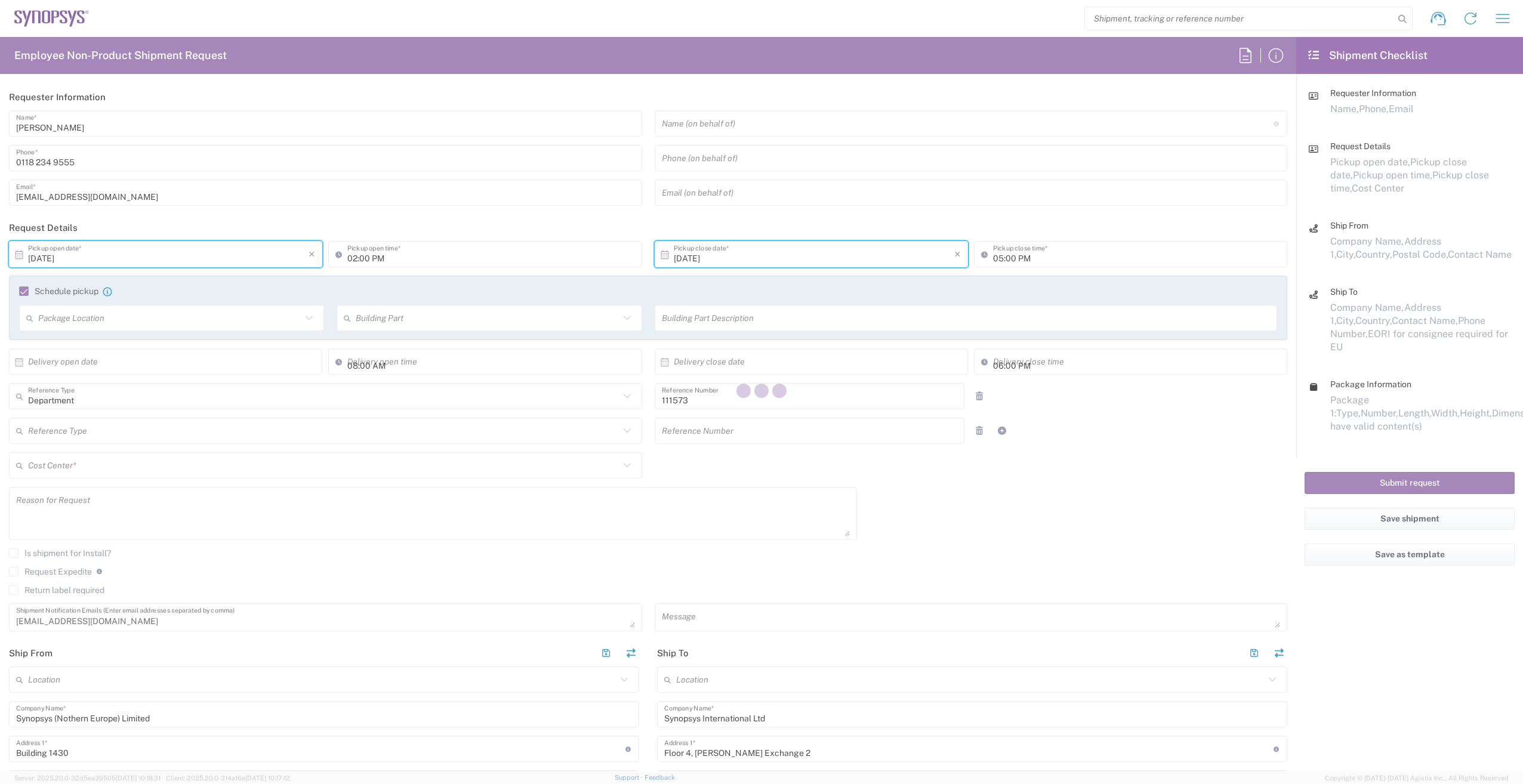
type input "GB02, FAC, GB33, Theale/Reading 111573"
type input "Medium Box"
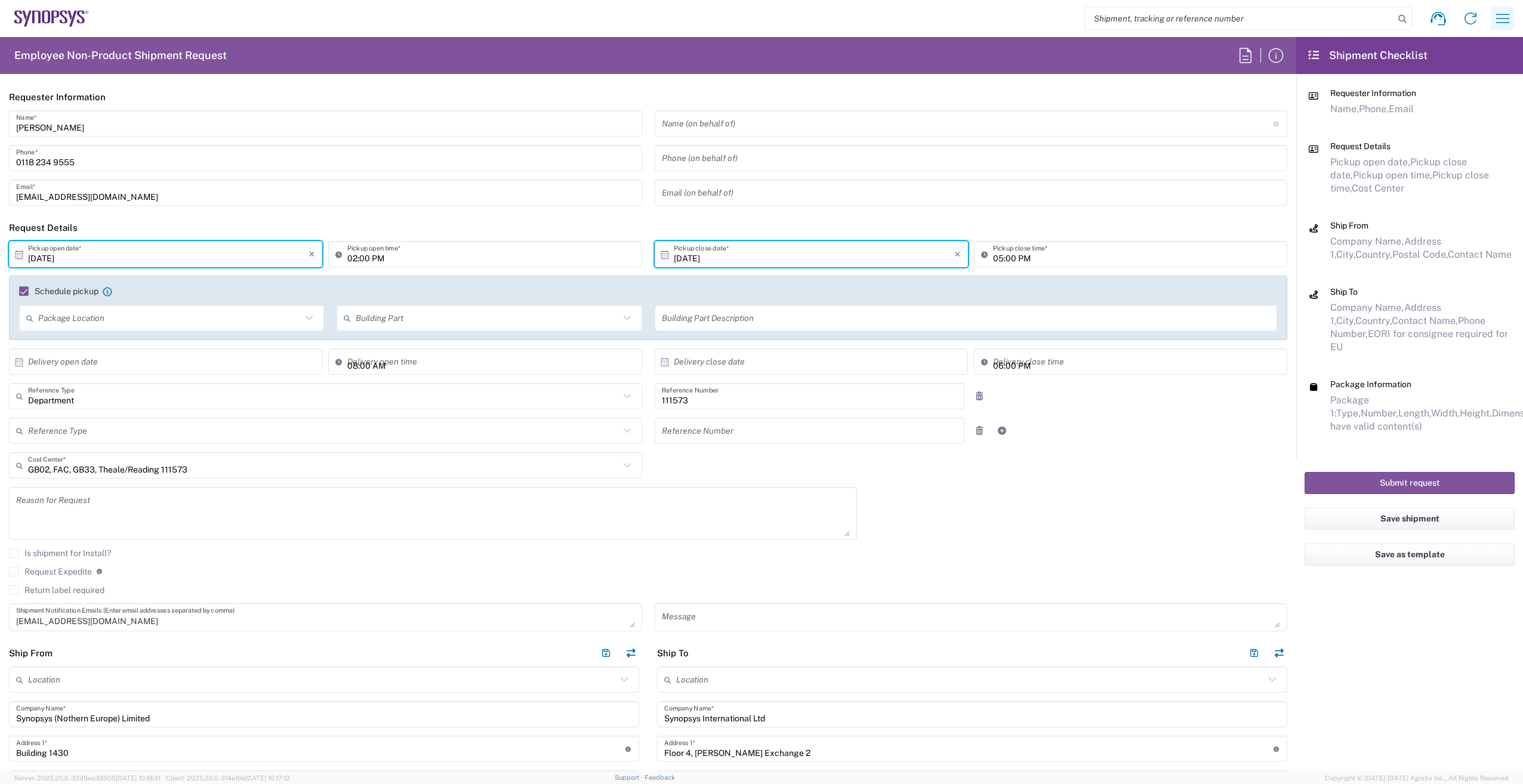
click at [1499, 25] on icon "button" at bounding box center [1503, 19] width 19 height 19
click at [1412, 76] on link "Shipment tracking" at bounding box center [1412, 78] width 197 height 24
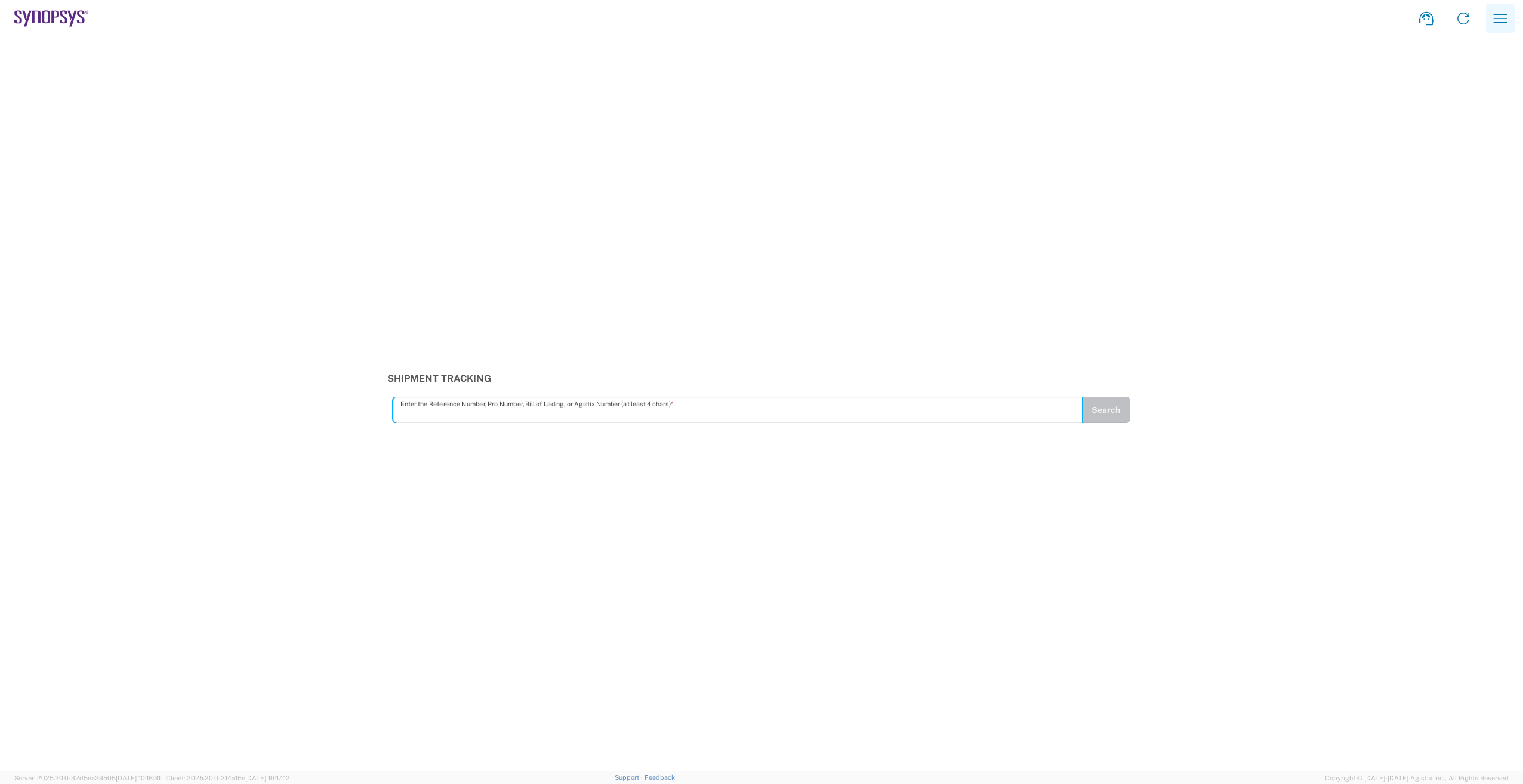
click at [1503, 23] on icon "button" at bounding box center [1501, 19] width 19 height 19
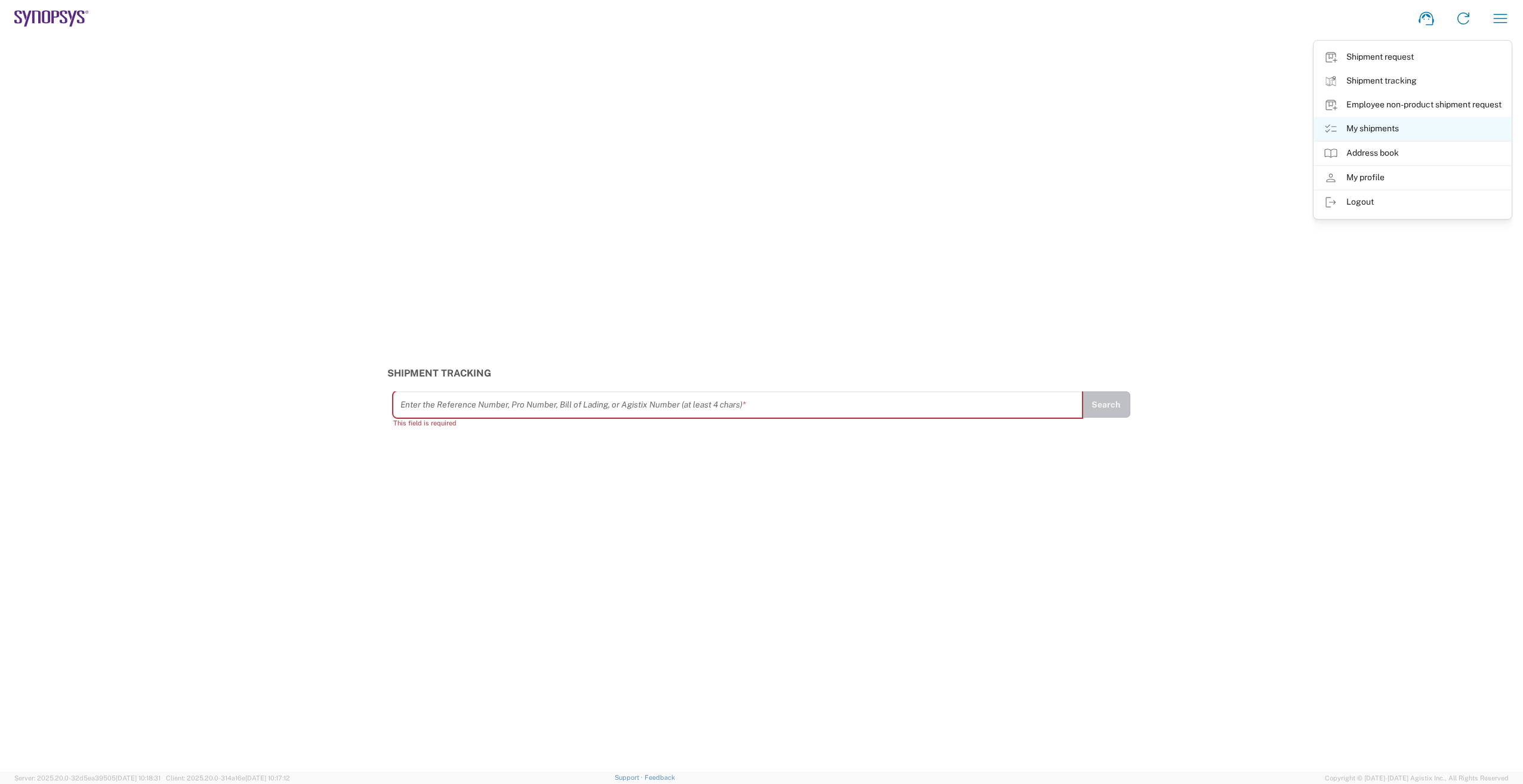
drag, startPoint x: 1417, startPoint y: 128, endPoint x: 1428, endPoint y: 146, distance: 21.1
click at [1417, 127] on link "My shipments" at bounding box center [1412, 129] width 197 height 24
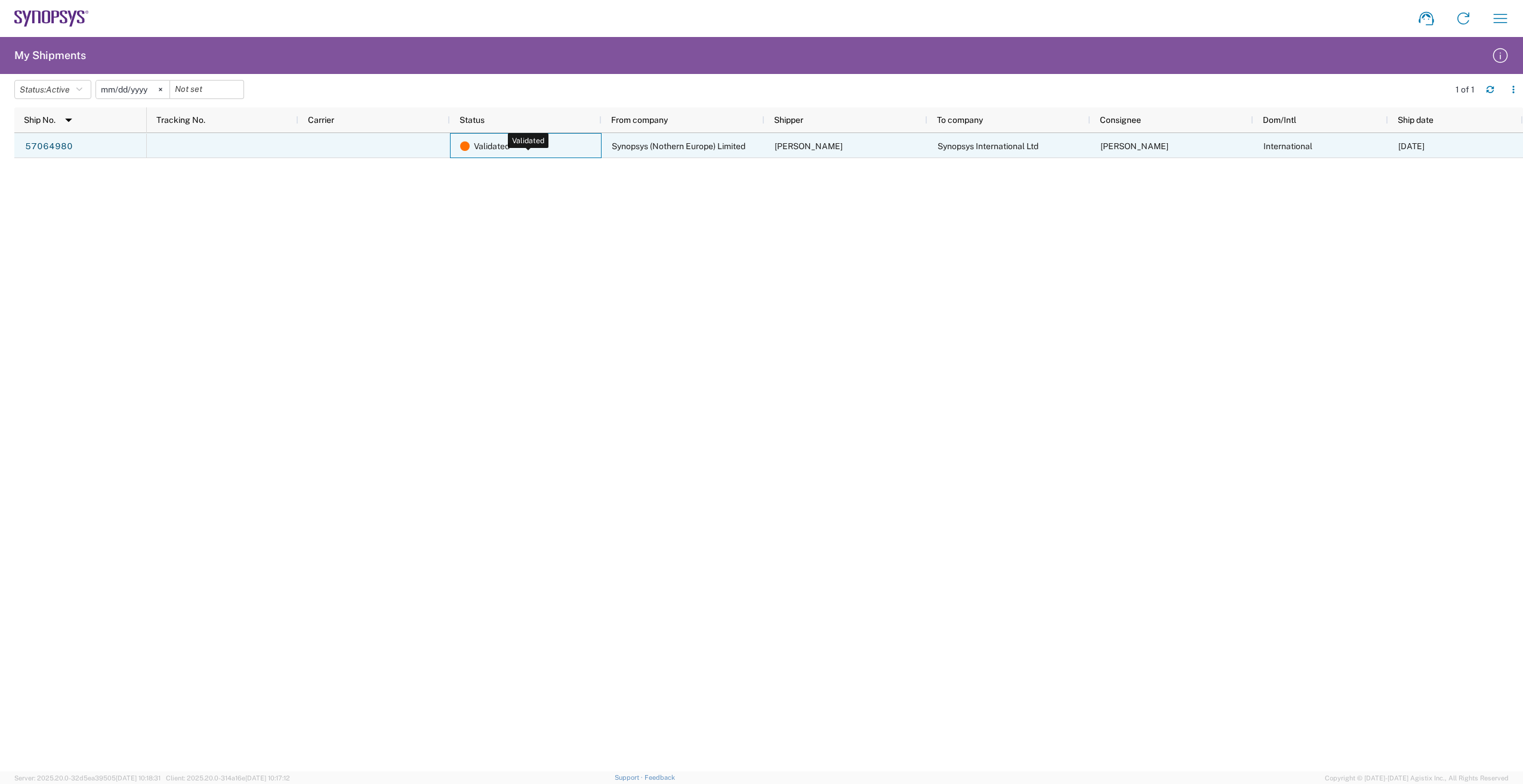
click at [509, 151] on span "Validated" at bounding box center [491, 146] width 36 height 25
click at [54, 147] on link "57064980" at bounding box center [49, 146] width 49 height 19
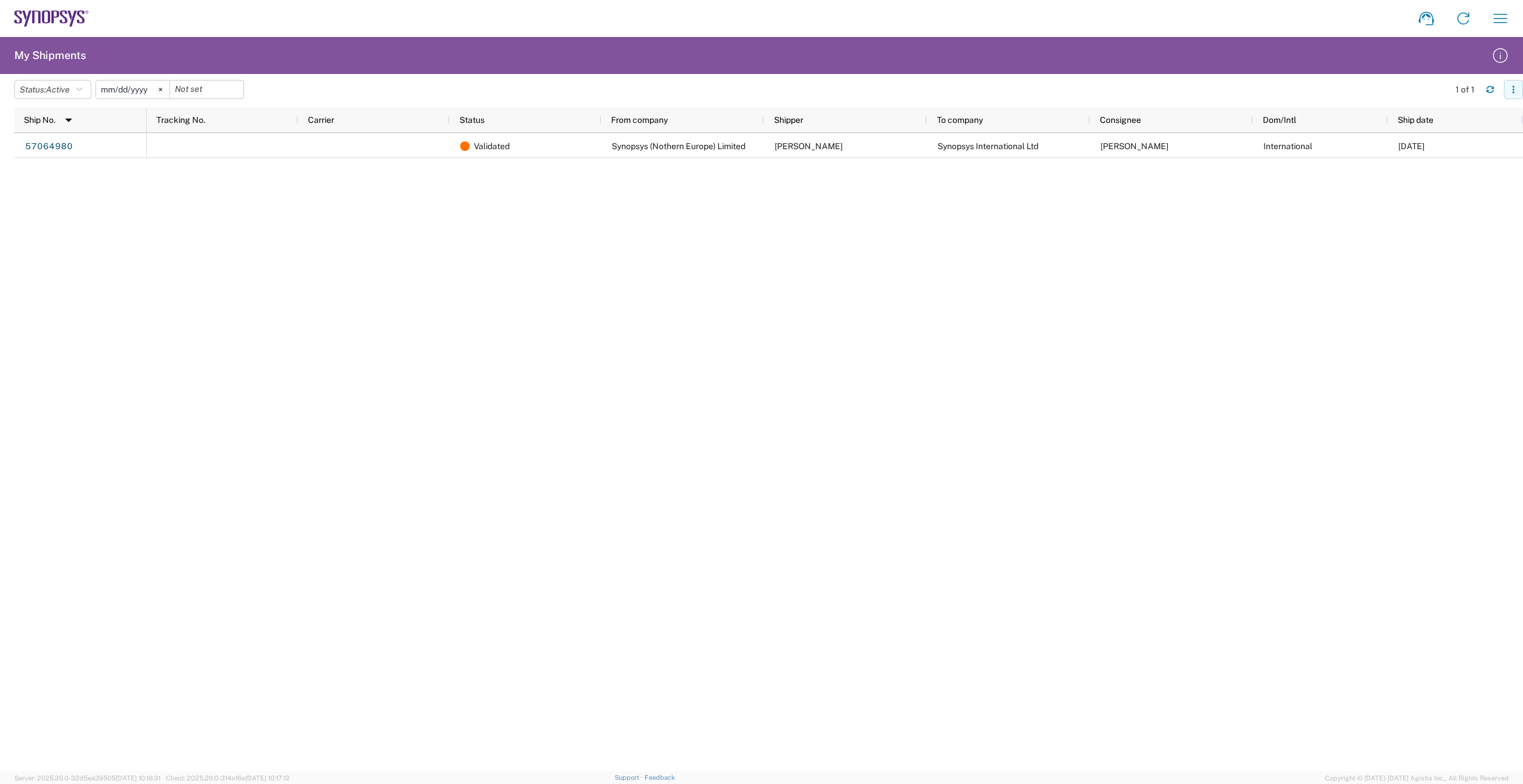
click at [1521, 88] on button "button" at bounding box center [1514, 89] width 19 height 19
click at [1469, 243] on div "Validated Synopsys (Nothern Europe) Limited Liam Dry Synopsys International Ltd…" at bounding box center [835, 452] width 1376 height 638
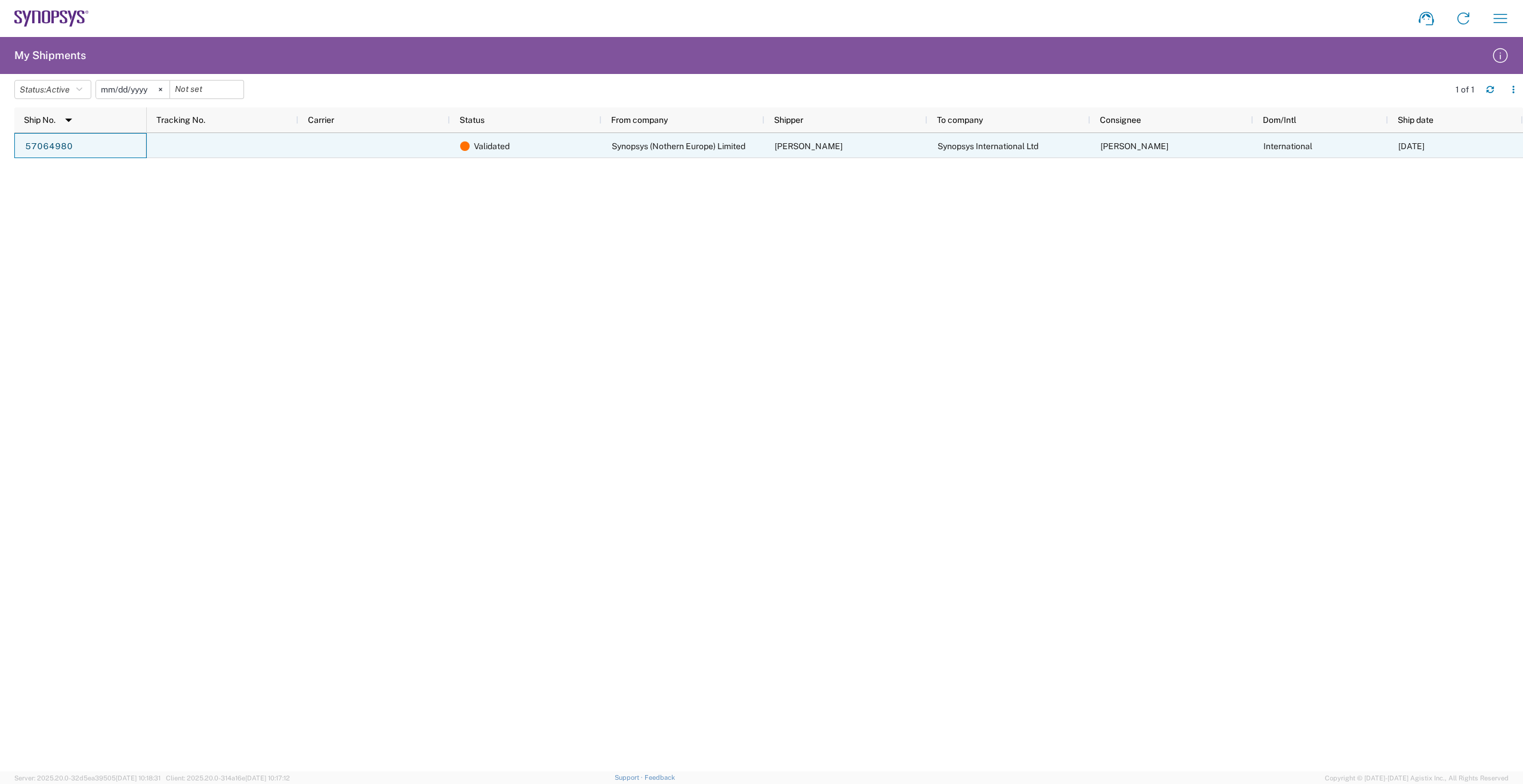
click at [93, 142] on div "57064980" at bounding box center [81, 145] width 133 height 25
click at [89, 142] on div "57064980" at bounding box center [81, 145] width 133 height 25
drag, startPoint x: 79, startPoint y: 145, endPoint x: 35, endPoint y: 150, distance: 44.3
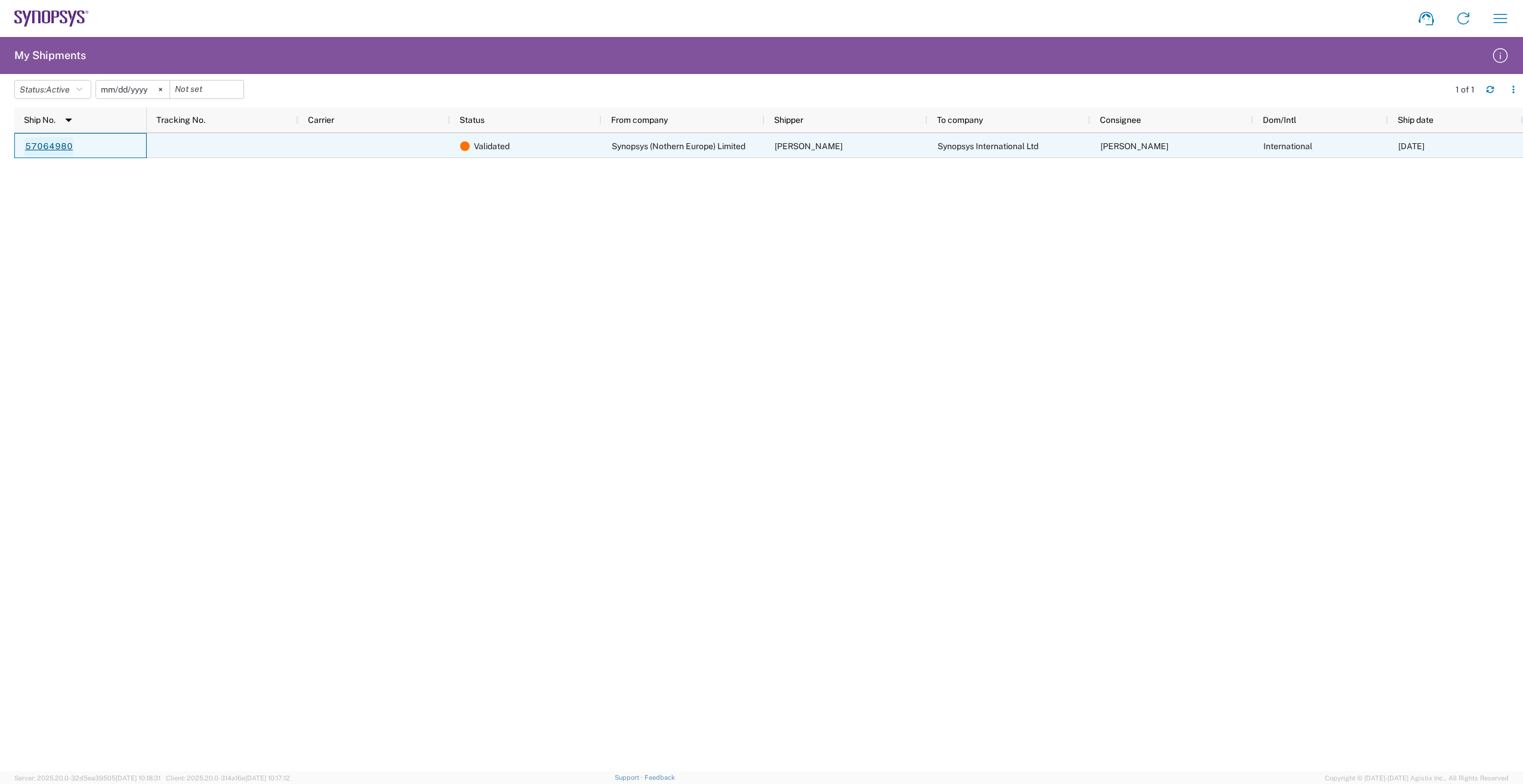
click at [35, 150] on div "57064980" at bounding box center [81, 145] width 133 height 25
click at [76, 140] on div "57064980" at bounding box center [81, 145] width 133 height 25
click at [77, 140] on div "57064980" at bounding box center [81, 145] width 133 height 25
click at [78, 140] on div "57064980" at bounding box center [81, 145] width 133 height 25
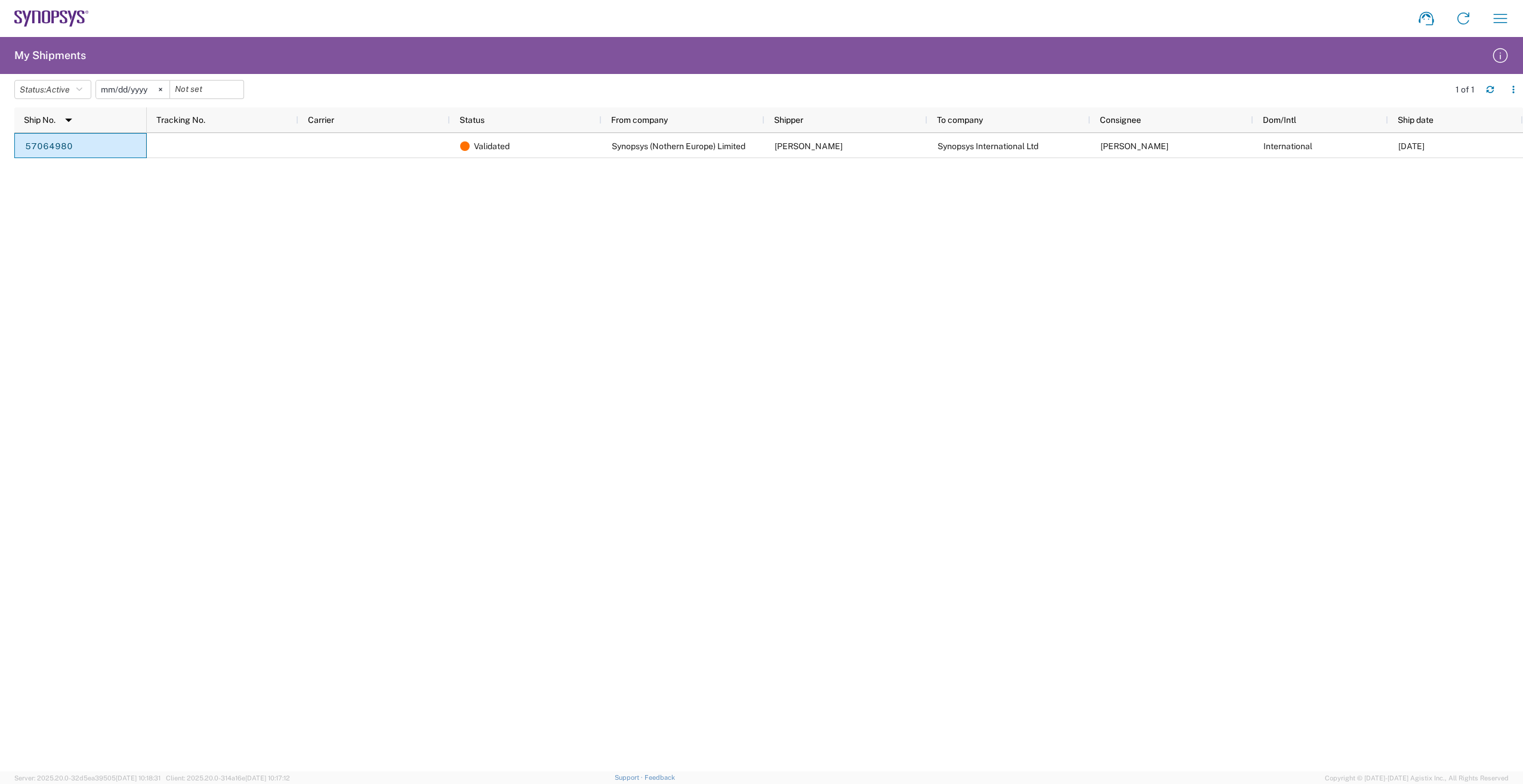
drag, startPoint x: 60, startPoint y: 144, endPoint x: 35, endPoint y: 272, distance: 130.4
click at [35, 273] on div "57064980 Validated Synopsys (Nothern Europe) Limited Liam Dry Synopsys Internat…" at bounding box center [769, 452] width 1509 height 638
drag, startPoint x: 411, startPoint y: 371, endPoint x: 408, endPoint y: 359, distance: 12.4
click at [412, 371] on div "Validated Synopsys (Nothern Europe) Limited Liam Dry Synopsys International Ltd…" at bounding box center [835, 452] width 1376 height 638
click at [127, 167] on div "57064980 Validated Synopsys (Nothern Europe) Limited Liam Dry Synopsys Internat…" at bounding box center [769, 452] width 1509 height 638
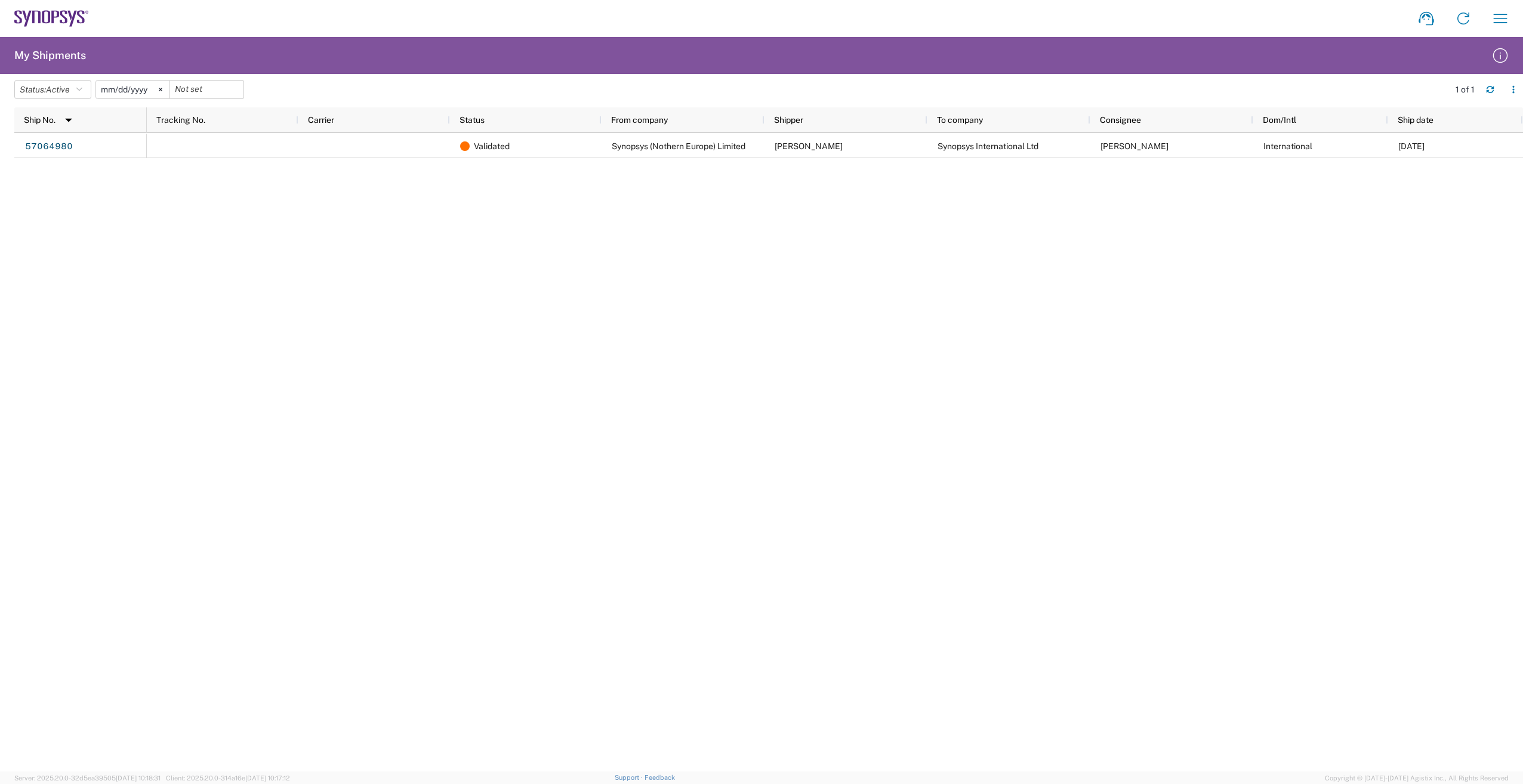
drag, startPoint x: 440, startPoint y: 219, endPoint x: 466, endPoint y: 213, distance: 26.7
click at [440, 219] on div "Validated Synopsys (Nothern Europe) Limited Liam Dry Synopsys International Ltd…" at bounding box center [835, 452] width 1376 height 638
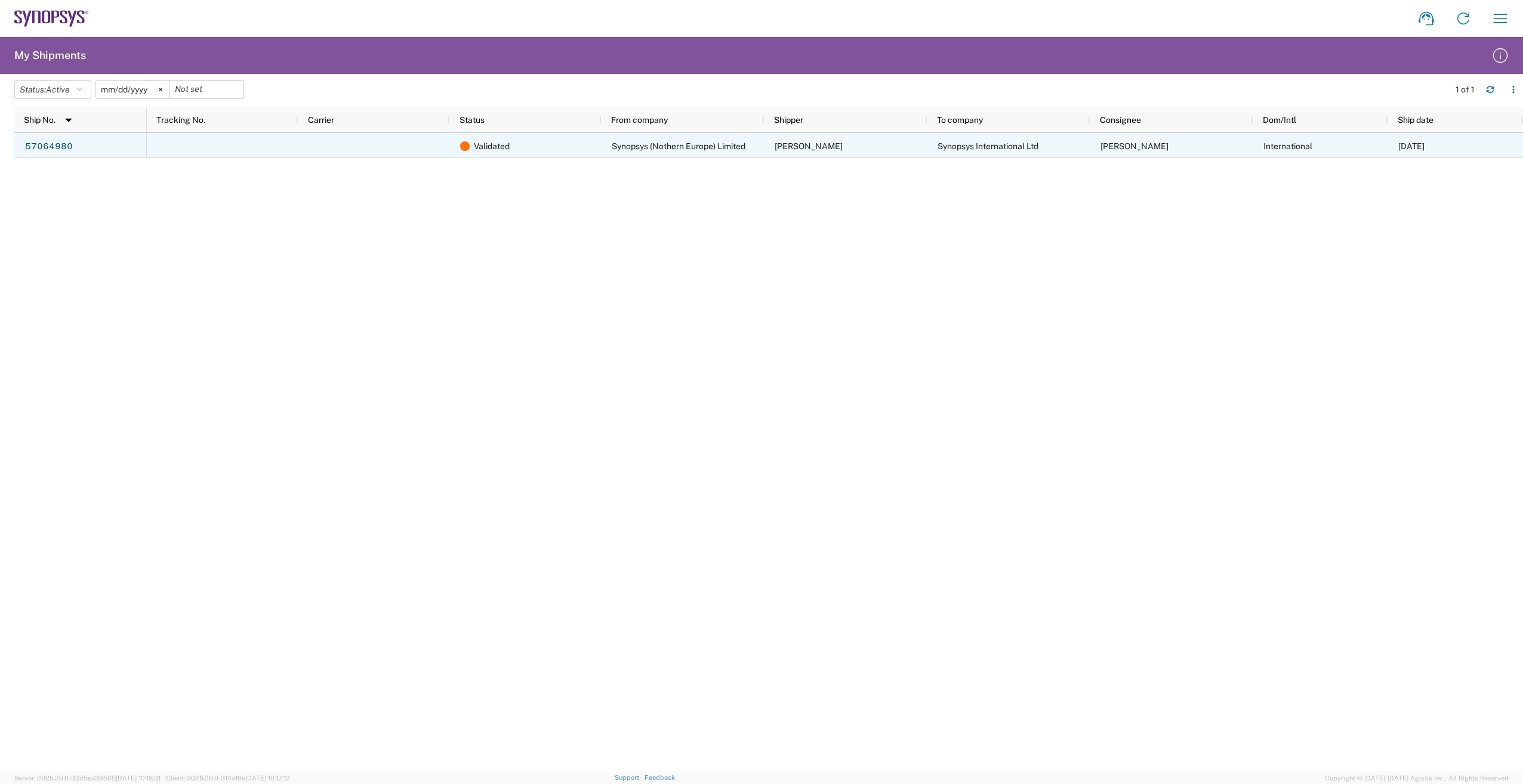
click at [623, 147] on span "Synopsys (Nothern Europe) Limited" at bounding box center [678, 146] width 134 height 9
click at [494, 144] on span "Validated" at bounding box center [491, 146] width 36 height 25
click at [492, 146] on span "Validated" at bounding box center [491, 146] width 36 height 25
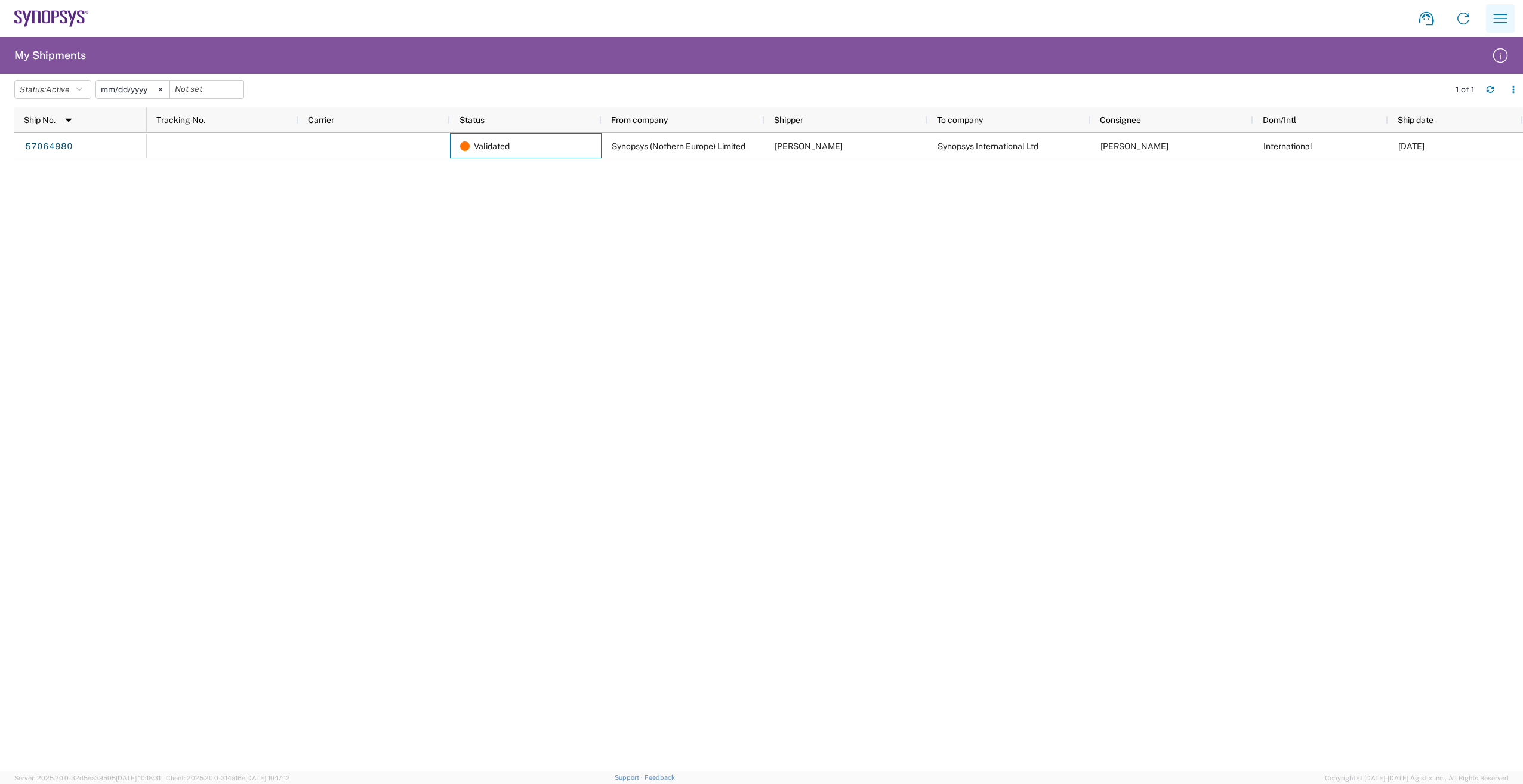
click at [1493, 18] on icon "button" at bounding box center [1501, 19] width 19 height 19
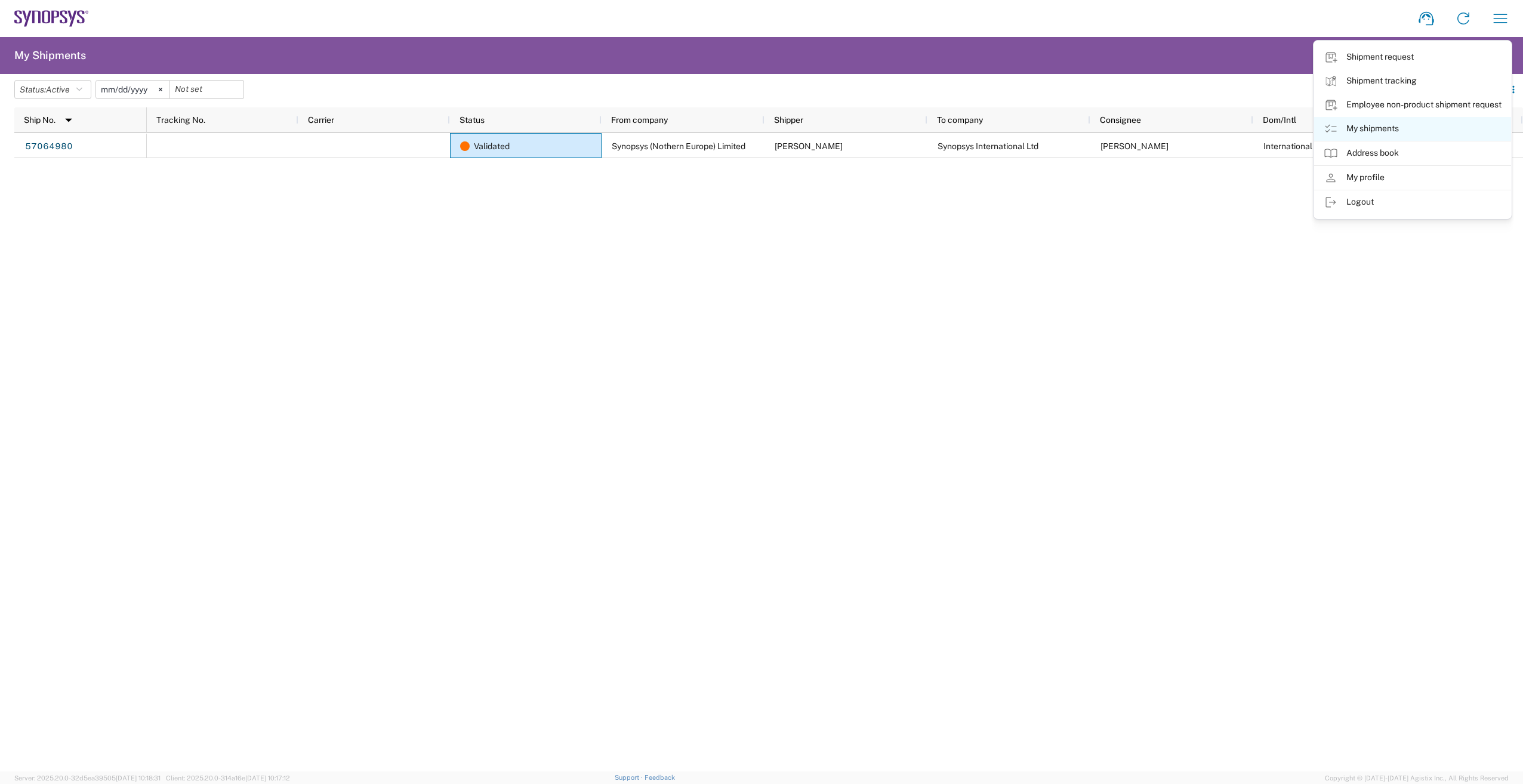
click at [1419, 125] on link "My shipments" at bounding box center [1412, 129] width 197 height 24
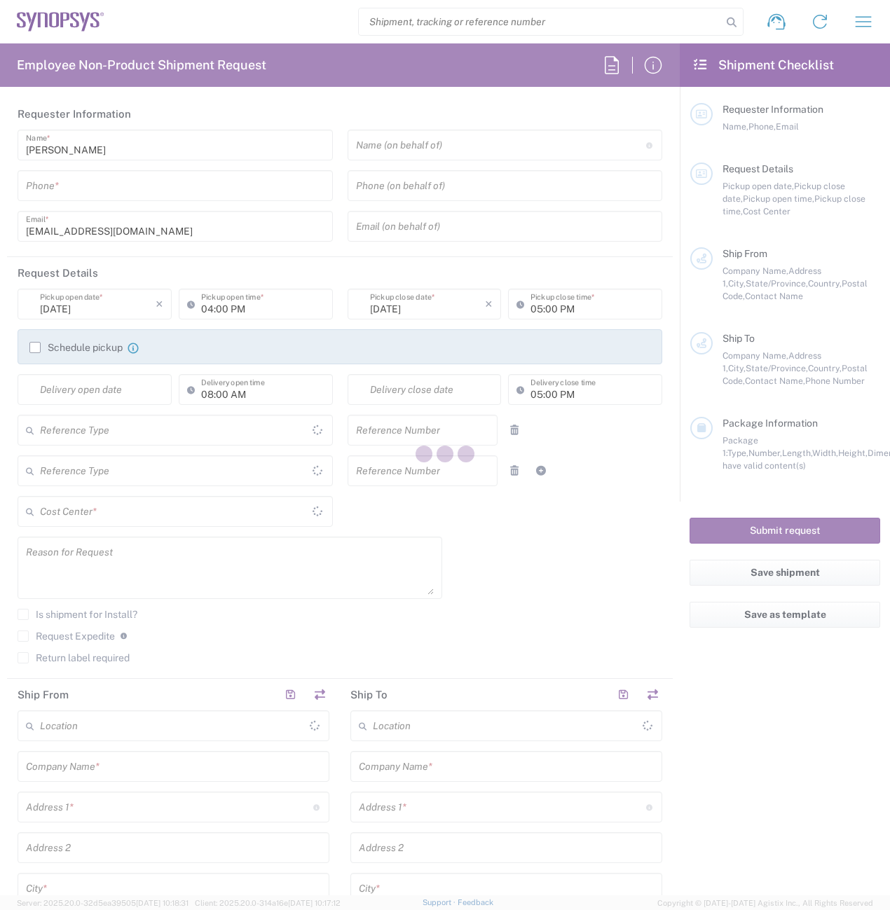
type input "[PERSON_NAME]"
type input "0118 234 9555"
type input "[EMAIL_ADDRESS][DOMAIN_NAME]"
type input "02:00 PM"
type input "460924"
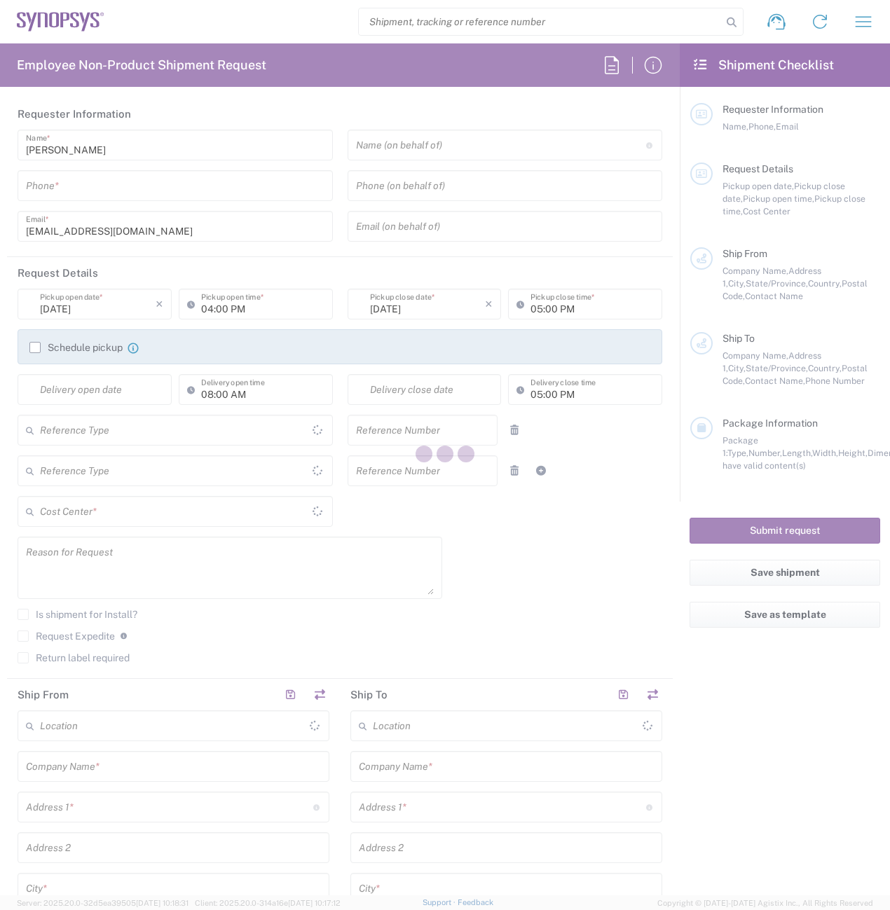
type input "Synopsys (Nothern Europe) Limited"
type input "Building 1430"
type input "Arlington Business Park Ground Floor"
type input "Theale"
type input "RG7 4SA"
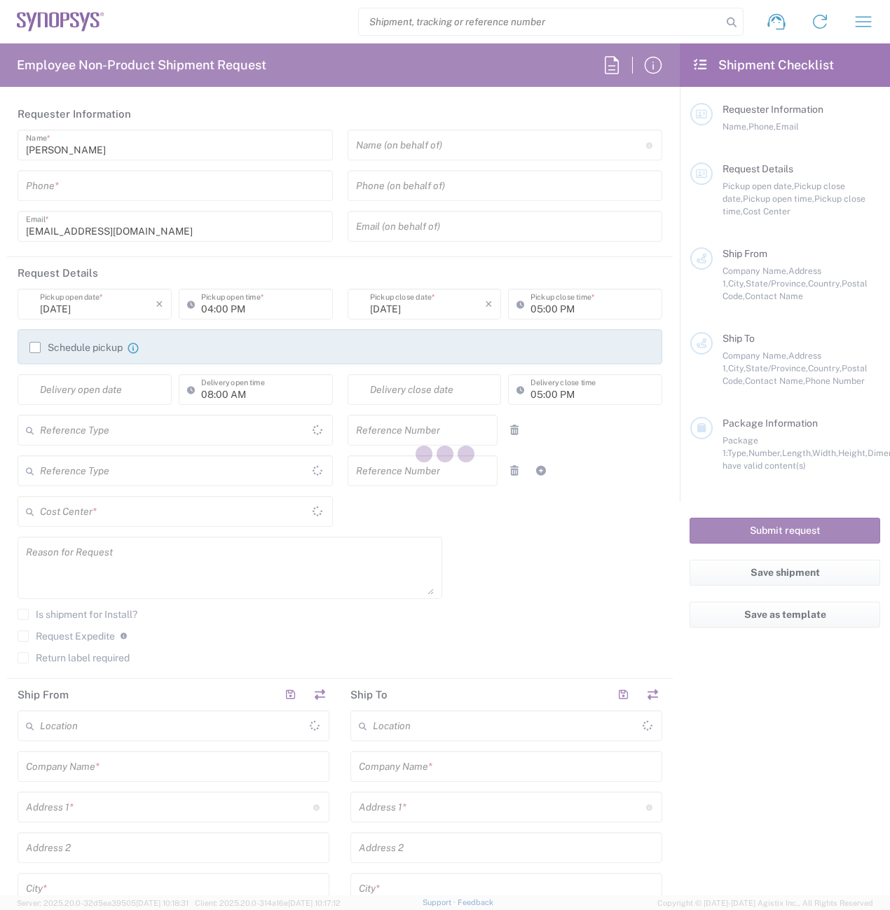
type input "Liam Dry"
type input "01182349555"
type input "dry@synopsys.com"
type input "Synopsys International Ltd"
type input "Floor 4, Stemple Exchange 2"
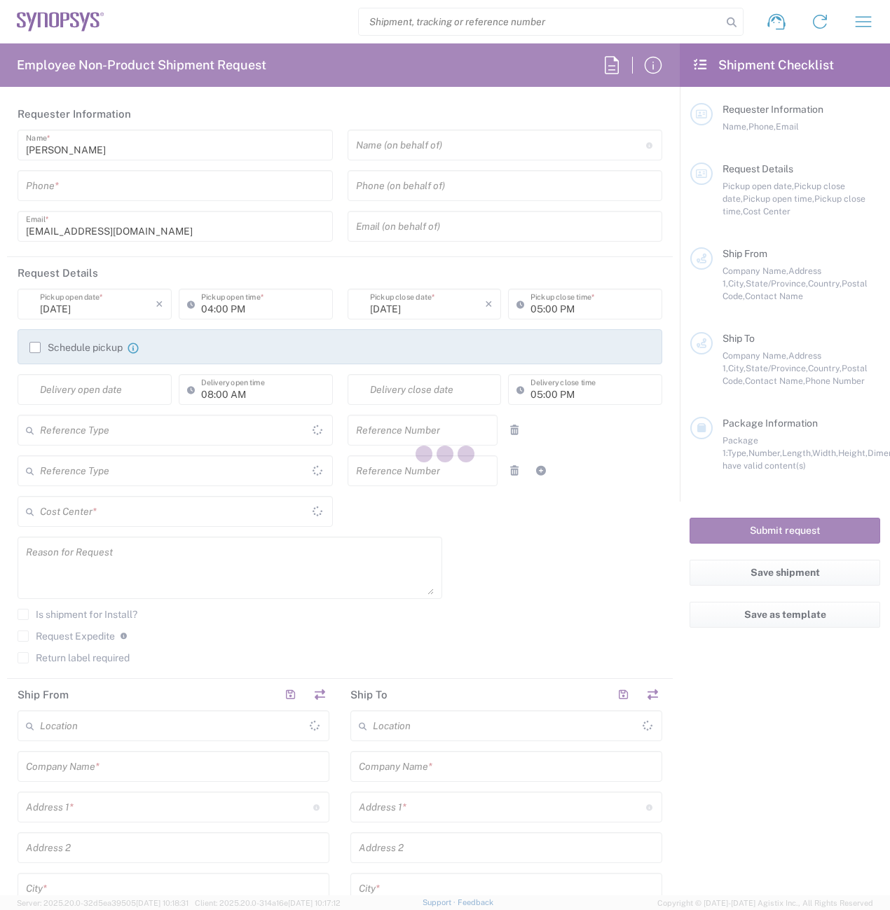
type input "Blanchardstown Corp Park"
type input "Dublin"
type input "D15 E4FN"
type input "Brian Canavan"
type input "+ 353 1 575 8325"
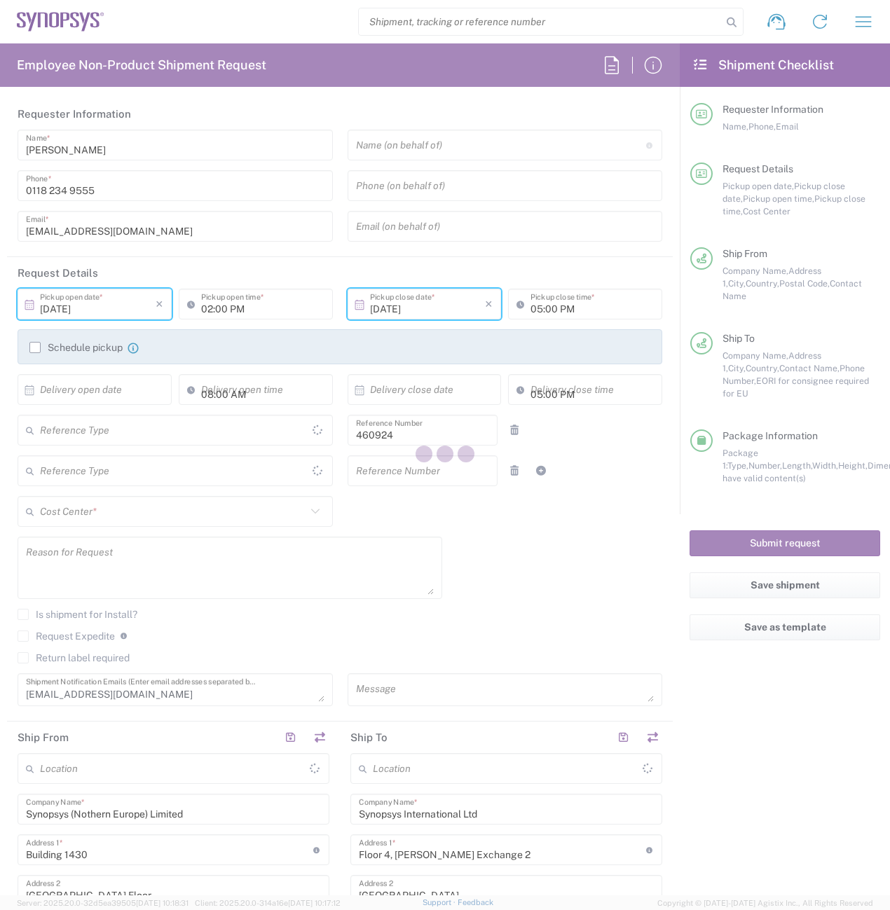
type input "Department"
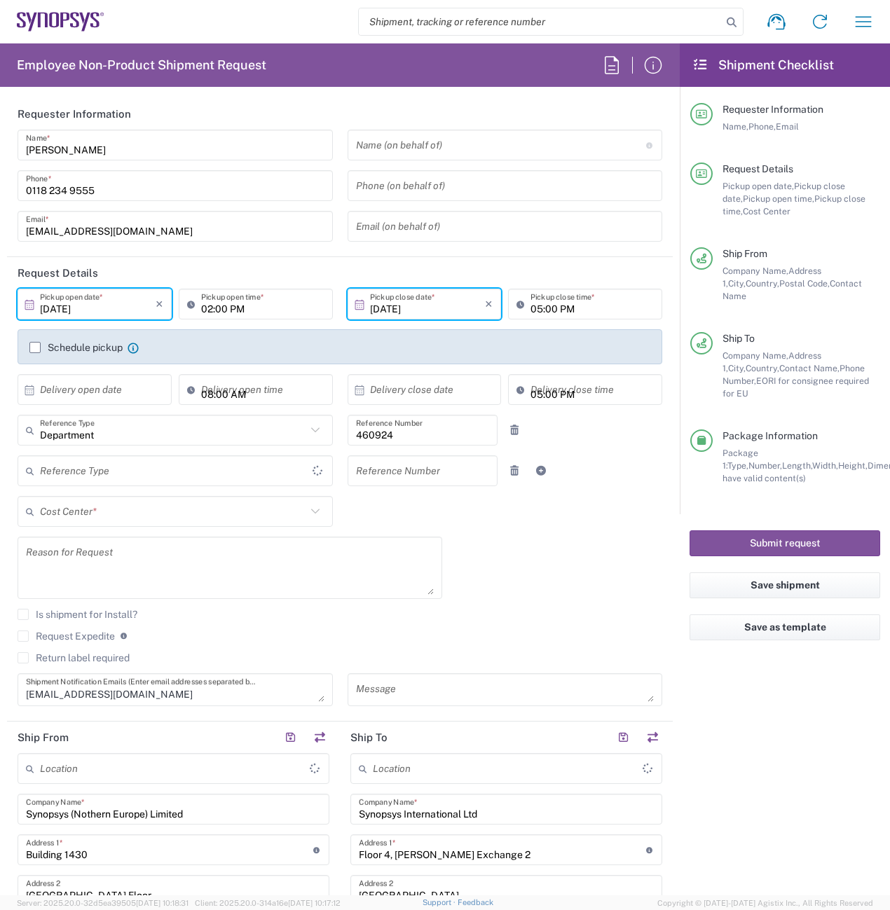
type input "Delivered at Place"
type input "Ireland"
type input "England"
type input "GB02, VG, SW, CAE 460924"
type input "United Kingdom"
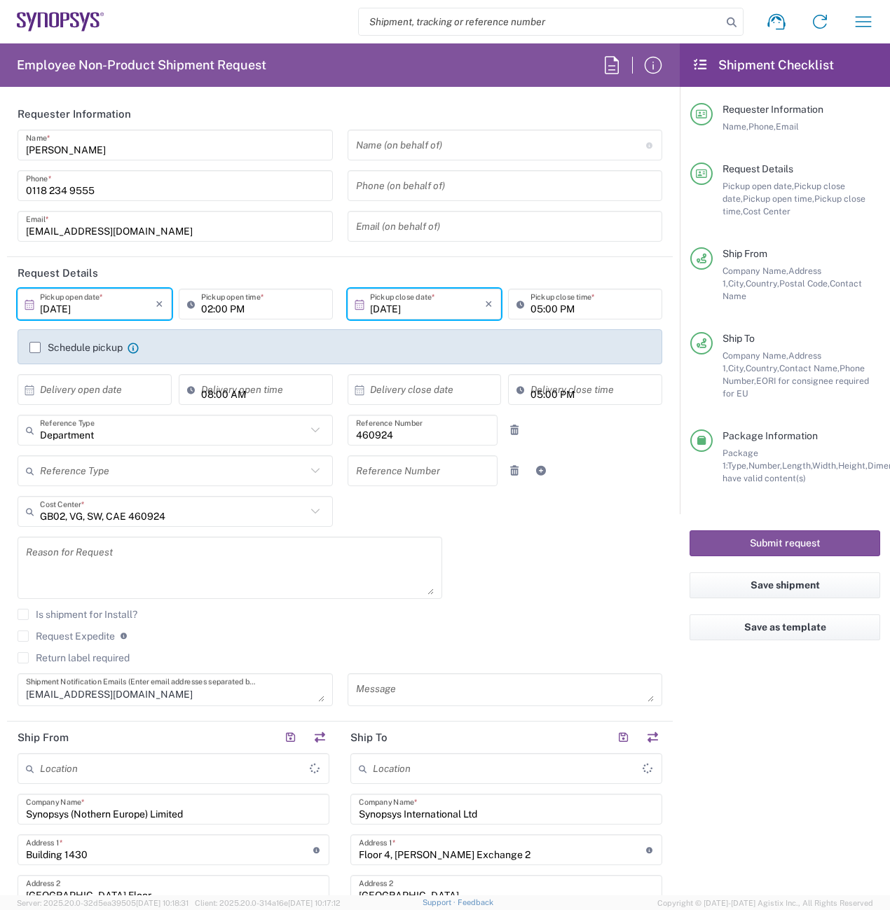
type input "Medium Box"
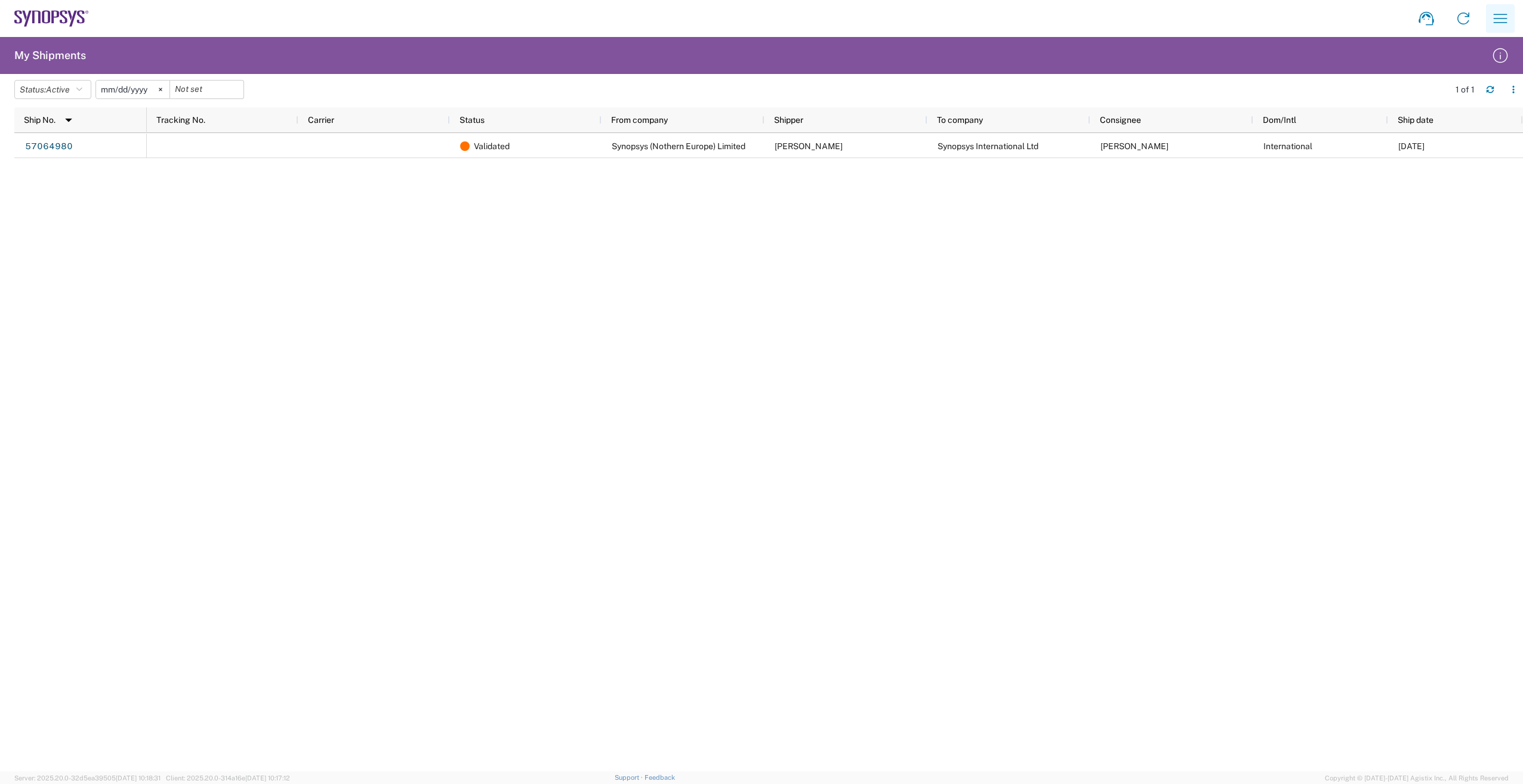
click at [1496, 18] on icon "button" at bounding box center [1501, 19] width 19 height 19
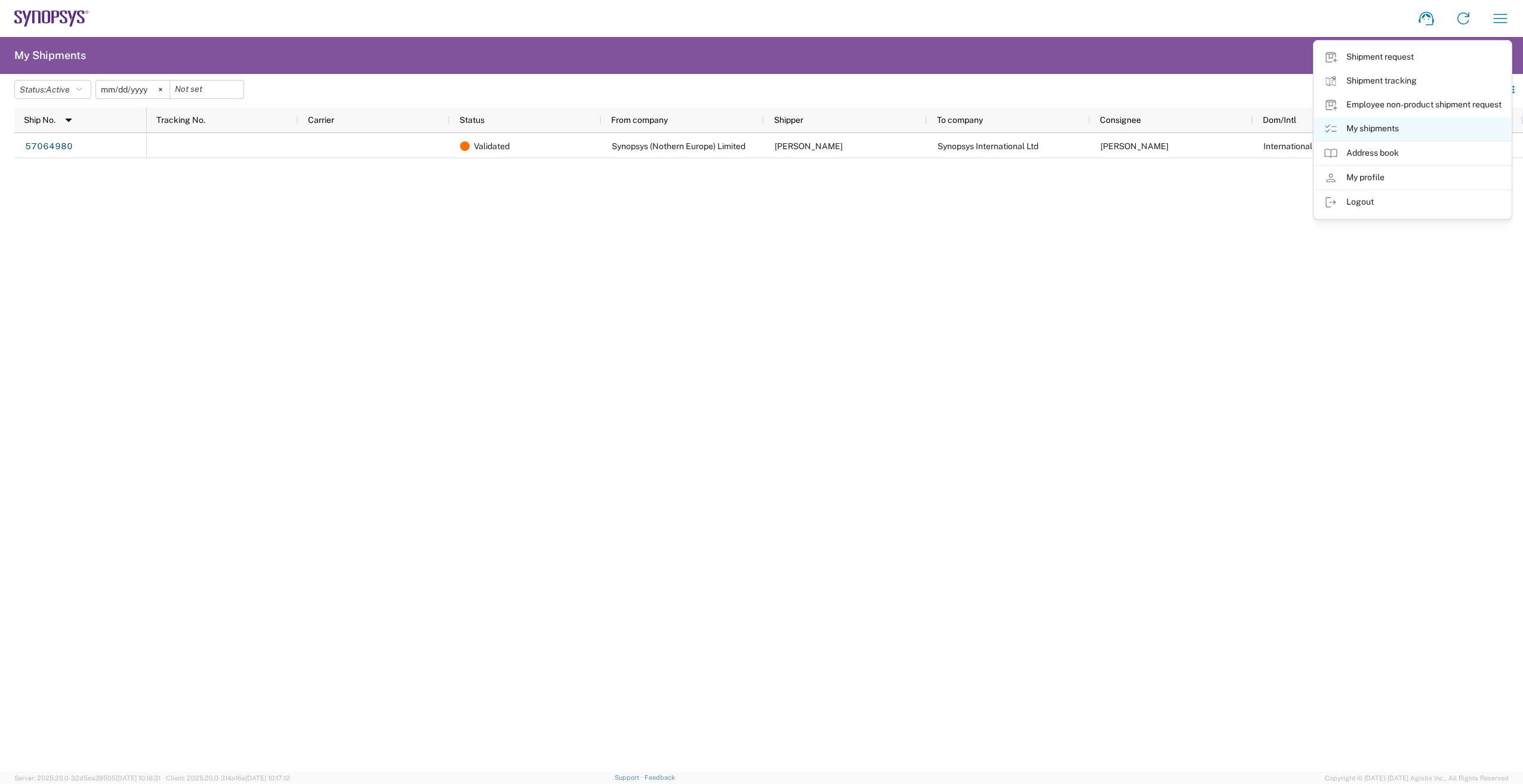
click at [1392, 127] on link "My shipments" at bounding box center [1412, 129] width 197 height 24
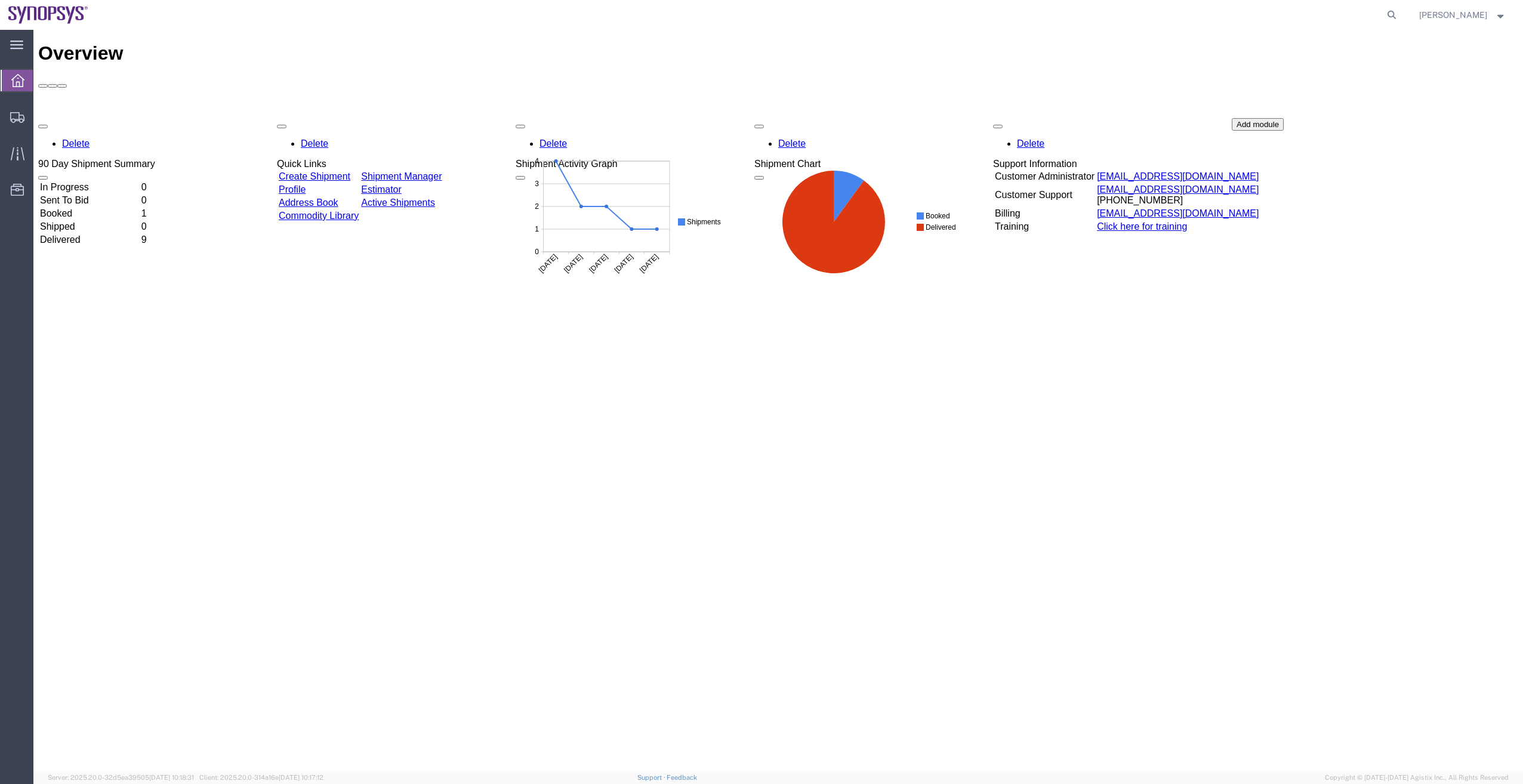
click at [237, 383] on div "Overview Delete 90 Day Shipment Summary In Progress 0 Sent To Bid 0 Booked 1 Sh…" at bounding box center [779, 413] width 1480 height 741
click at [1499, 14] on strong "button" at bounding box center [1501, 14] width 11 height 4
drag, startPoint x: 1323, startPoint y: 381, endPoint x: 1303, endPoint y: 373, distance: 21.5
click at [1325, 381] on div "Overview Delete 90 Day Shipment Summary In Progress 0 Sent To Bid 0 Booked 1 Sh…" at bounding box center [779, 413] width 1480 height 741
click at [13, 115] on icon at bounding box center [17, 117] width 14 height 11
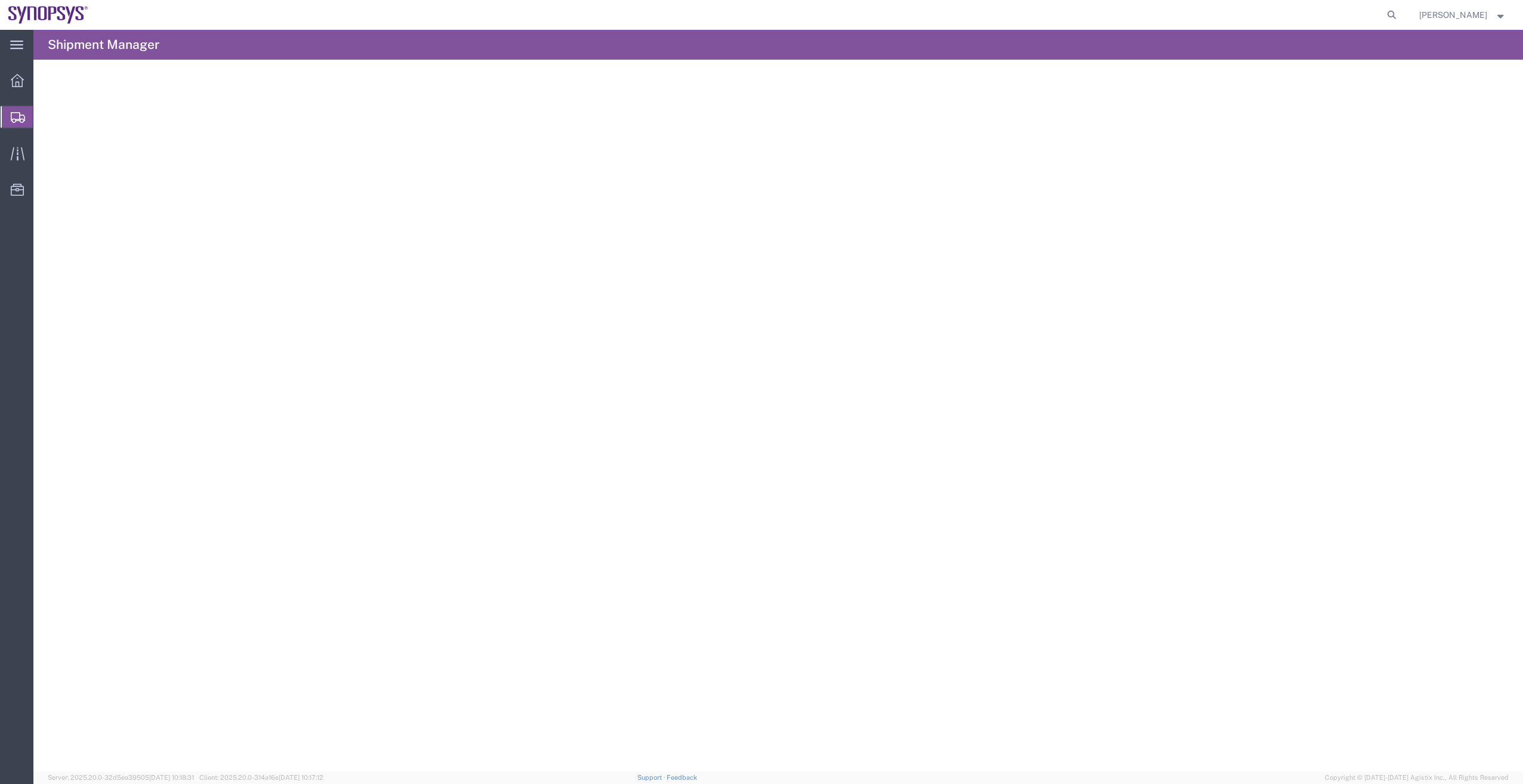
click at [43, 114] on span "Shipments" at bounding box center [37, 117] width 9 height 24
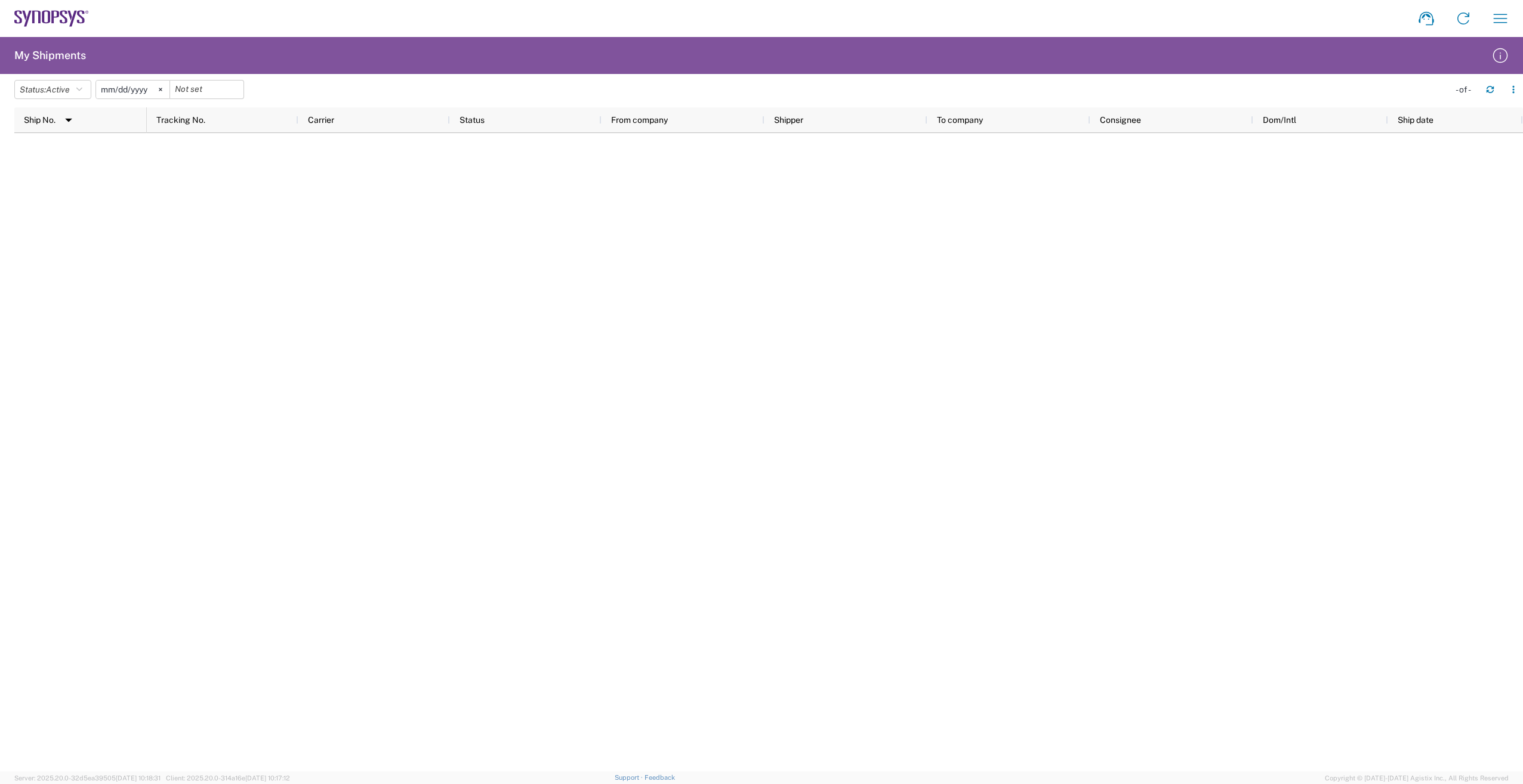
click at [310, 170] on div at bounding box center [835, 452] width 1376 height 638
click at [1502, 21] on icon "button" at bounding box center [1501, 19] width 19 height 19
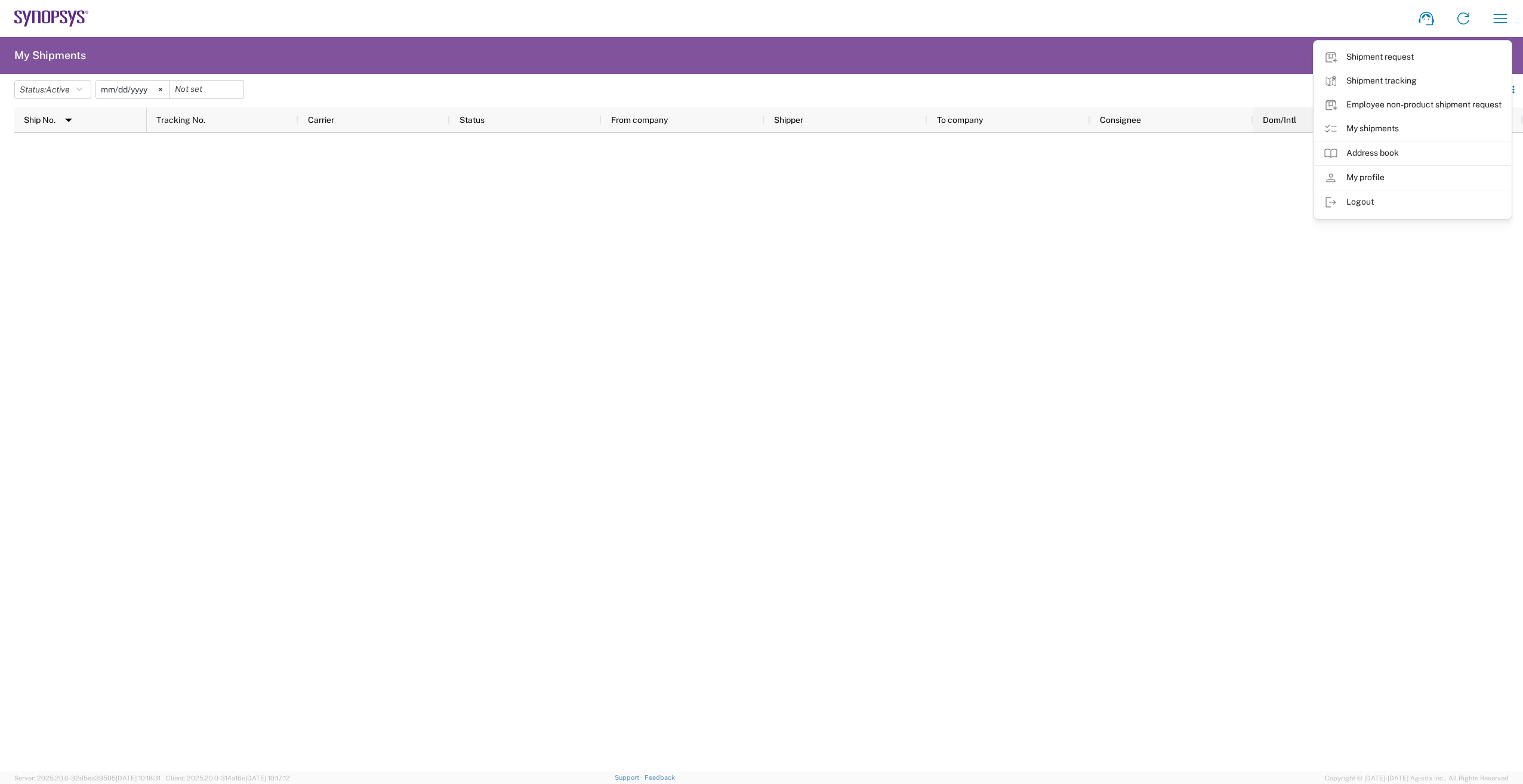
click at [1389, 124] on link "My shipments" at bounding box center [1412, 129] width 197 height 24
